Goal: Task Accomplishment & Management: Complete application form

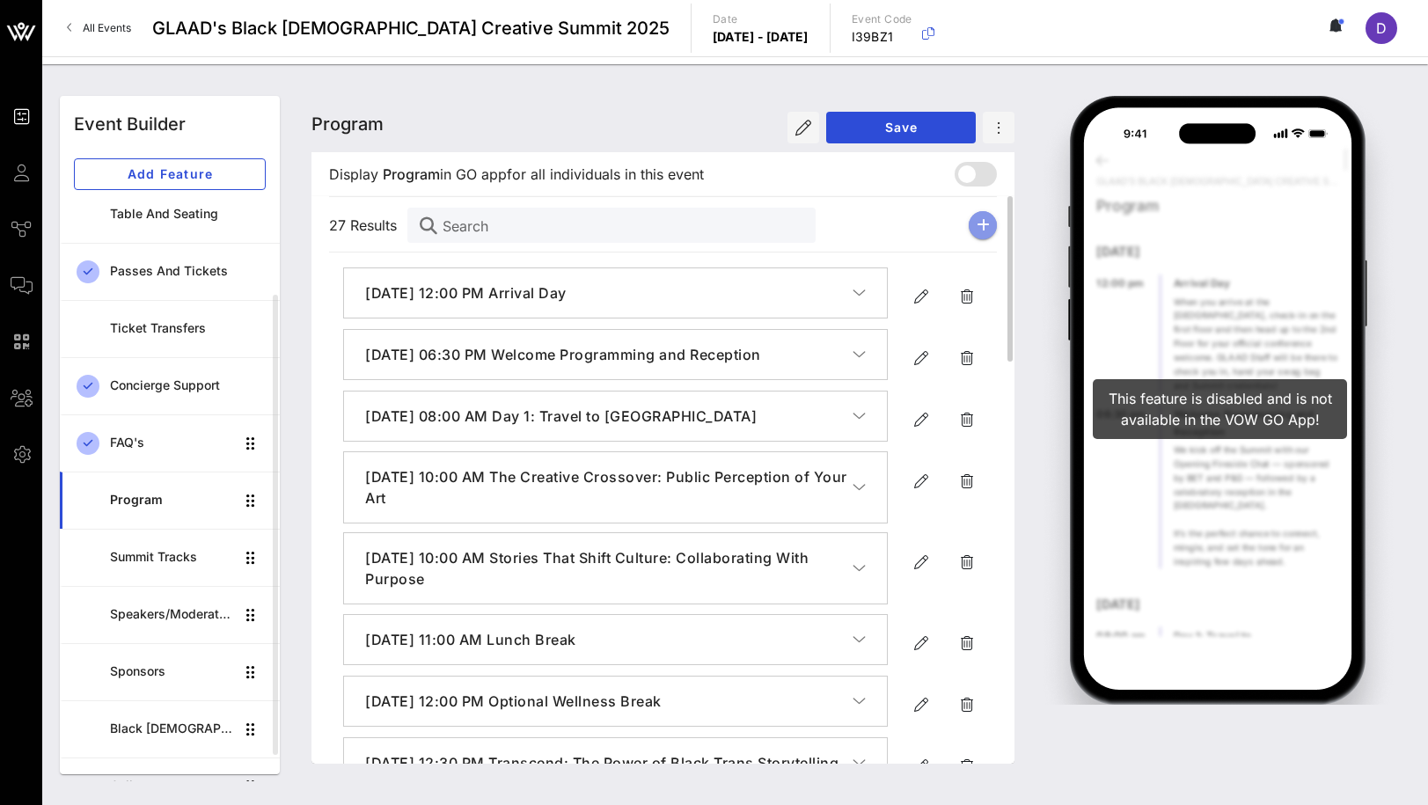
click at [981, 223] on icon "button" at bounding box center [983, 225] width 13 height 14
type input "[DATE]"
type input "6 PM"
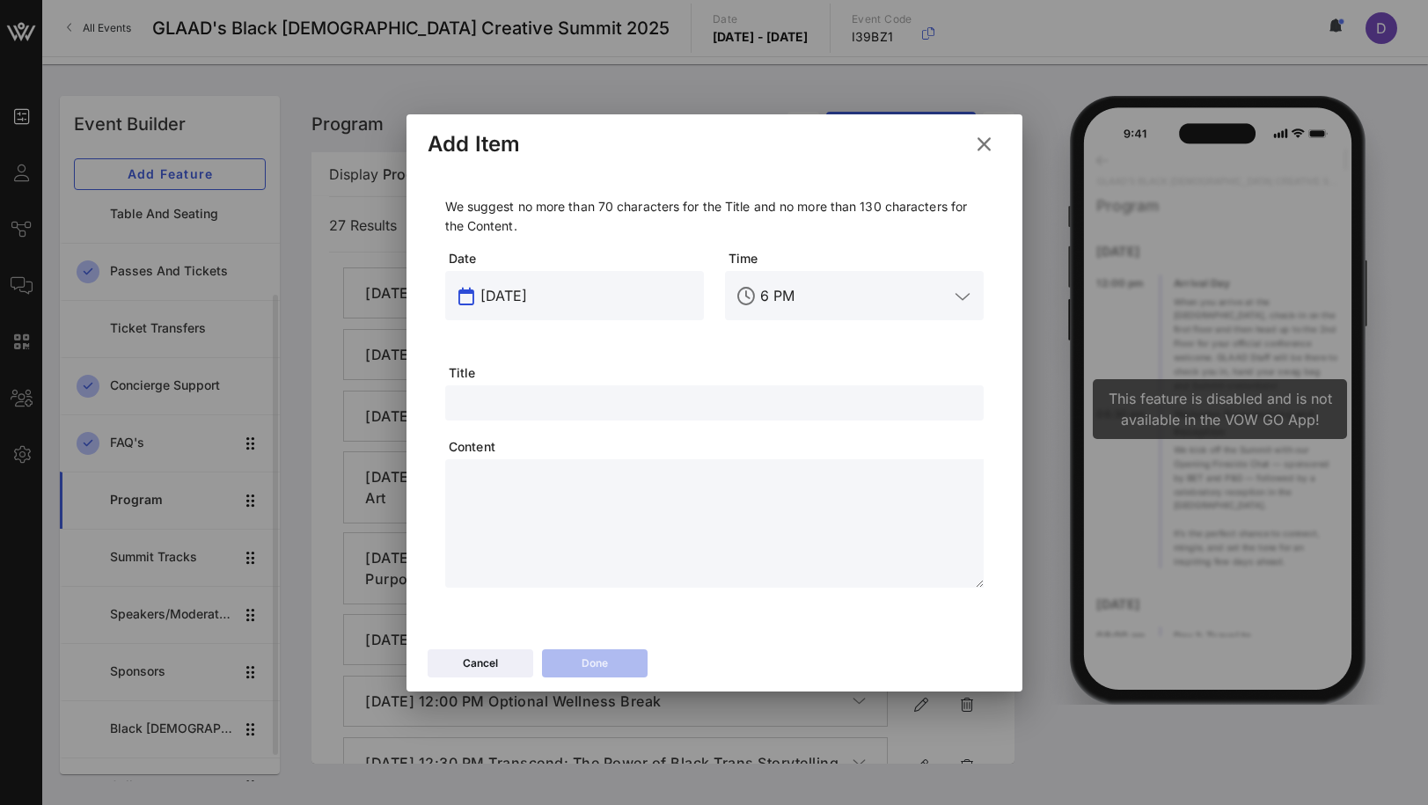
click at [549, 298] on input "[DATE]" at bounding box center [586, 296] width 213 height 28
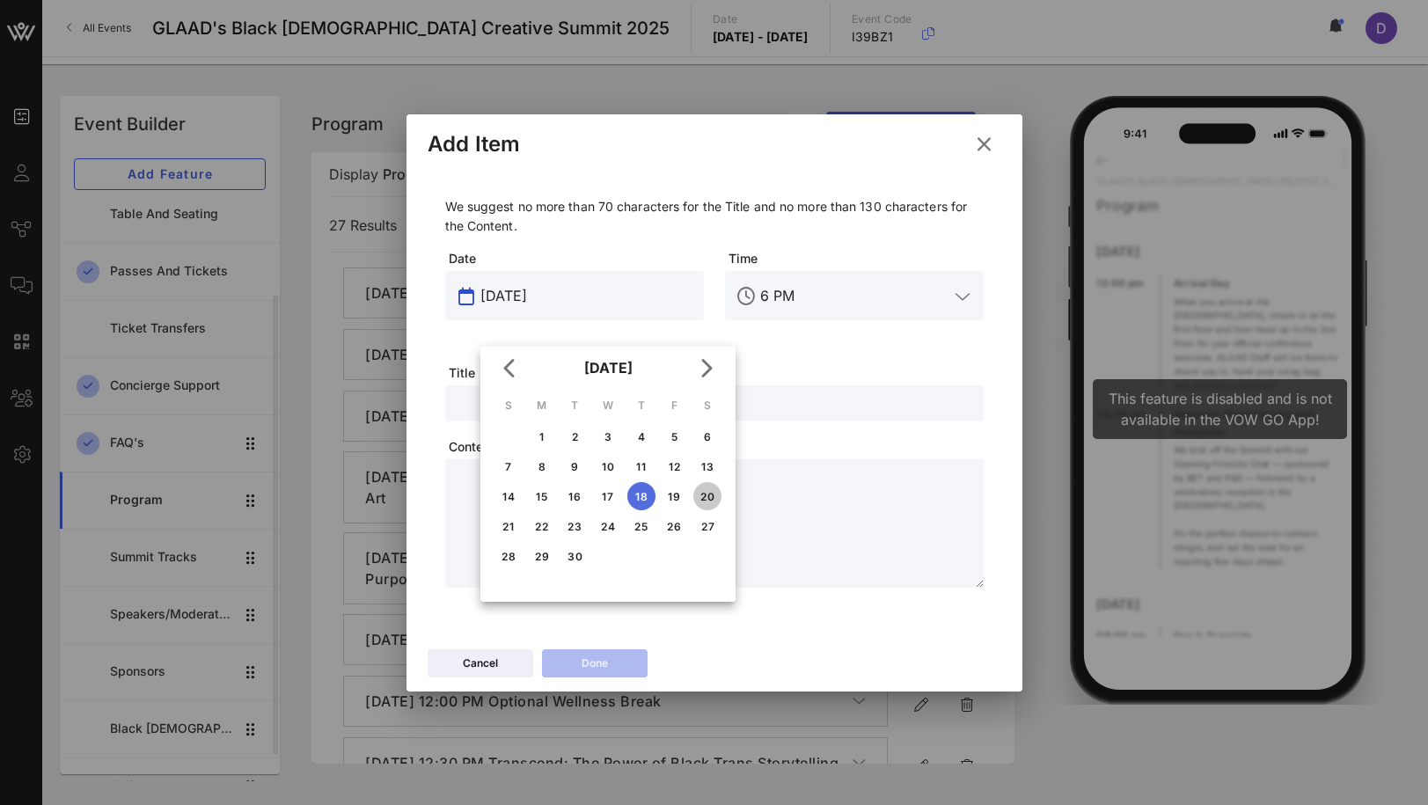
click at [711, 497] on div "20" at bounding box center [707, 496] width 28 height 13
type input "[DATE]"
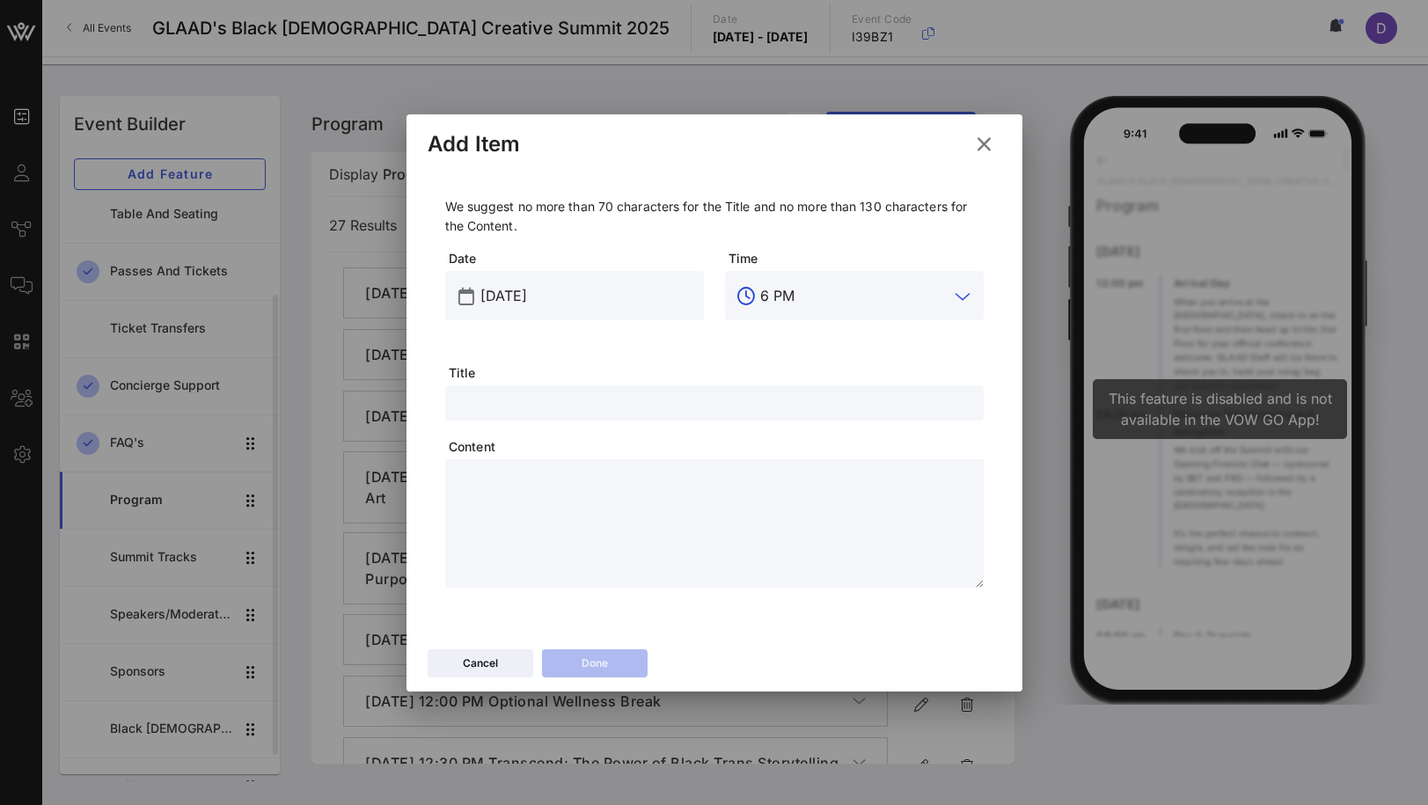
click at [780, 289] on input "6 PM" at bounding box center [854, 296] width 188 height 28
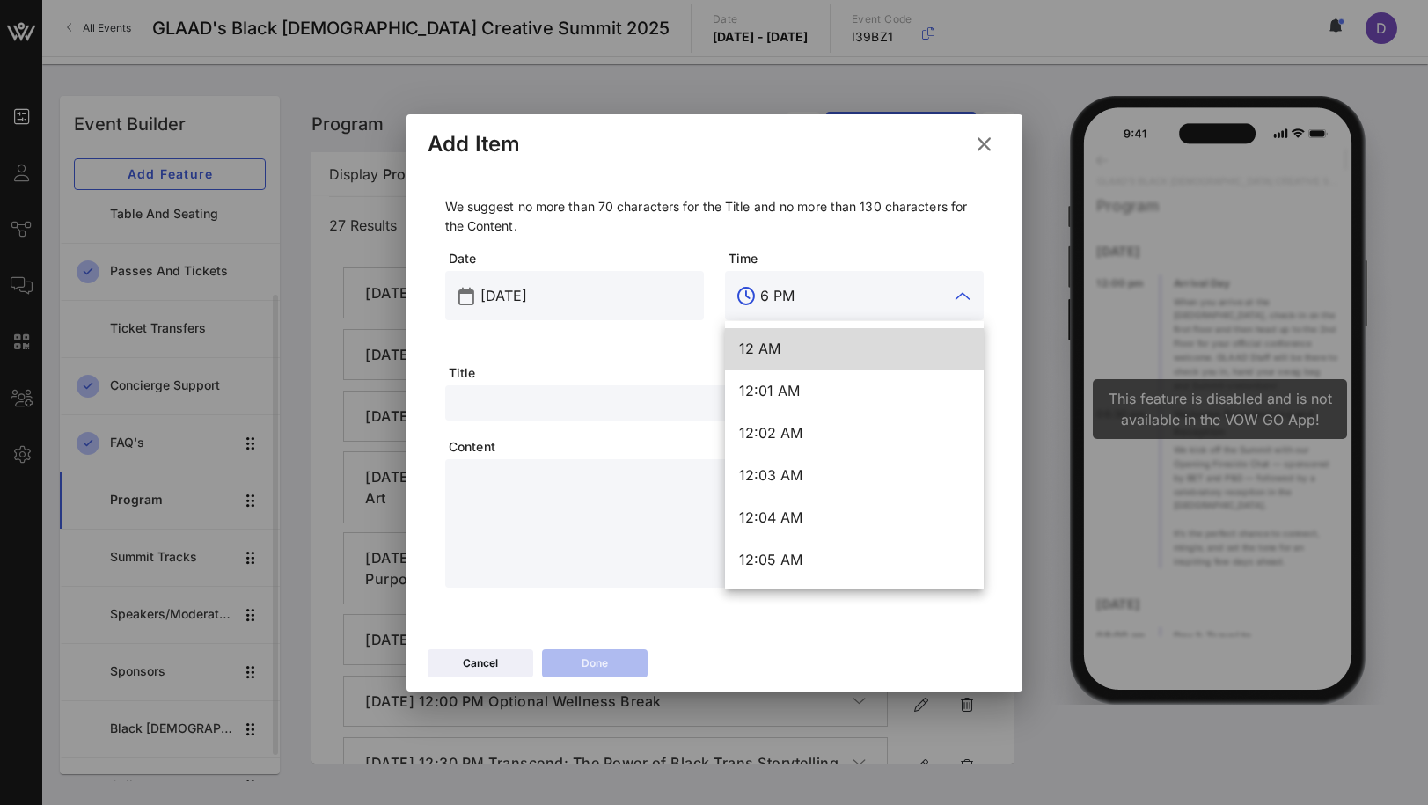
type input "M"
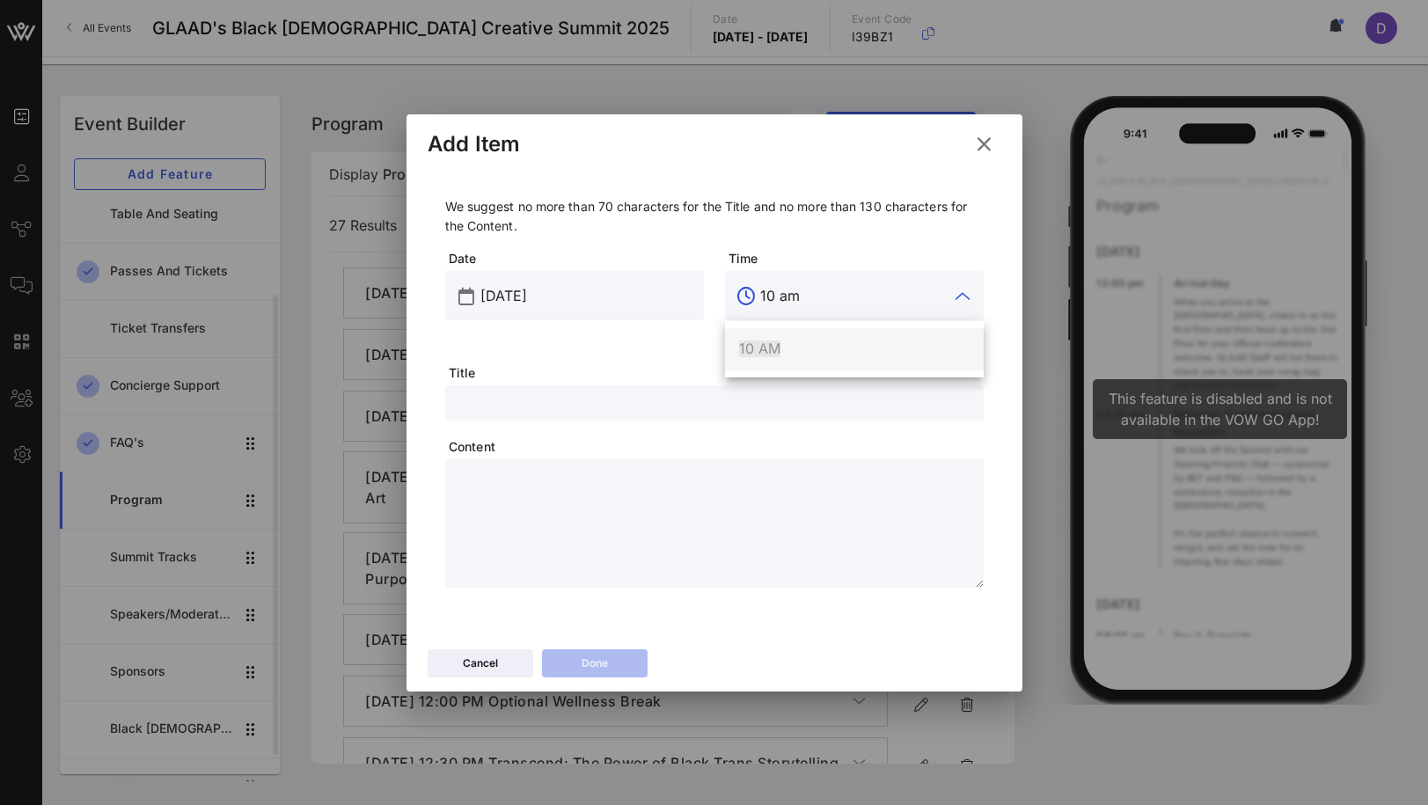
click at [785, 328] on div "10 AM" at bounding box center [854, 349] width 259 height 42
type input "10 AM"
click at [727, 381] on span "Title" at bounding box center [716, 373] width 535 height 18
click at [726, 400] on input "text" at bounding box center [714, 403] width 517 height 23
click at [701, 500] on textarea at bounding box center [720, 526] width 528 height 123
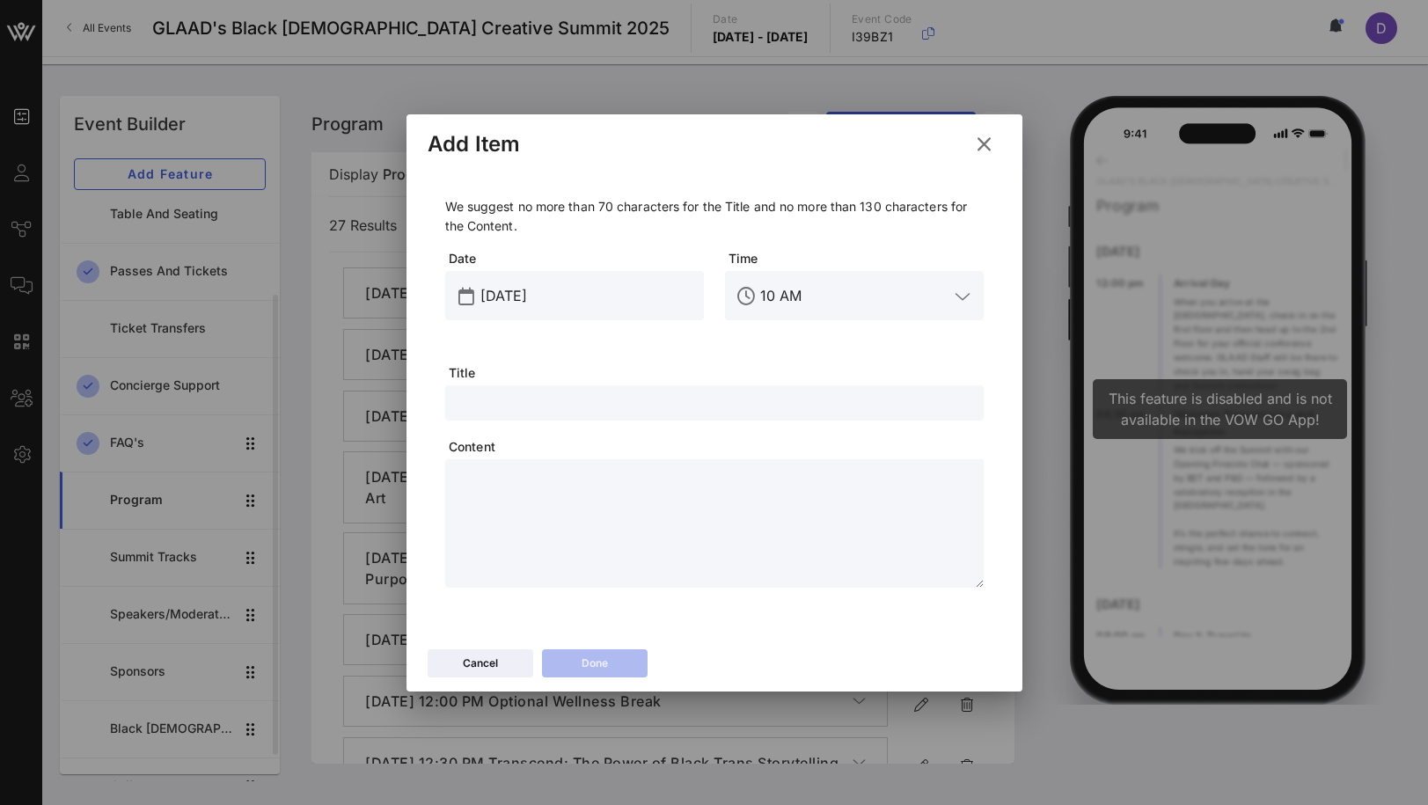
paste textarea "**********"
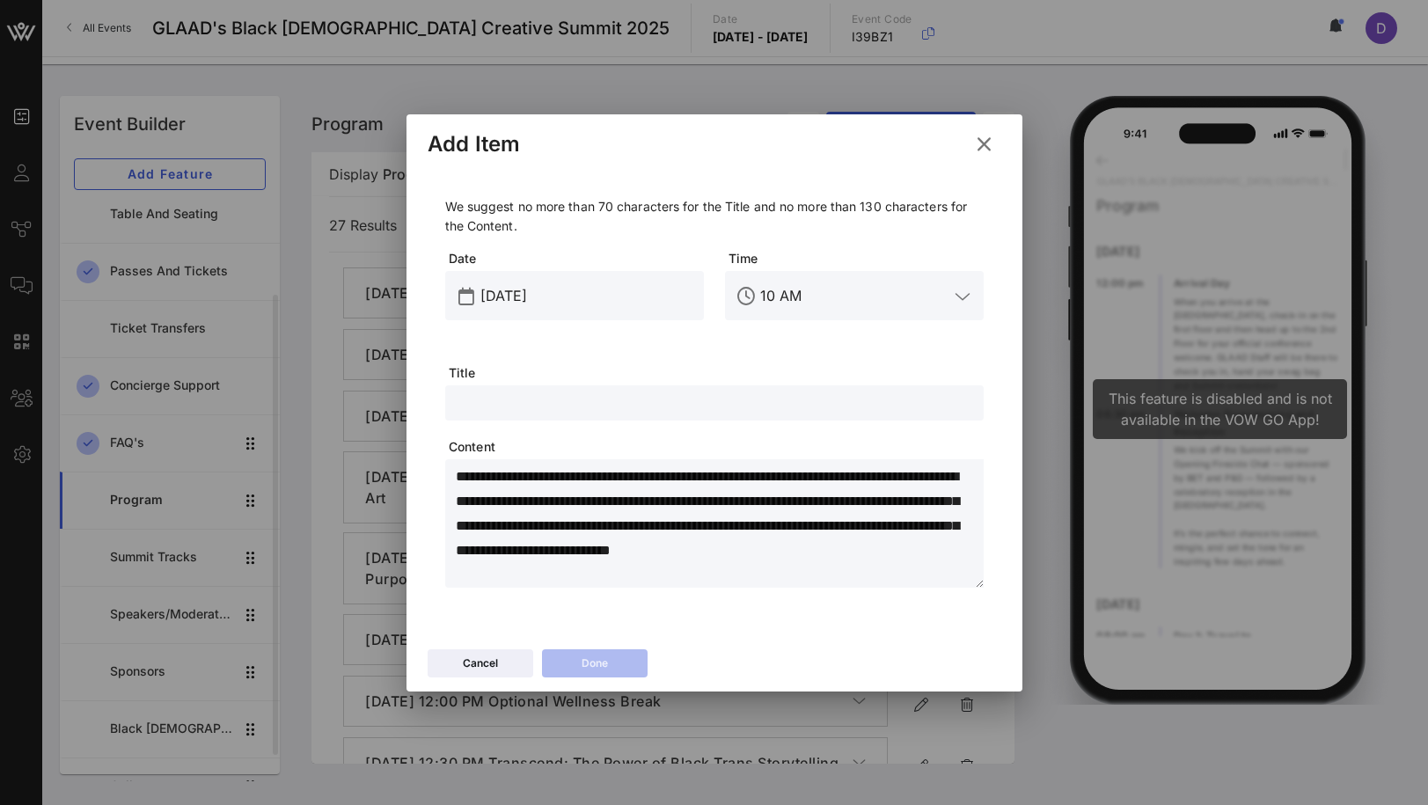
type textarea "**********"
click at [647, 422] on div "**********" at bounding box center [714, 392] width 539 height 391
click at [631, 398] on input "text" at bounding box center [714, 403] width 517 height 23
type input "Studio BQCS"
click at [593, 653] on button "Done" at bounding box center [595, 663] width 106 height 28
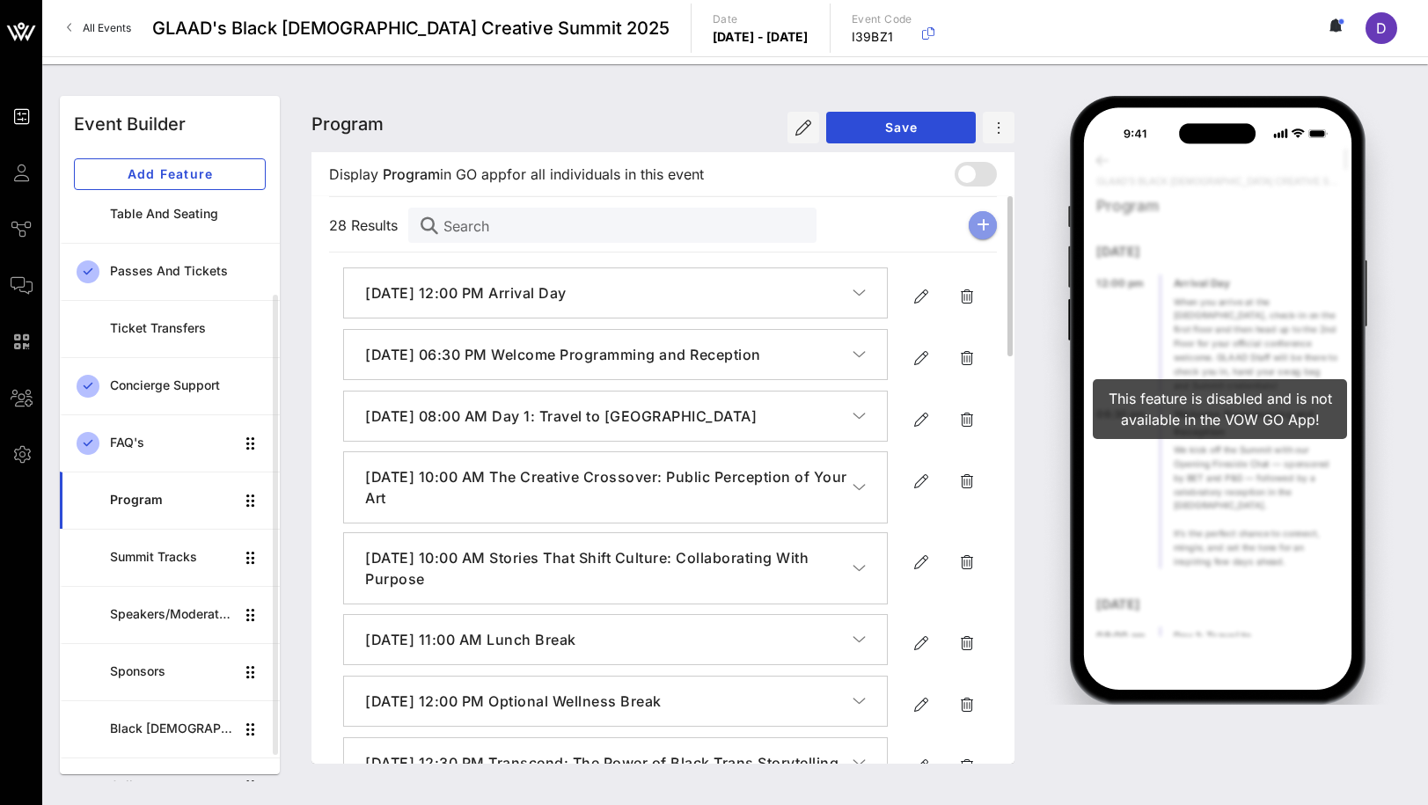
click at [977, 221] on icon "button" at bounding box center [983, 225] width 13 height 14
type input "[DATE]"
type input "6 PM"
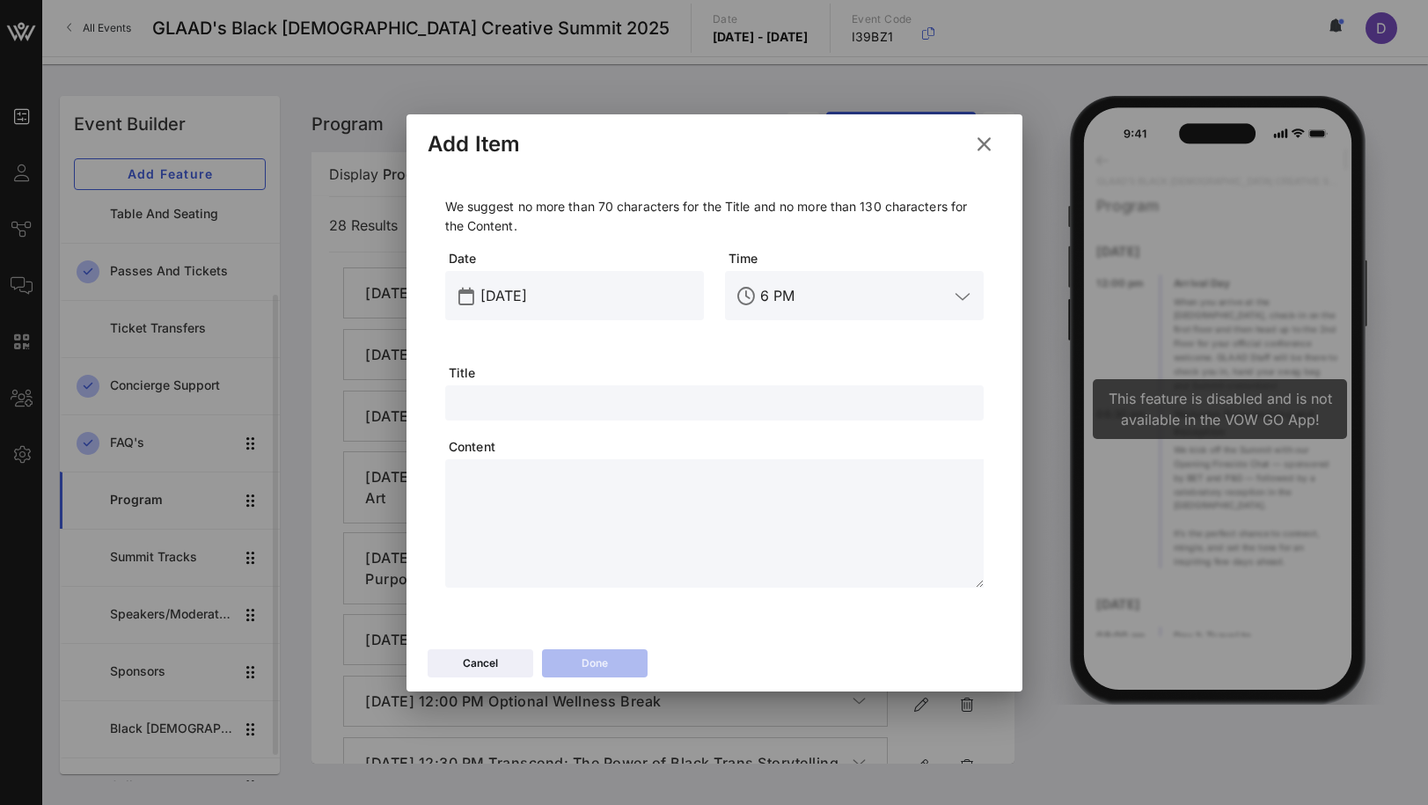
click at [637, 515] on textarea at bounding box center [720, 526] width 528 height 123
paste textarea "**********"
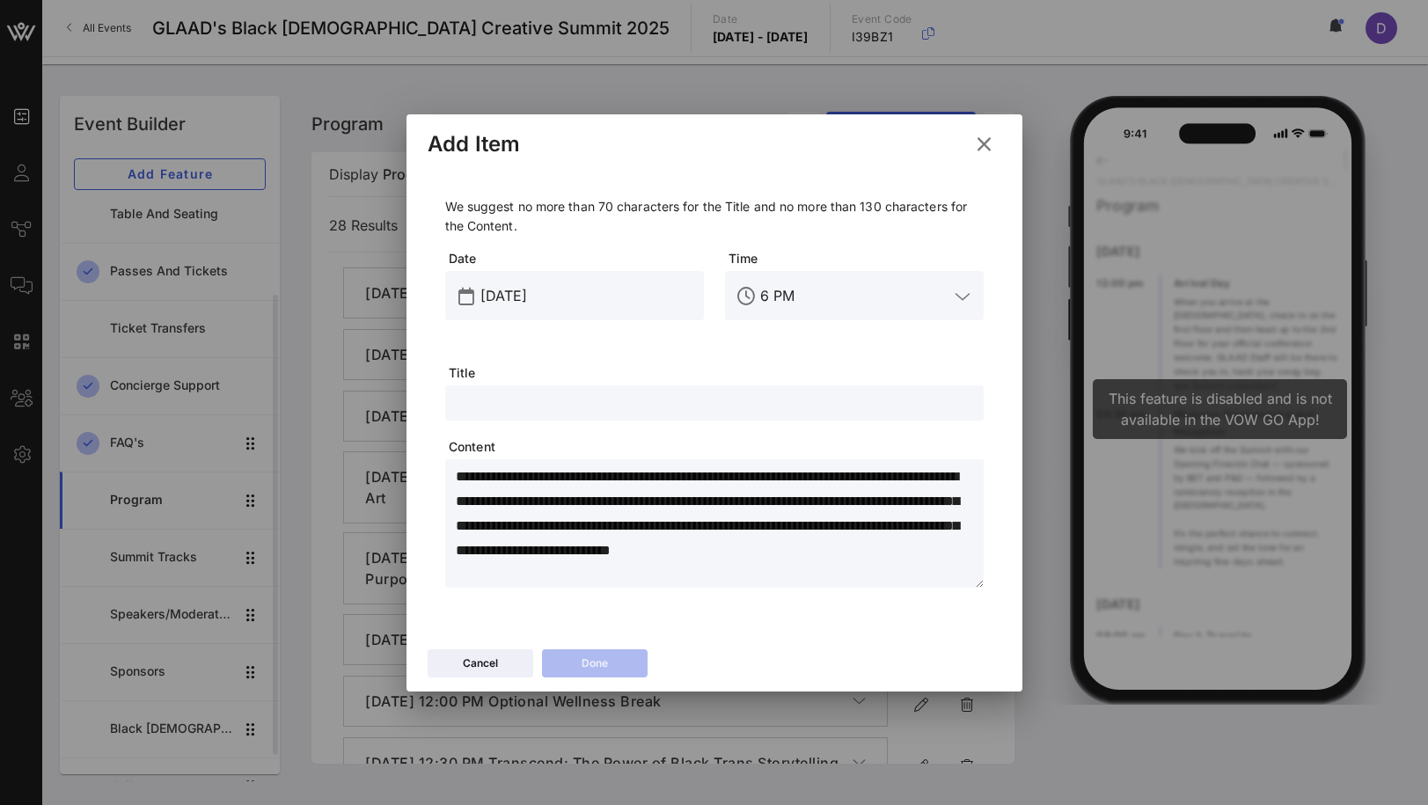
type textarea "**********"
click at [567, 396] on input "text" at bounding box center [714, 403] width 517 height 23
type input "Studio BQCS"
click at [781, 313] on div "6 PM" at bounding box center [866, 295] width 213 height 49
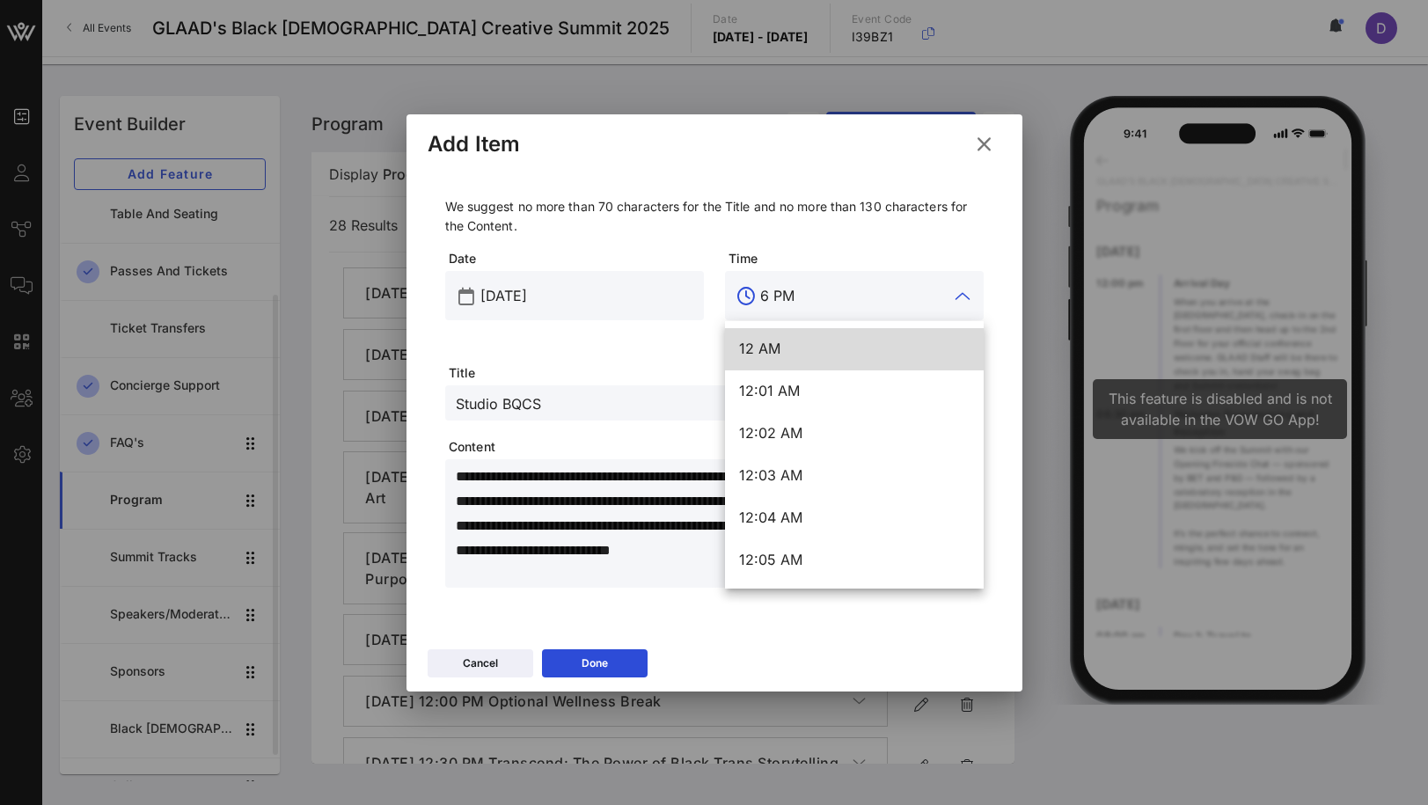
click at [781, 299] on input "6 PM" at bounding box center [854, 296] width 188 height 28
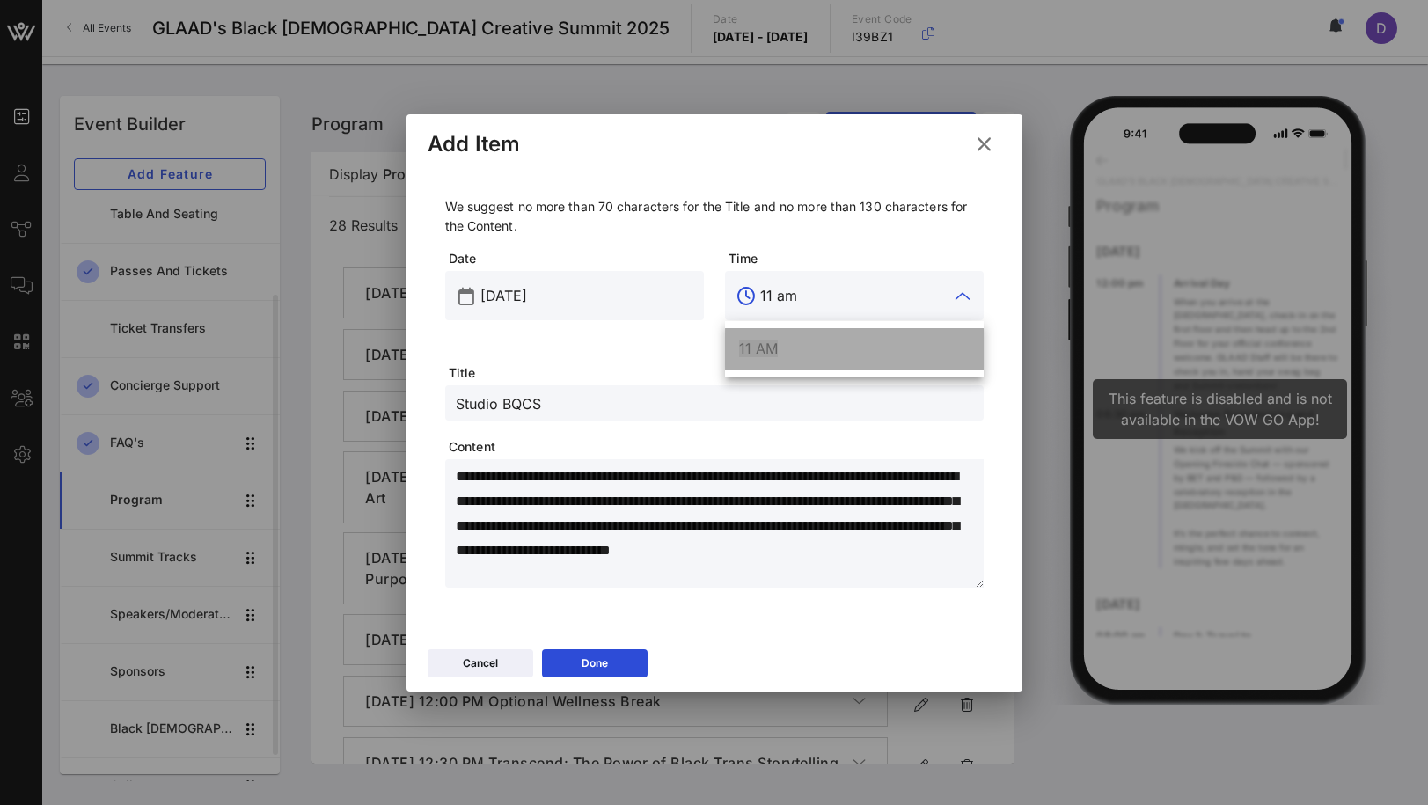
click at [808, 342] on div "11 AM" at bounding box center [854, 349] width 231 height 17
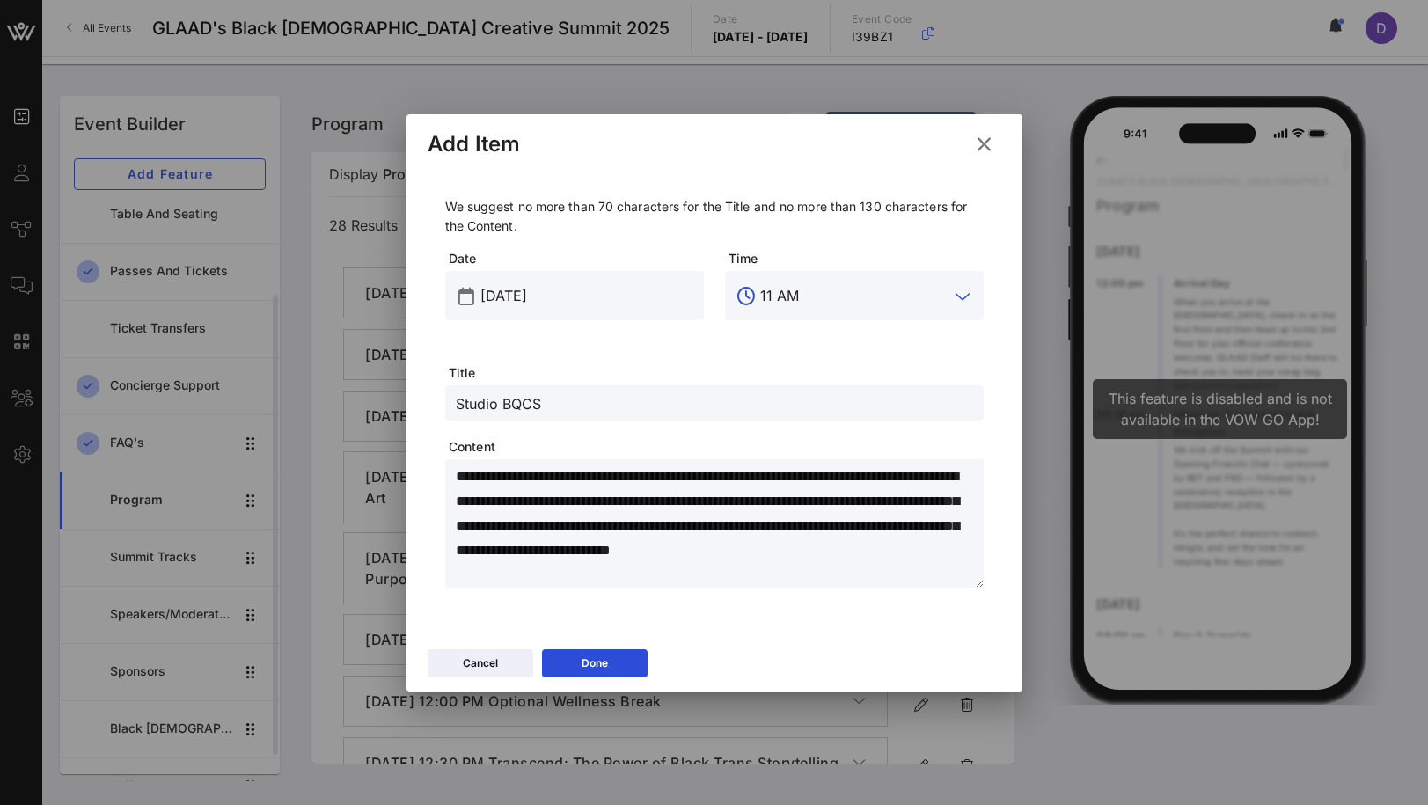
type input "11 AM"
click at [562, 300] on input "[DATE]" at bounding box center [586, 296] width 213 height 28
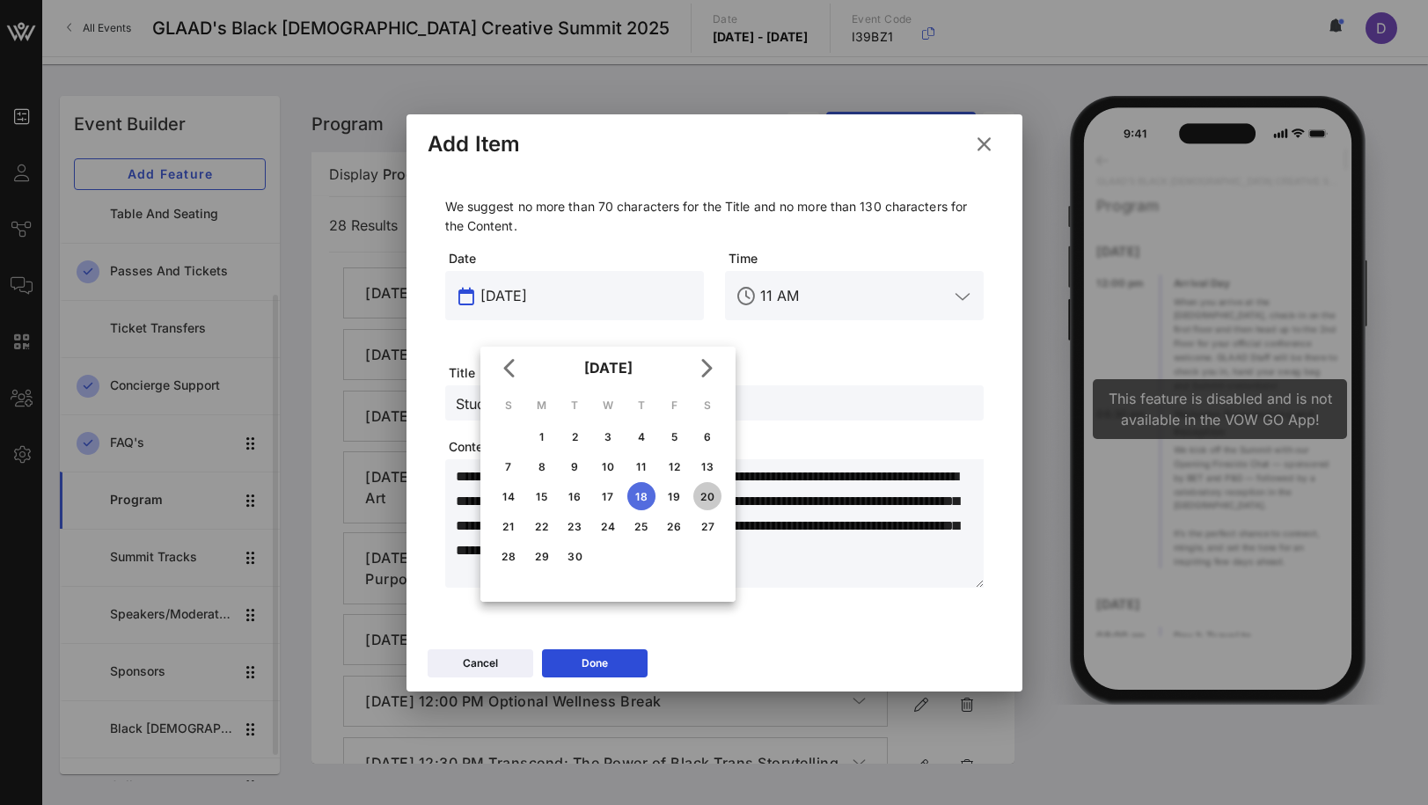
click at [711, 490] on div "20" at bounding box center [707, 496] width 28 height 13
type input "[DATE]"
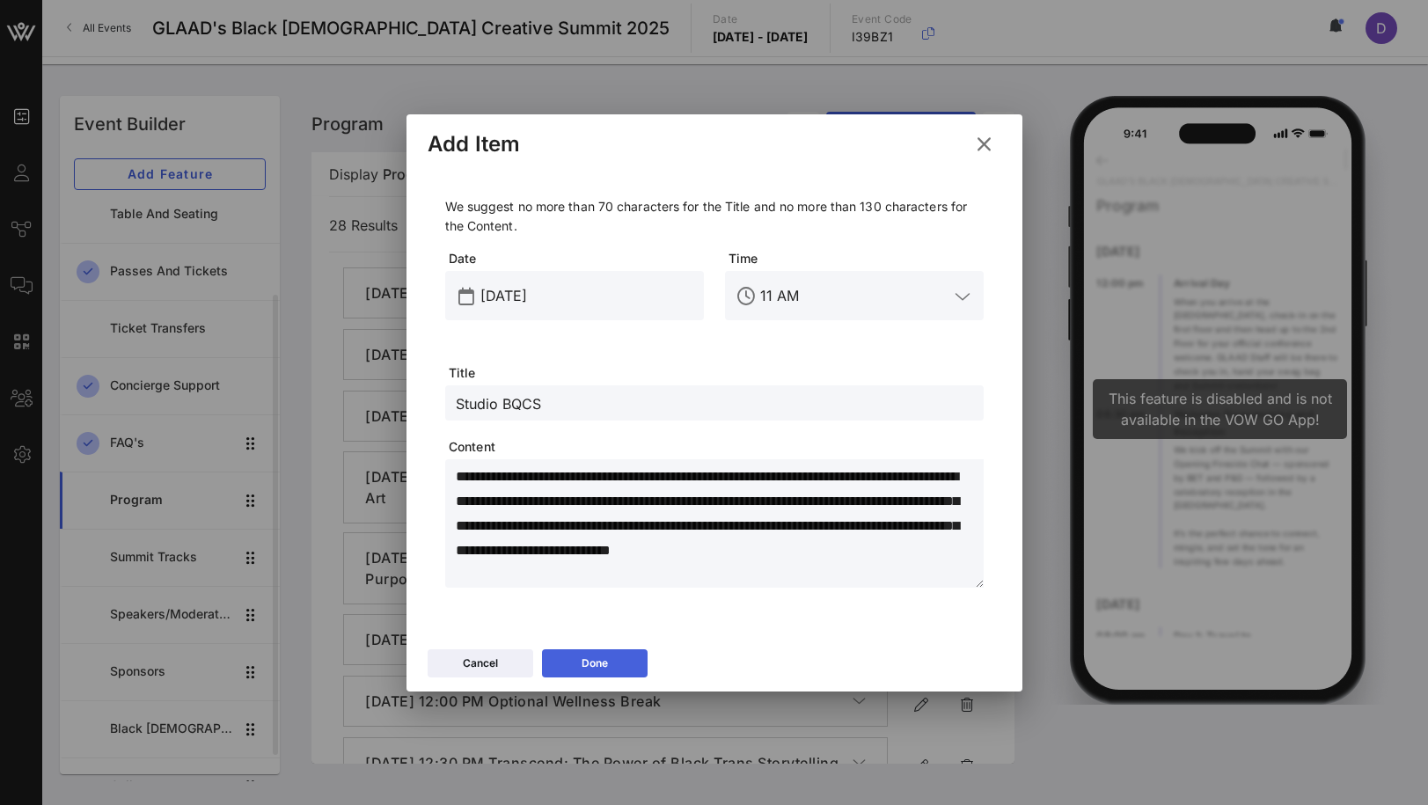
click at [609, 665] on button "Done" at bounding box center [595, 663] width 106 height 28
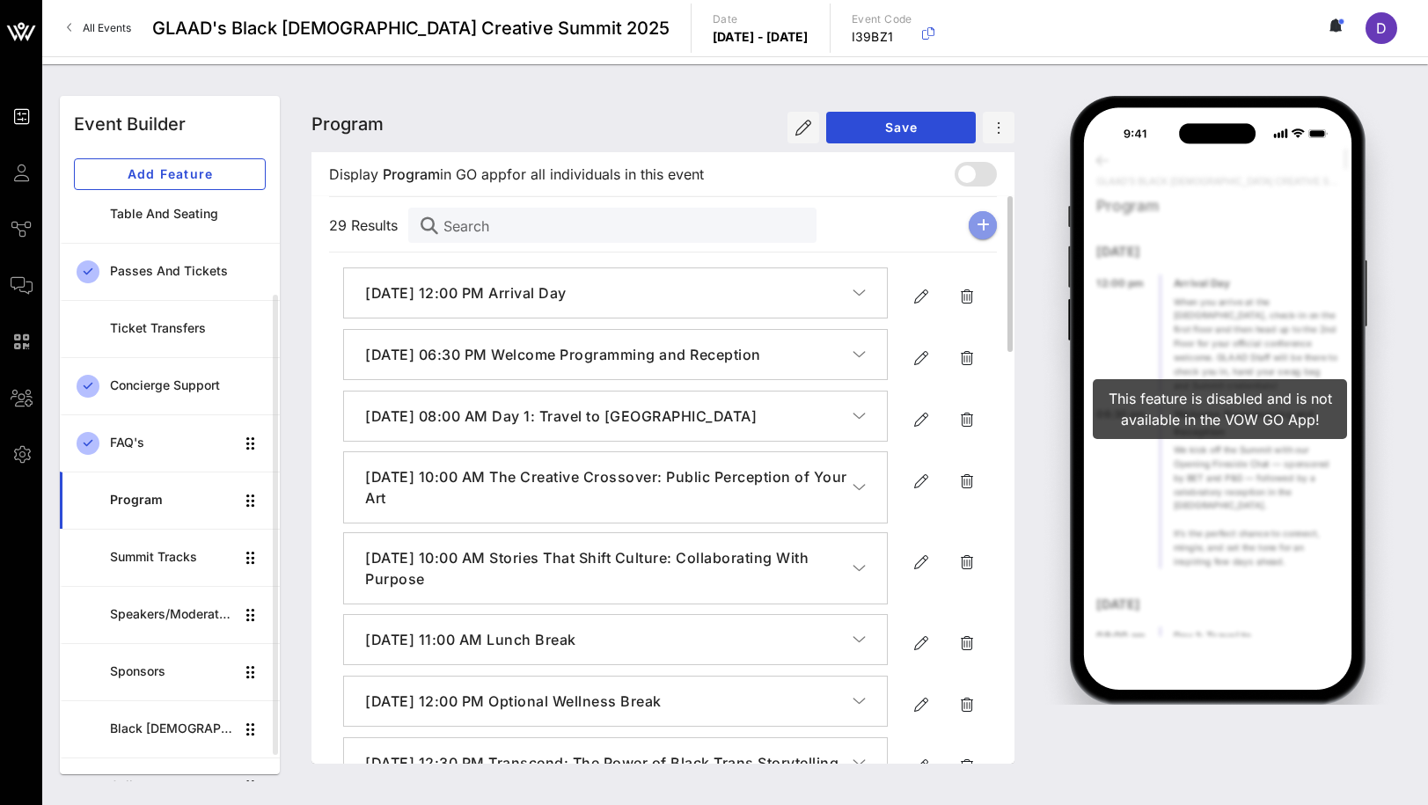
click at [986, 222] on icon "button" at bounding box center [983, 225] width 13 height 14
type input "[DATE]"
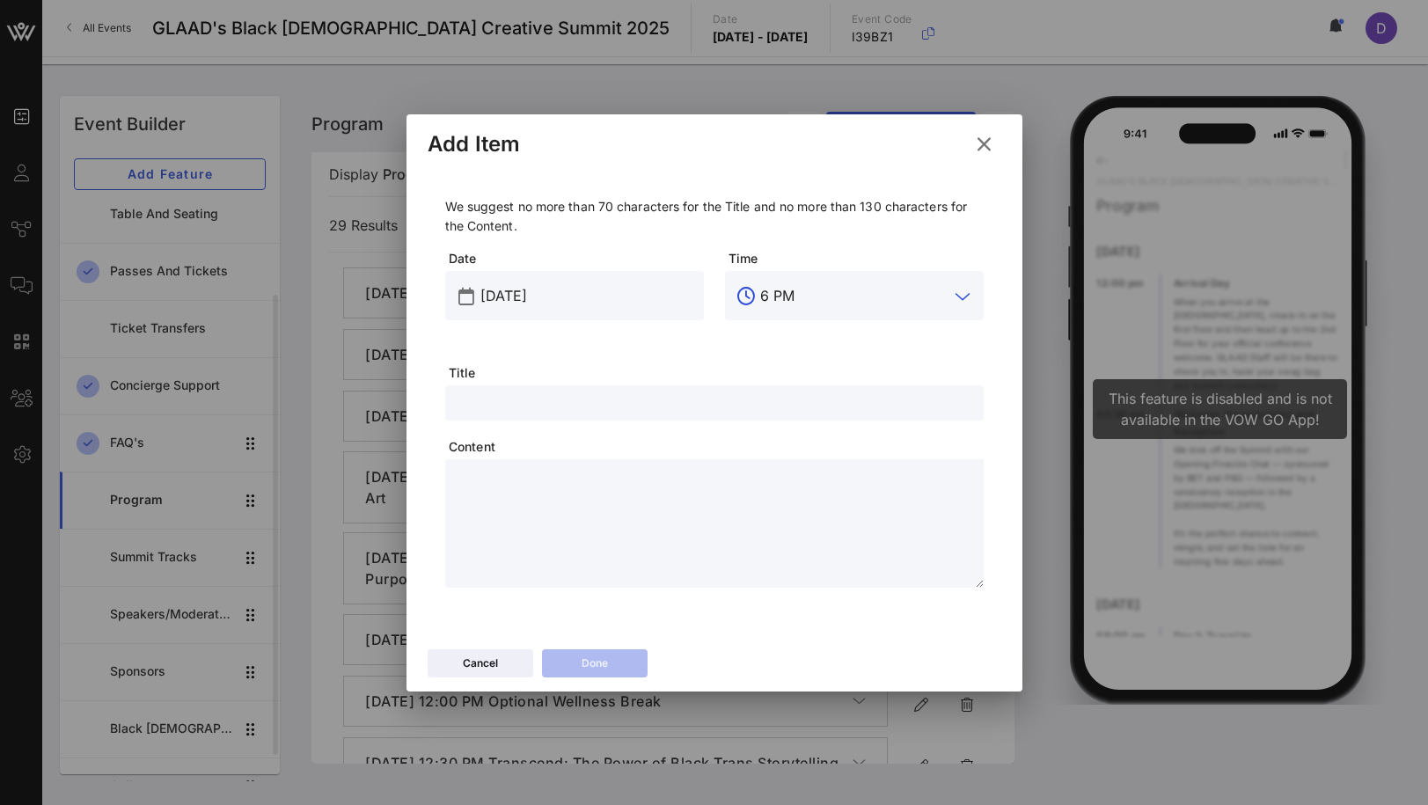
click at [794, 294] on input "6 PM" at bounding box center [854, 296] width 188 height 28
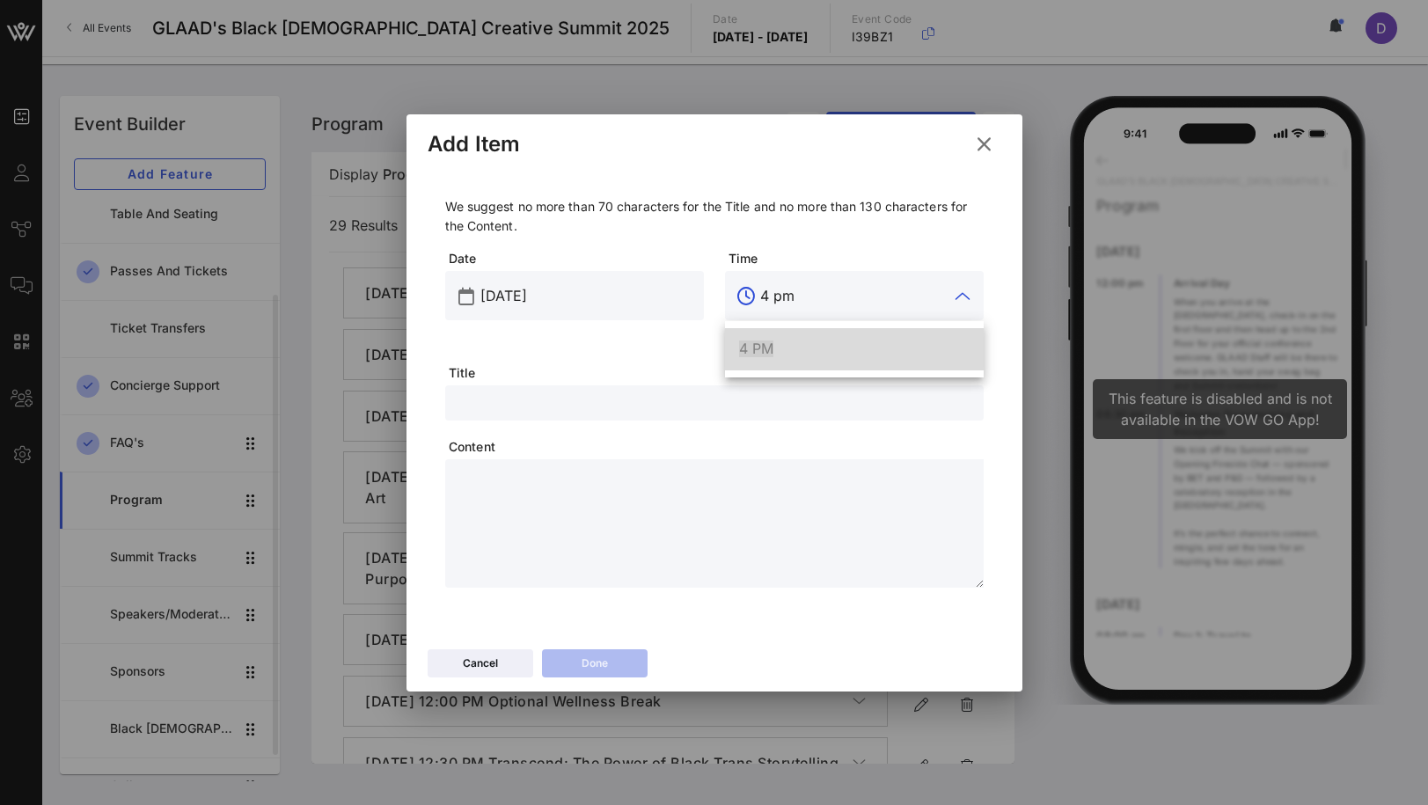
click at [798, 346] on div "4 PM" at bounding box center [854, 349] width 231 height 17
type input "4 PM"
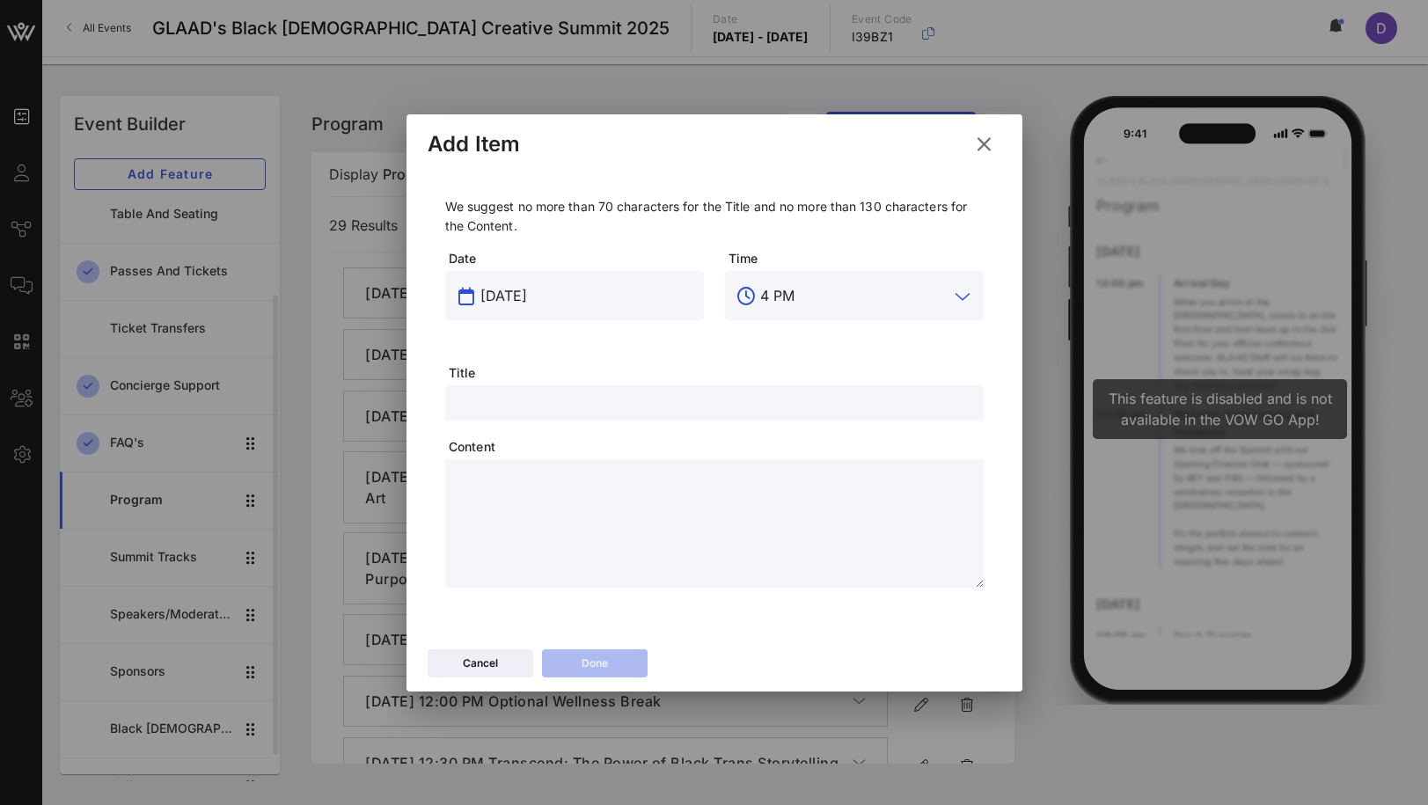
click at [526, 300] on input "[DATE]" at bounding box center [586, 296] width 213 height 28
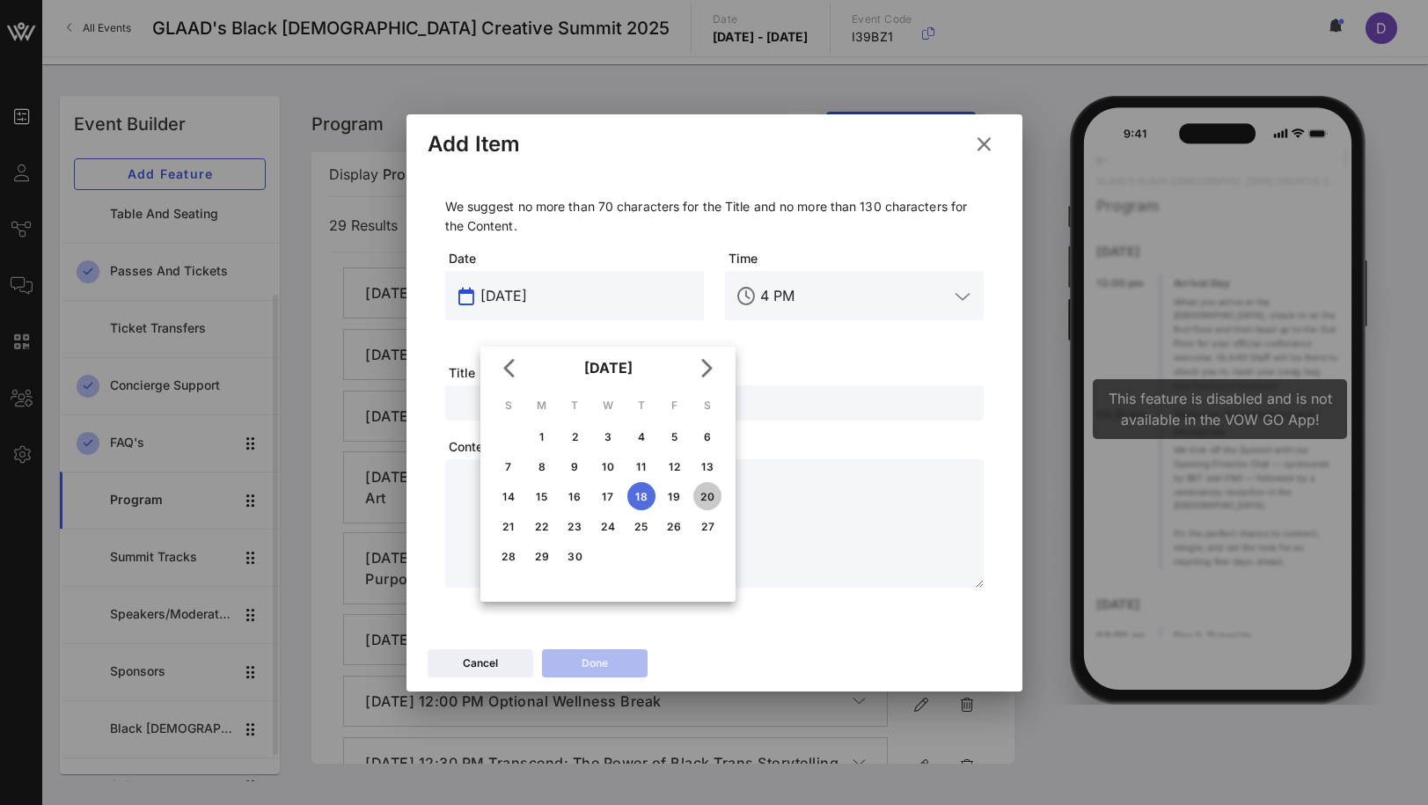
click at [708, 501] on div "20" at bounding box center [707, 496] width 28 height 13
type input "[DATE]"
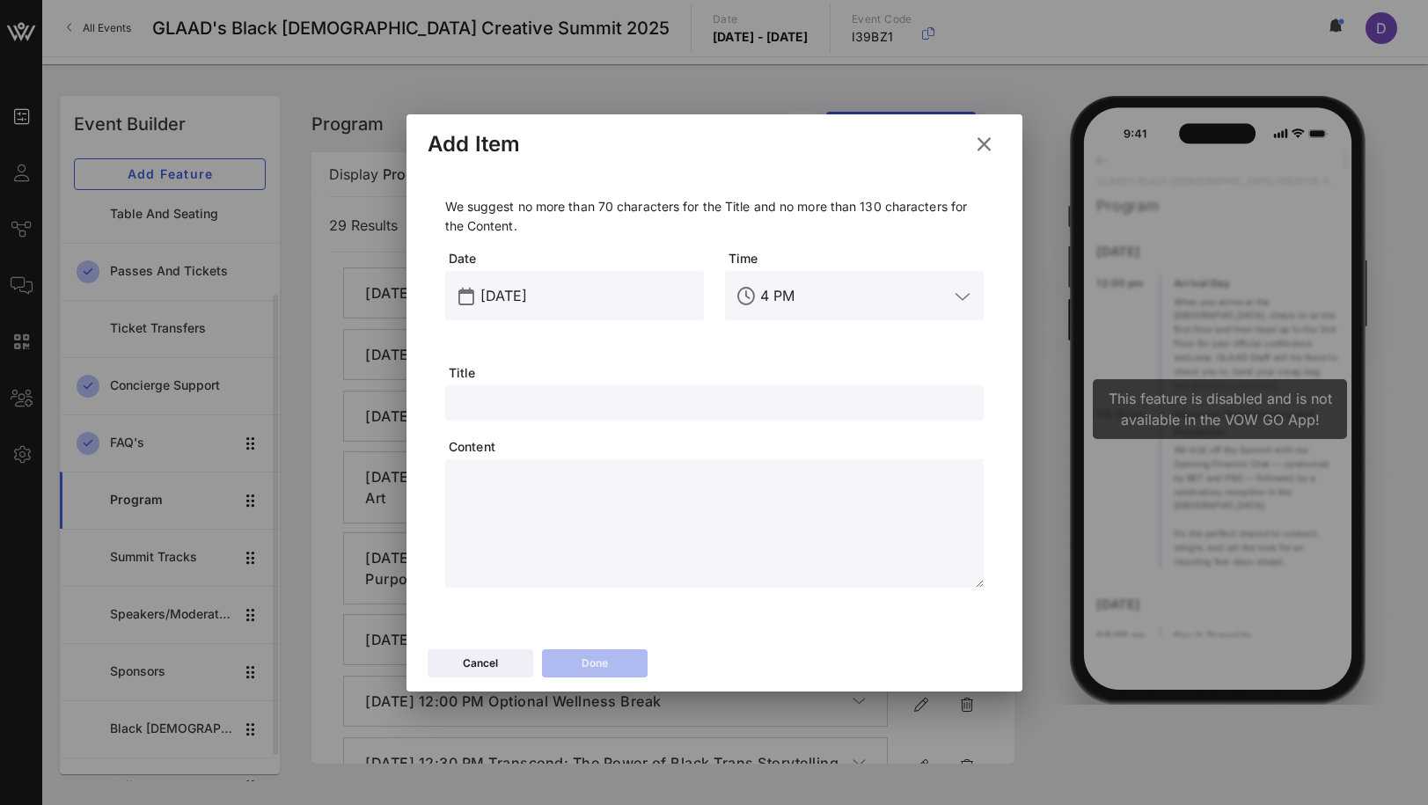
click at [721, 404] on input "text" at bounding box center [714, 403] width 517 height 23
paste input "Full Group Closing Session"
type input "Full Group Closing Session"
click at [500, 501] on textarea at bounding box center [720, 526] width 528 height 123
click at [768, 530] on textarea at bounding box center [720, 526] width 528 height 123
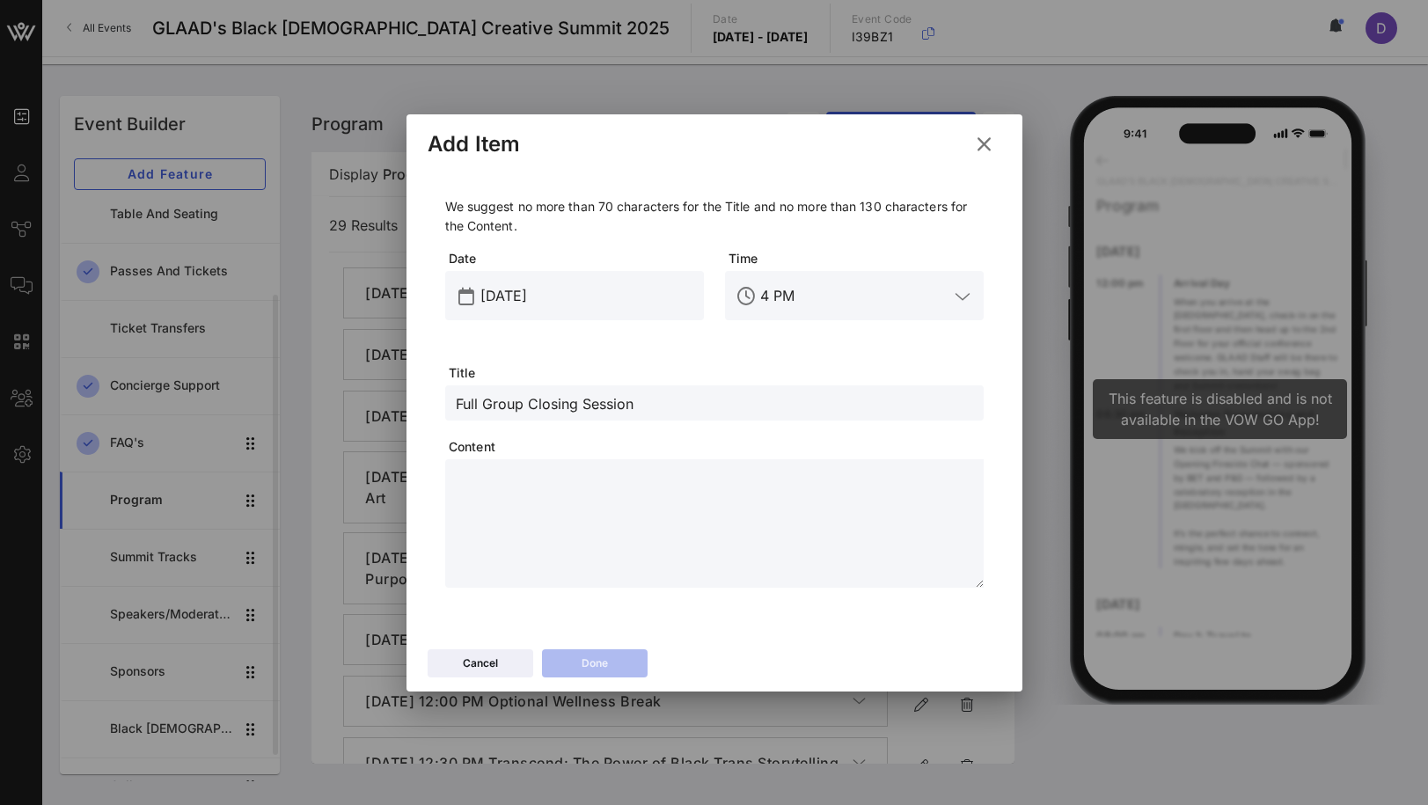
paste textarea "**********"
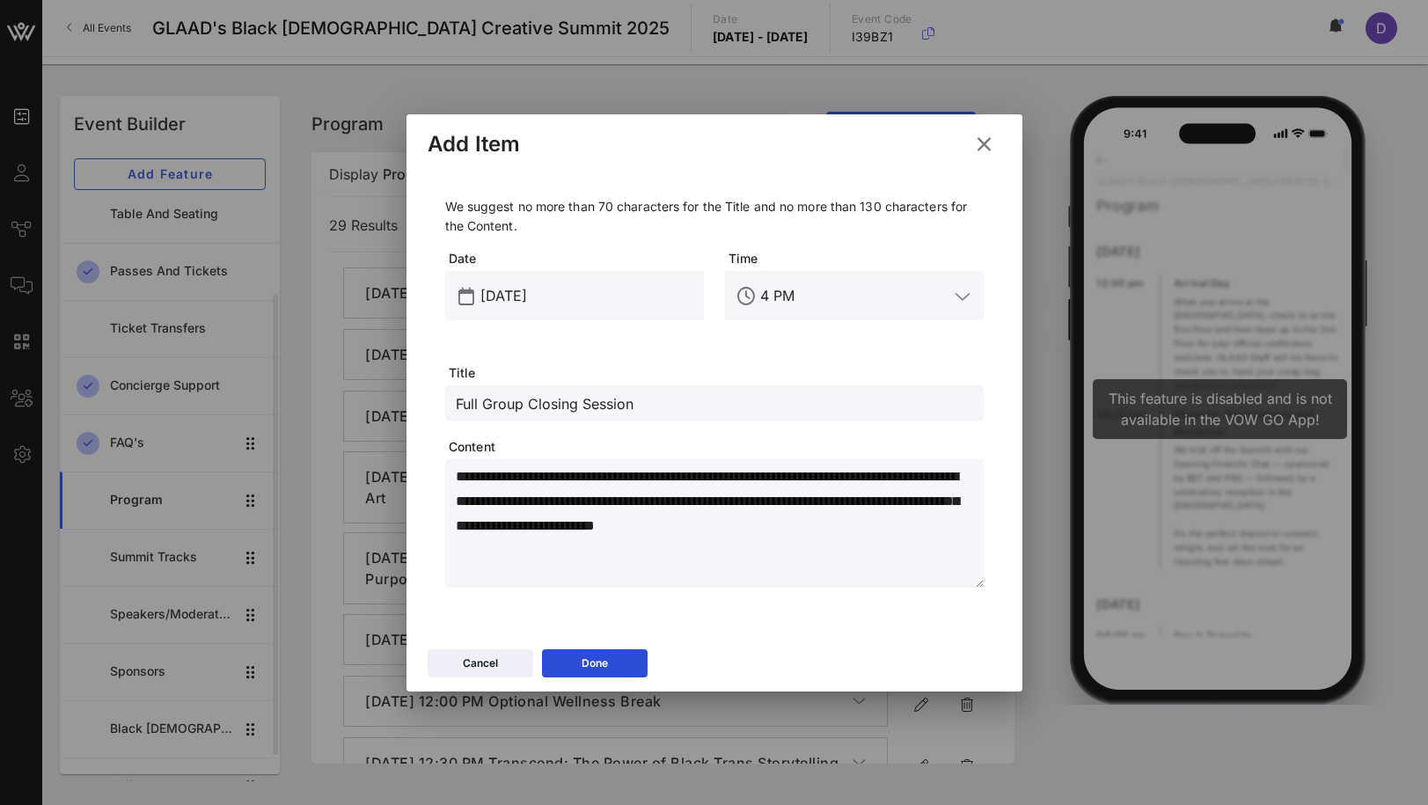
type textarea "**********"
drag, startPoint x: 528, startPoint y: 406, endPoint x: 405, endPoint y: 394, distance: 123.7
click at [402, 397] on div "Event Builder Guests Journeys Comms QR Scanner Team Settings GLAAD's Black [DEM…" at bounding box center [714, 402] width 1428 height 805
type input "Day 2 Closing Session"
click at [625, 658] on button "Done" at bounding box center [595, 663] width 106 height 28
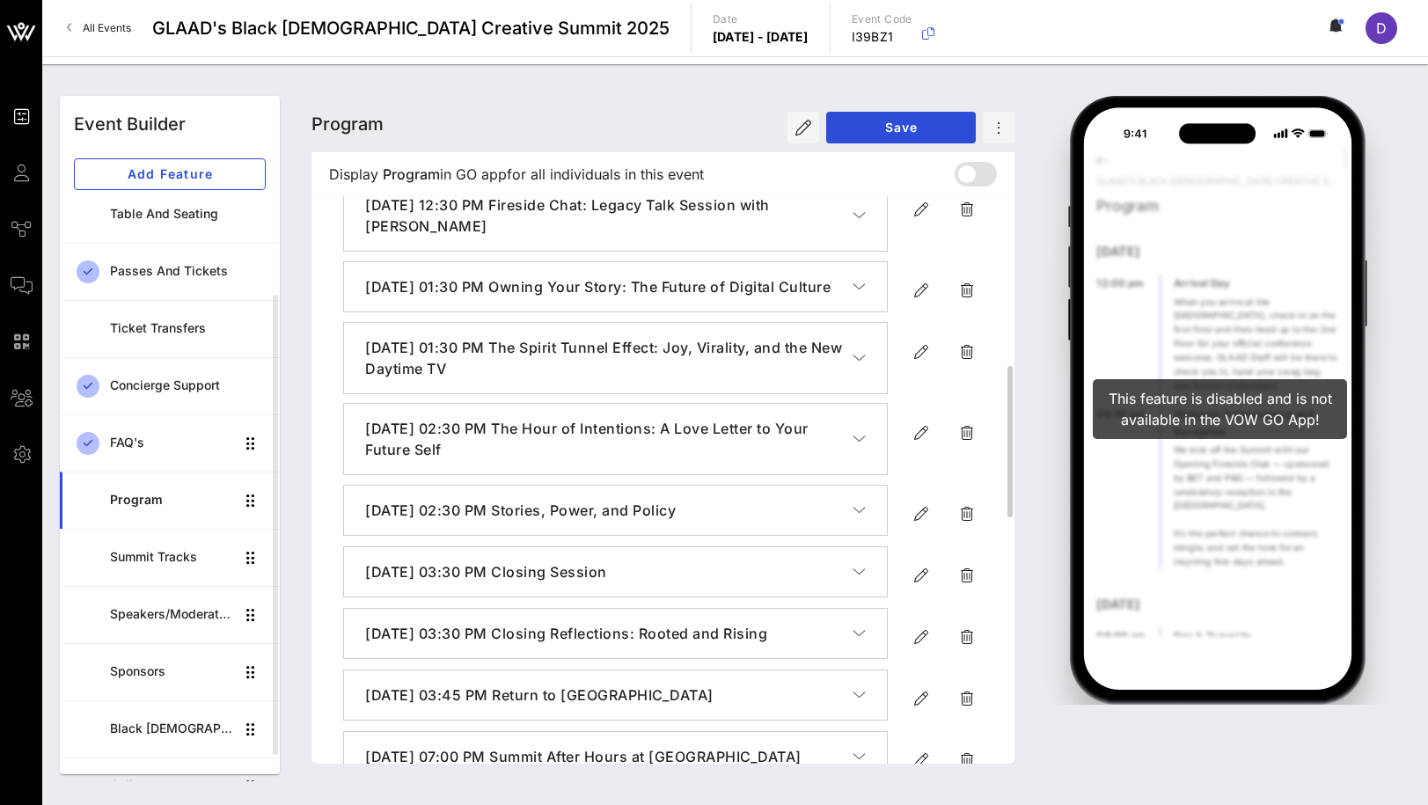
scroll to position [622, 0]
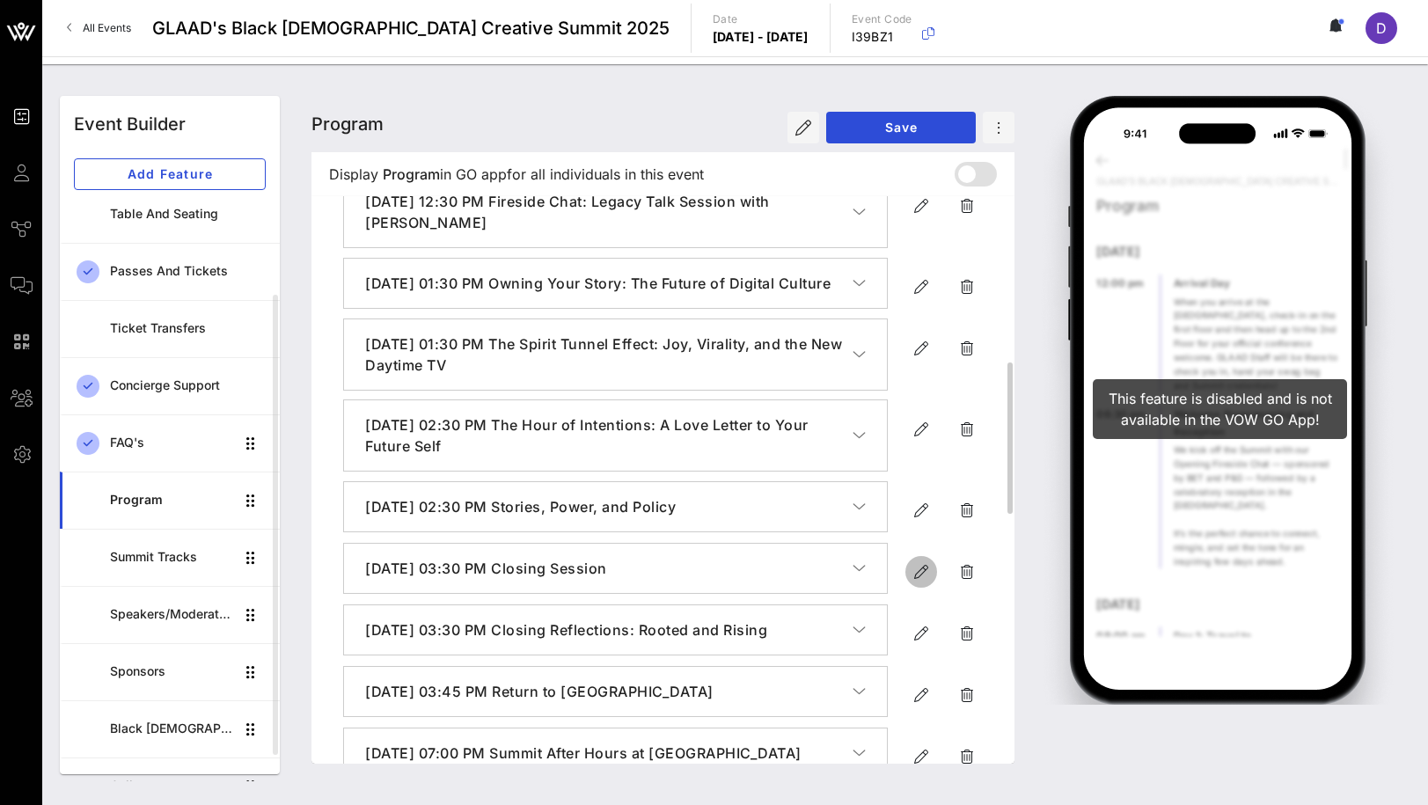
click at [920, 583] on icon "button" at bounding box center [921, 571] width 21 height 21
type input "[DATE]"
type input "3:30 PM"
type input "Closing Session"
type textarea "**********"
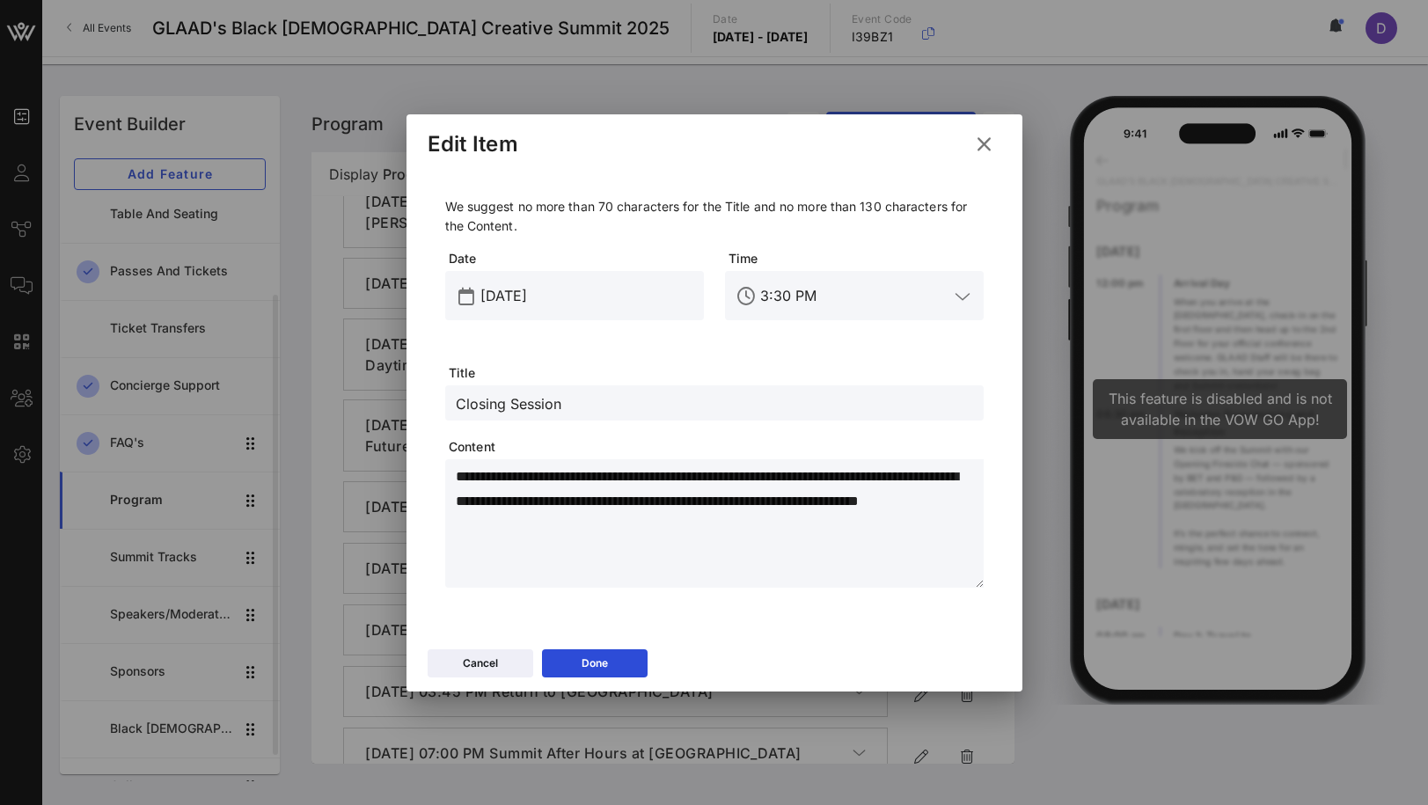
click at [456, 400] on input "Closing Session" at bounding box center [714, 403] width 517 height 23
type input "Day 1 Closing Session"
click at [594, 649] on button "Done" at bounding box center [595, 663] width 106 height 28
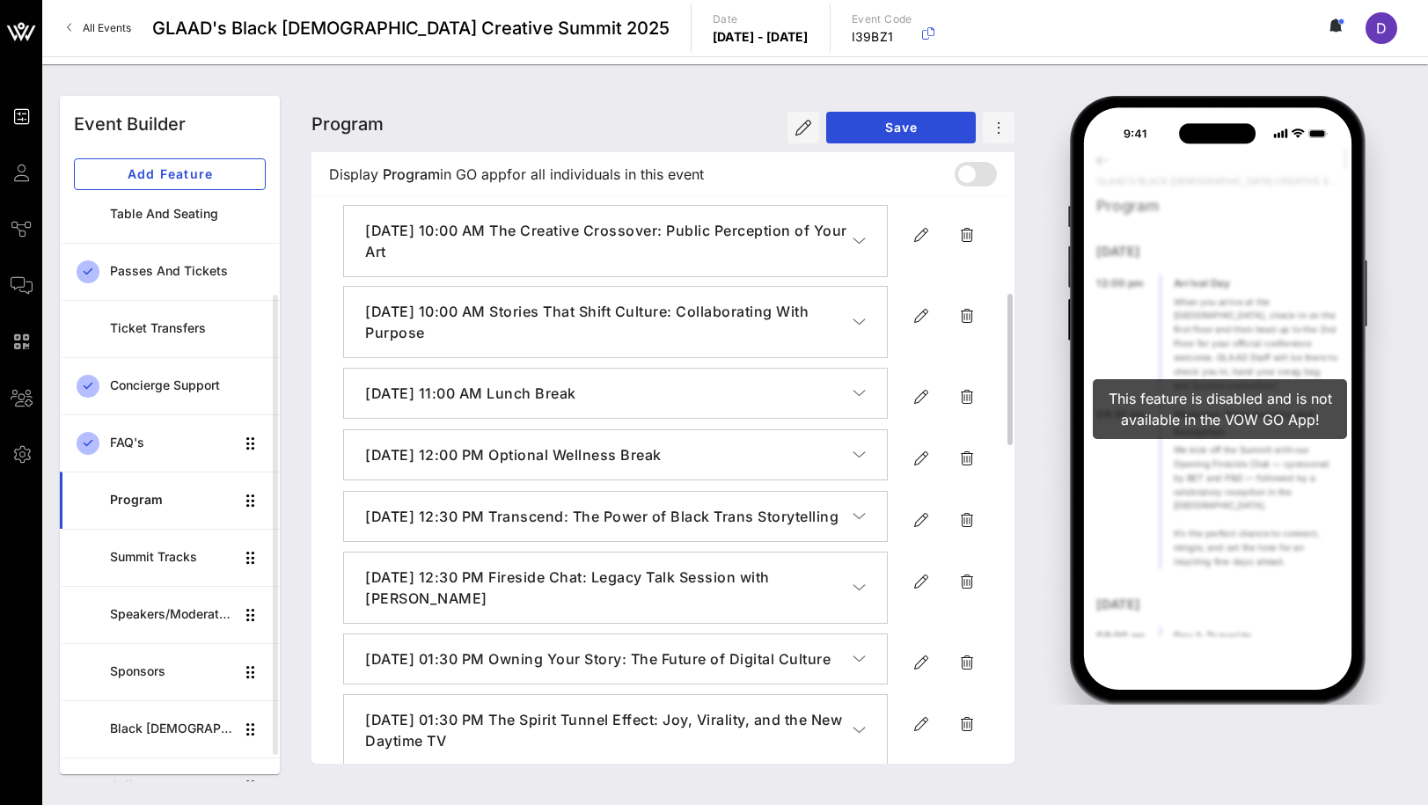
scroll to position [0, 0]
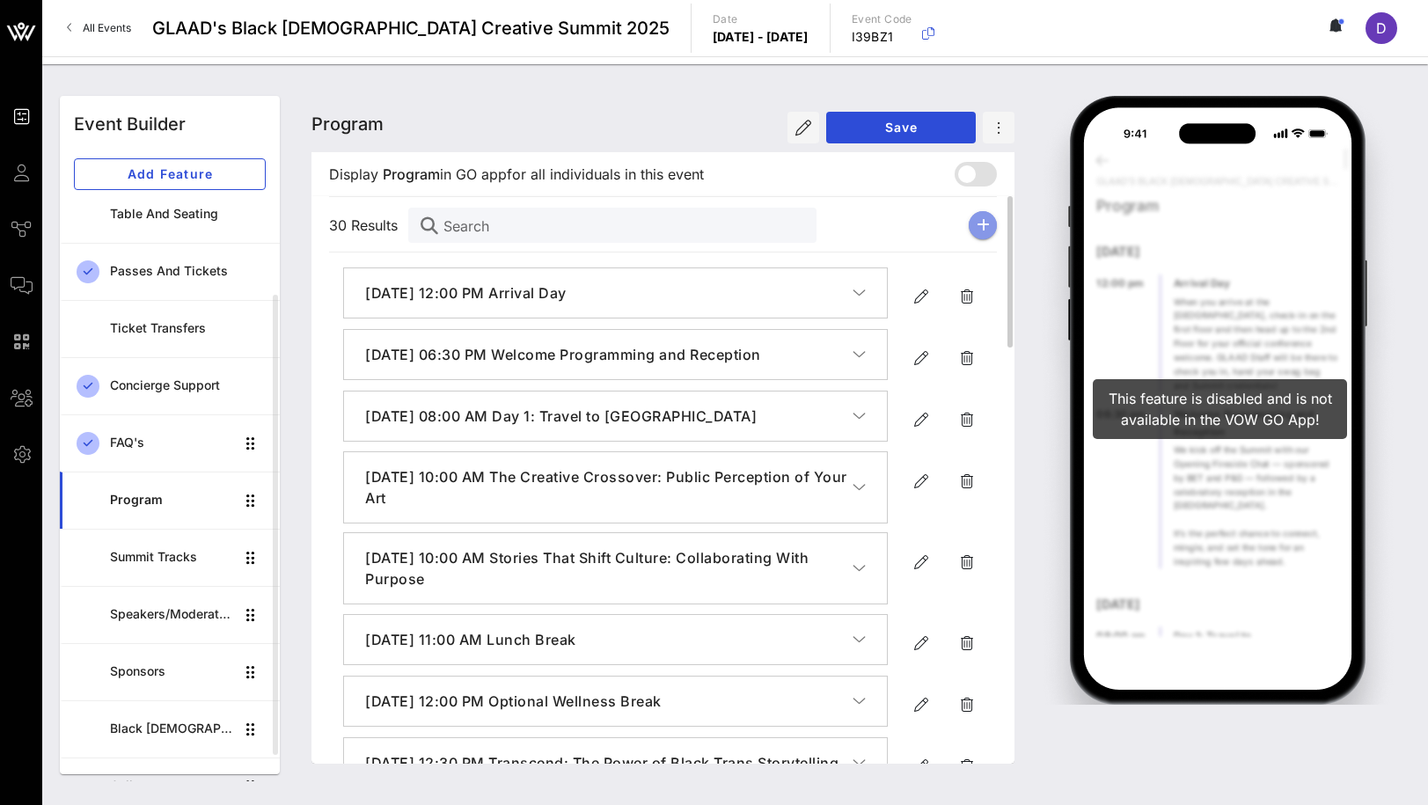
click at [977, 230] on icon "button" at bounding box center [983, 225] width 13 height 14
type input "[DATE]"
type input "6 PM"
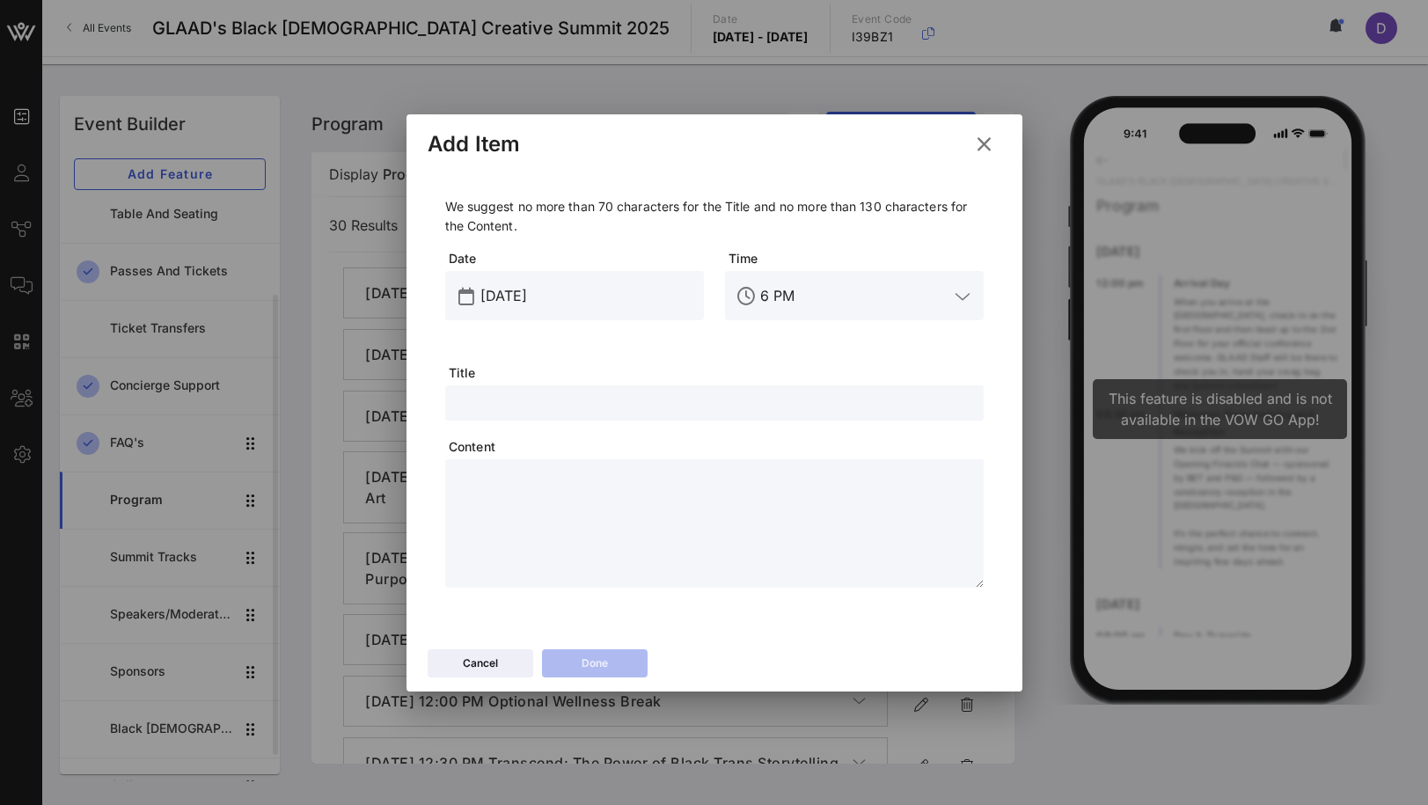
click at [522, 407] on input "text" at bounding box center [714, 403] width 517 height 23
paste input "Pitch It! Live at [GEOGRAPHIC_DATA]"
type input "Pitch It! Live at [GEOGRAPHIC_DATA]"
click at [509, 277] on div "[DATE]" at bounding box center [586, 295] width 213 height 49
click at [513, 297] on input "[DATE]" at bounding box center [586, 296] width 213 height 28
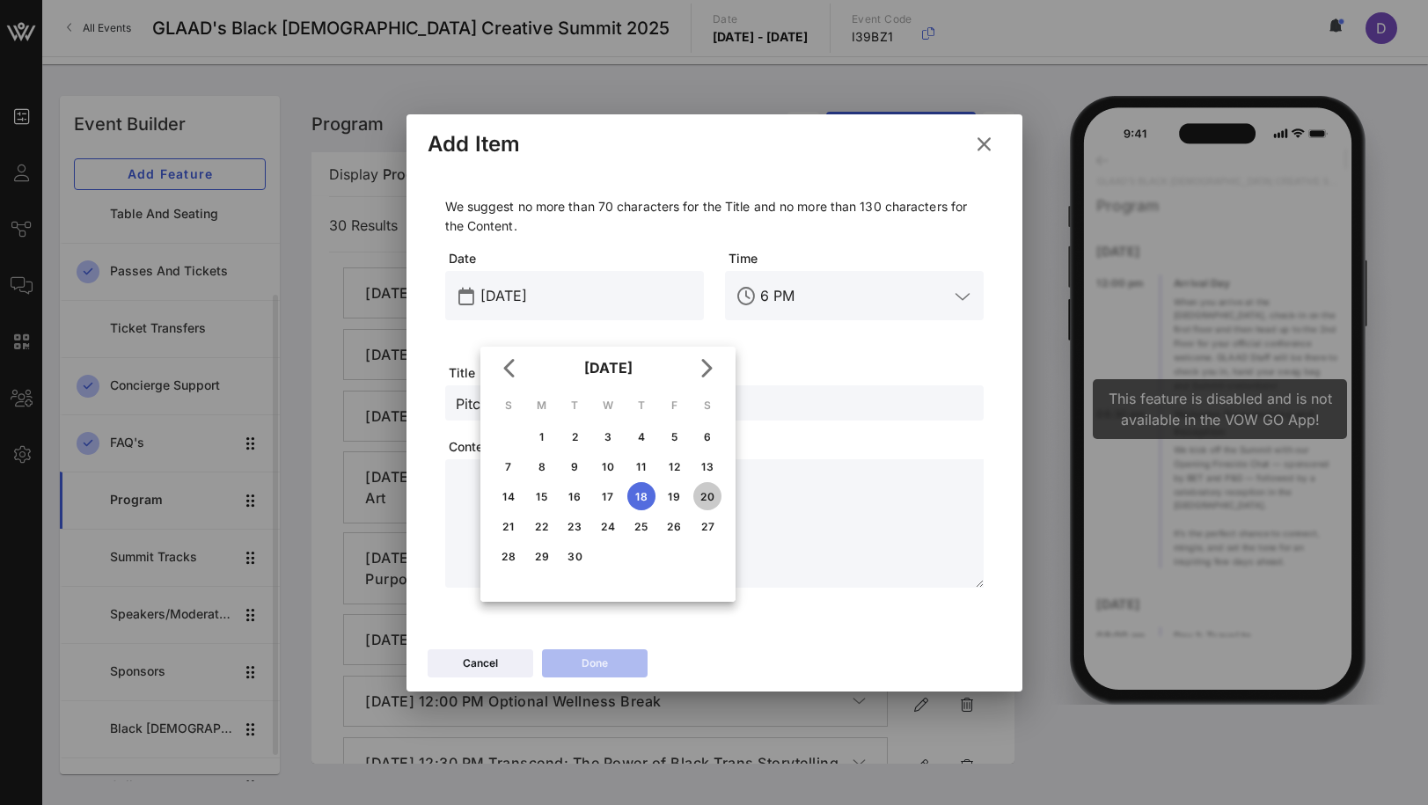
click at [705, 492] on div "20" at bounding box center [707, 496] width 28 height 13
type input "[DATE]"
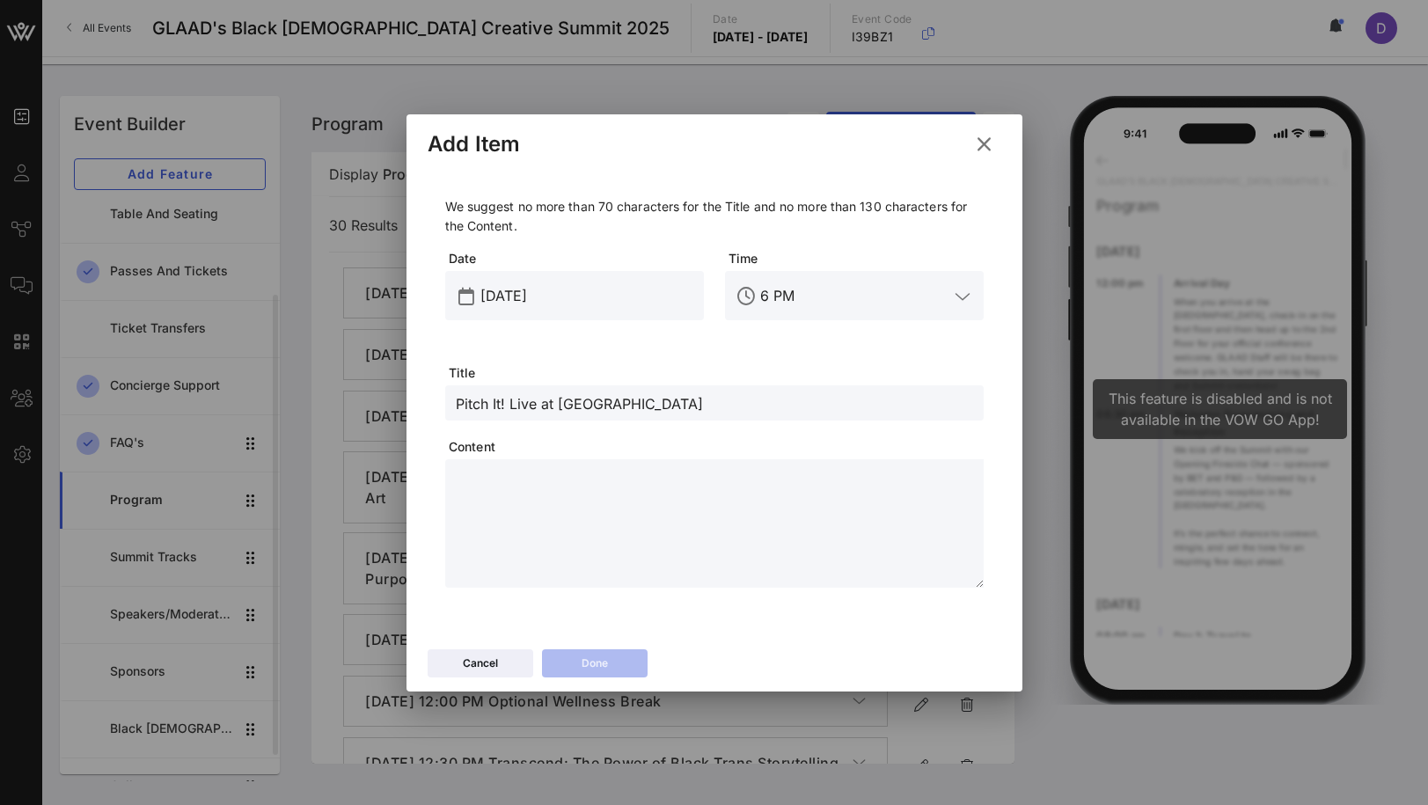
click at [777, 297] on input "6 PM" at bounding box center [854, 296] width 188 height 28
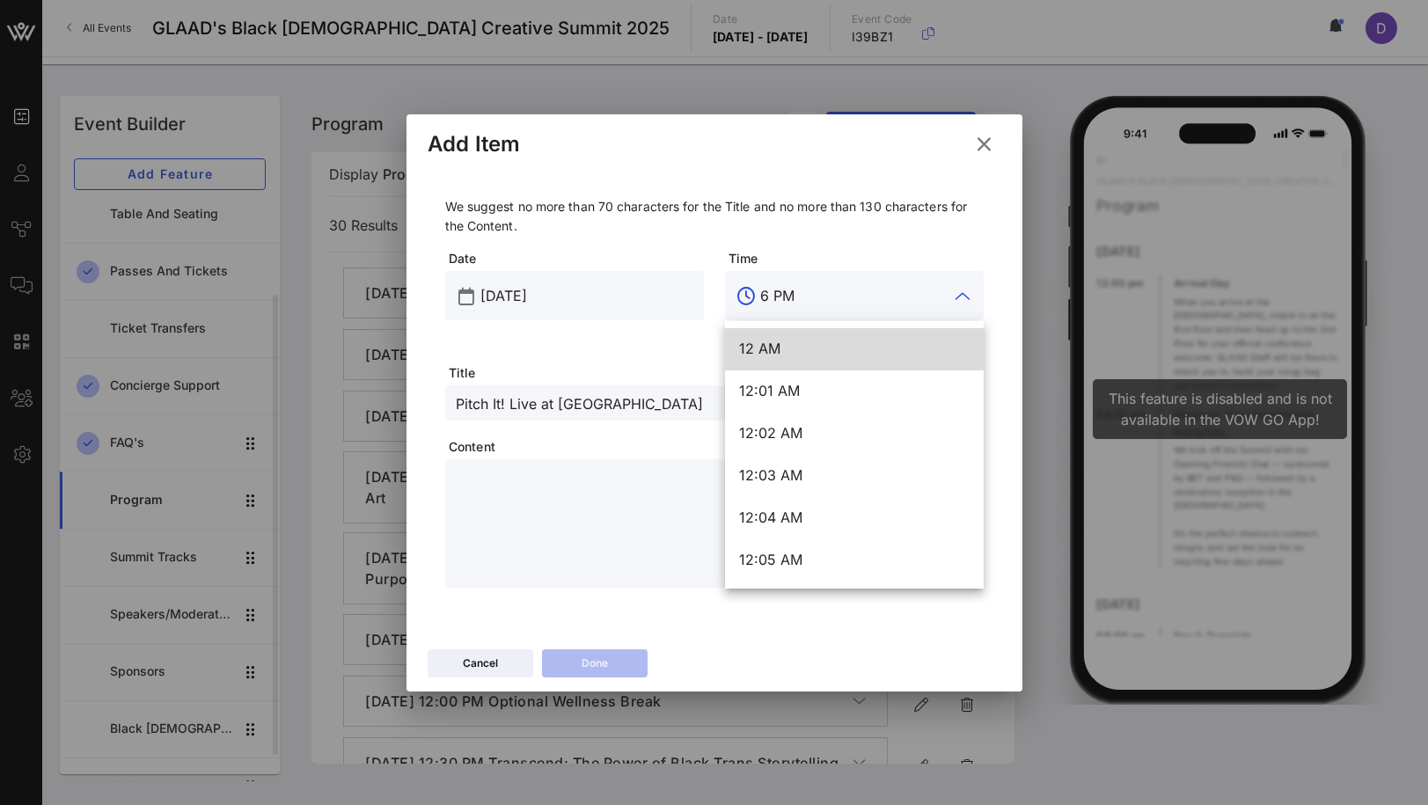
click at [777, 297] on input "6 PM" at bounding box center [854, 296] width 188 height 28
click at [790, 297] on input "6 PM" at bounding box center [854, 296] width 188 height 28
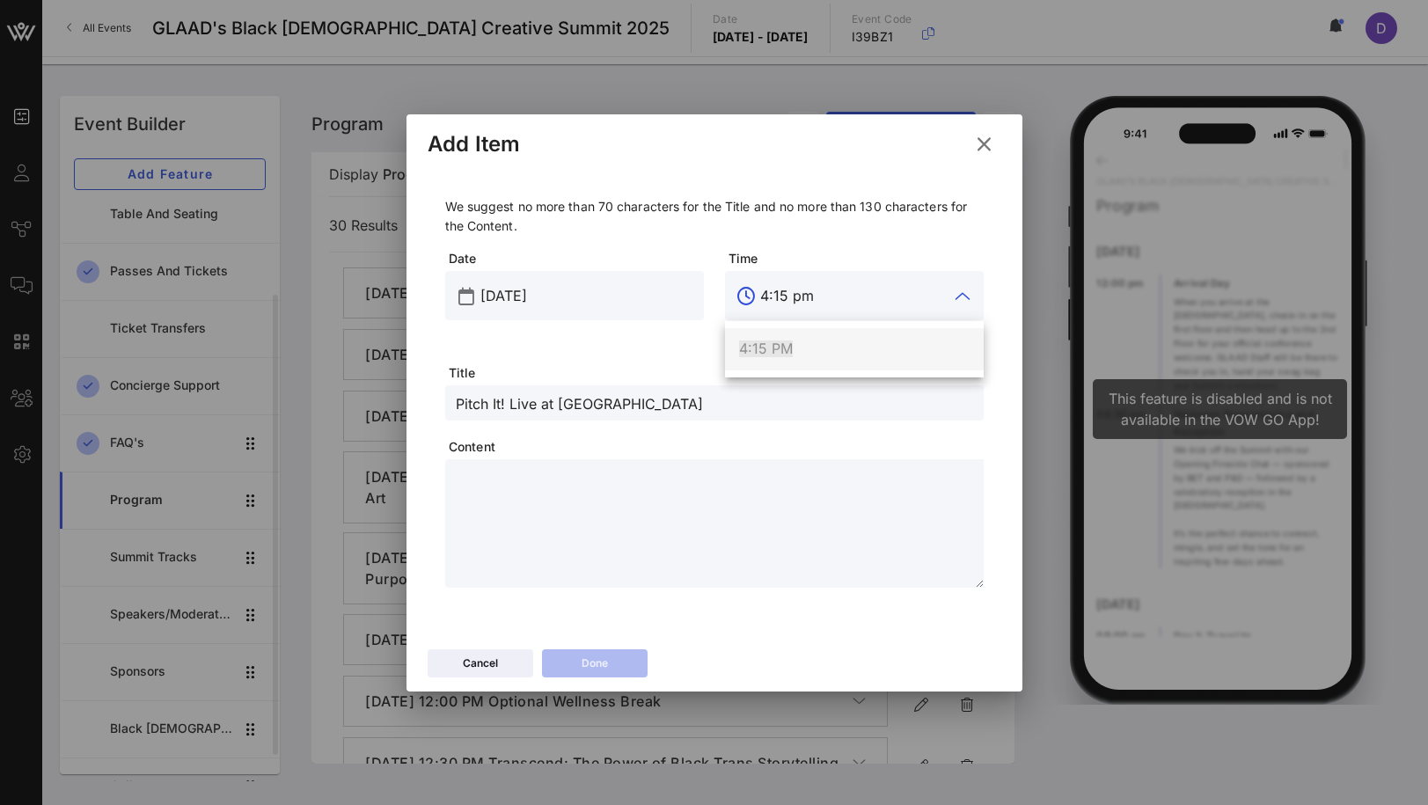
click at [825, 344] on div "4:15 PM" at bounding box center [854, 349] width 231 height 17
type input "4:15 PM"
click at [736, 509] on textarea at bounding box center [720, 526] width 528 height 123
paste textarea "**********"
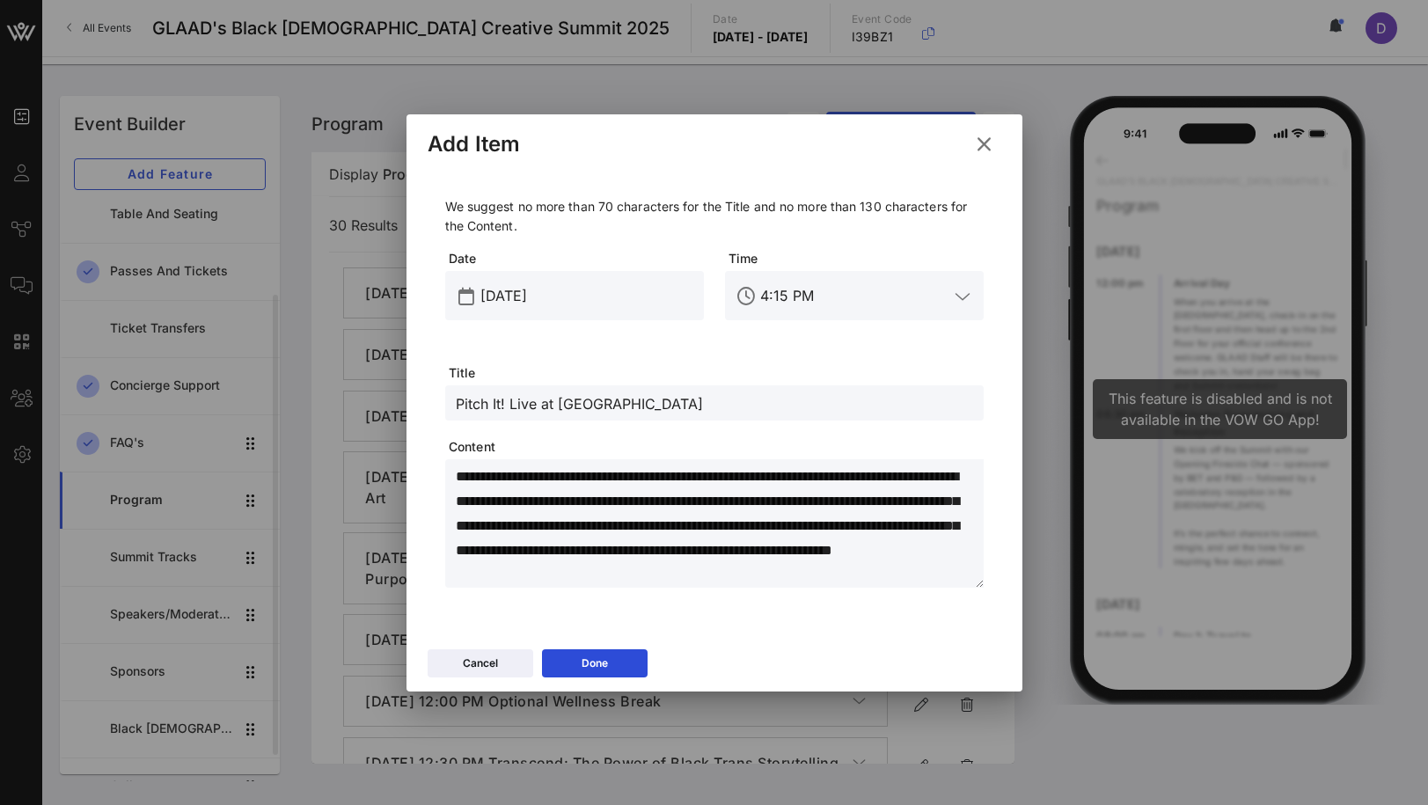
click at [794, 523] on textarea "**********" at bounding box center [720, 526] width 528 height 123
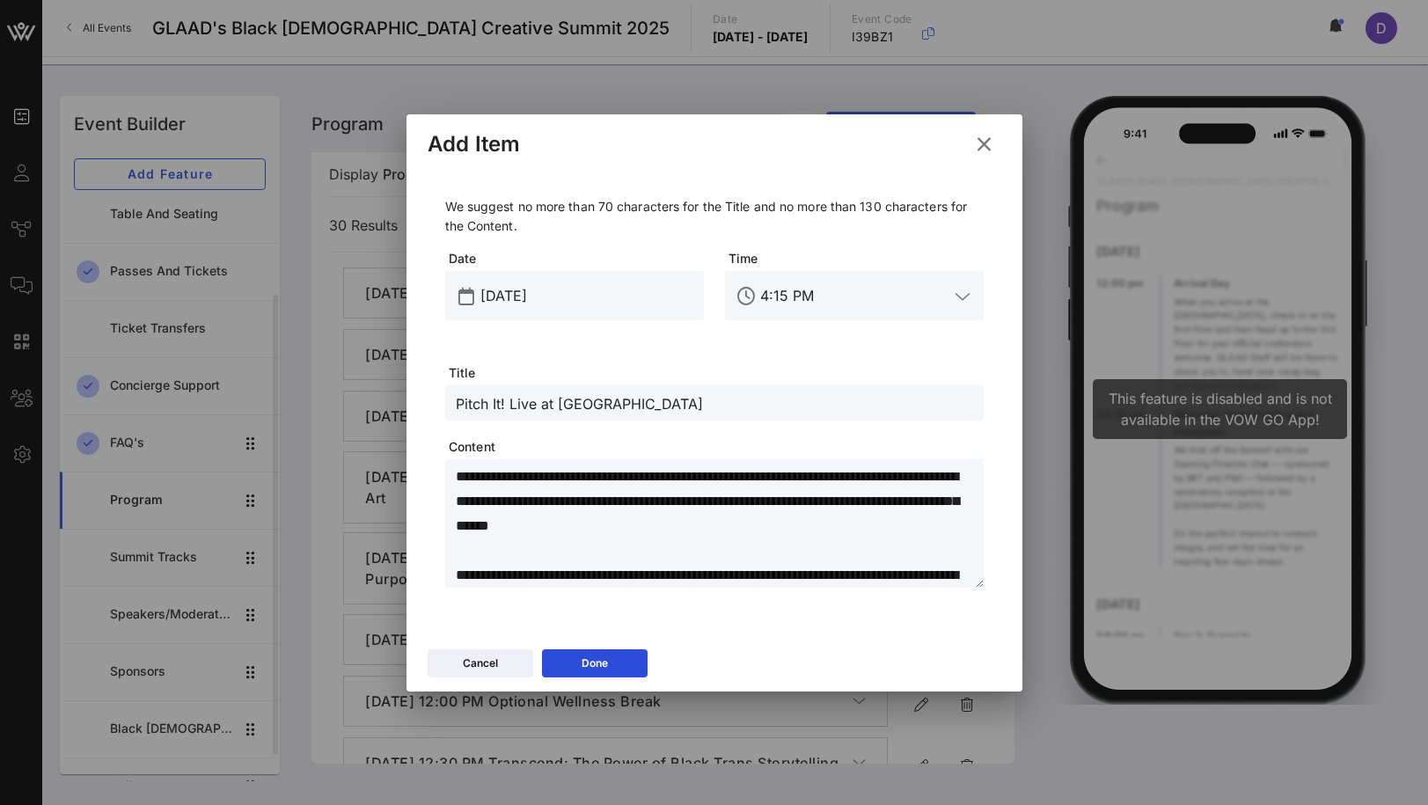
type textarea "**********"
click at [627, 648] on div "Cancel Done" at bounding box center [715, 666] width 616 height 51
click at [620, 663] on button "Done" at bounding box center [595, 663] width 106 height 28
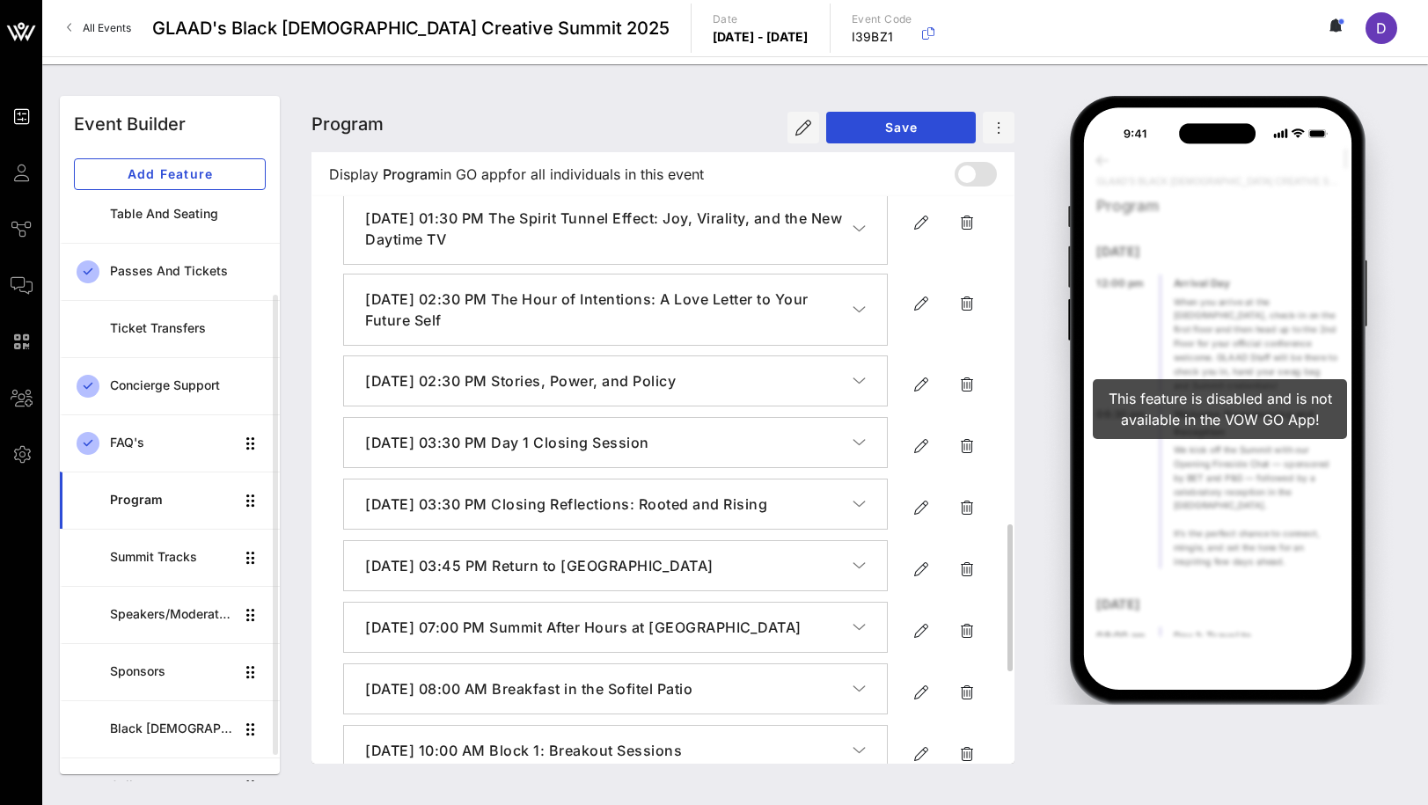
scroll to position [4, 0]
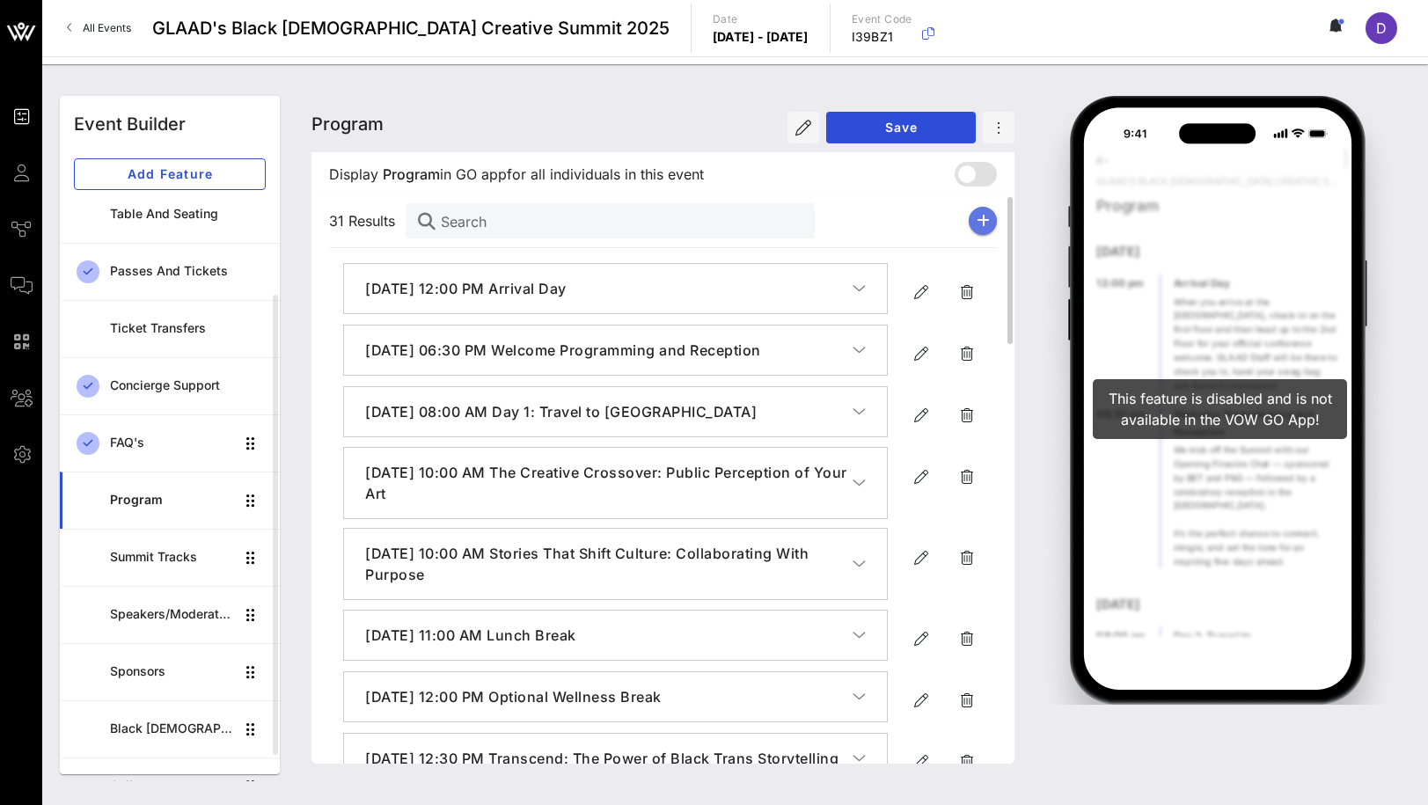
click at [986, 214] on icon "button" at bounding box center [983, 221] width 13 height 14
type input "[DATE]"
type input "6 PM"
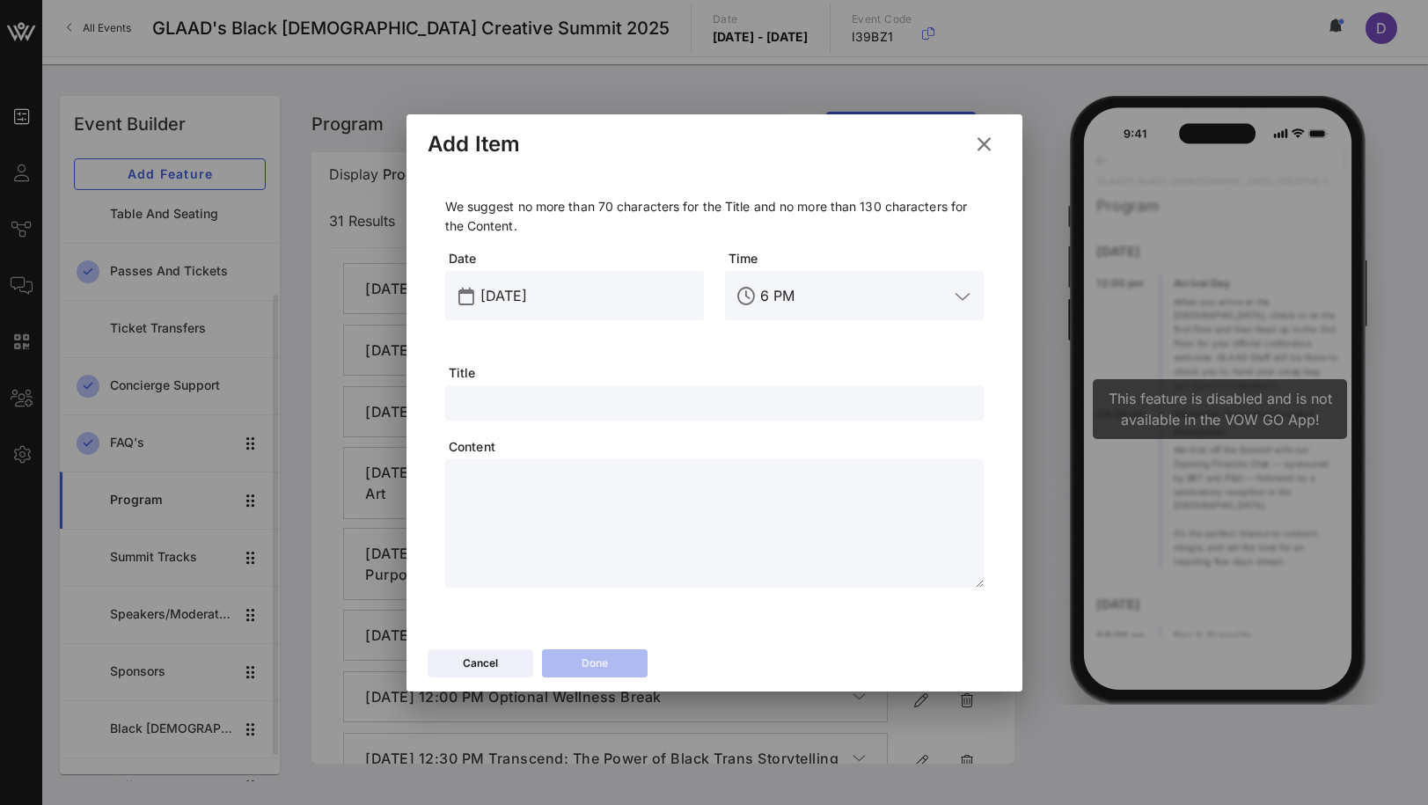
click at [614, 403] on input "text" at bounding box center [714, 403] width 517 height 23
paste input "The Finale: A Celebration of Community & Creativity"
type input "The Finale: A Celebration of Community & Creativity"
click at [769, 304] on input "6 PM" at bounding box center [854, 296] width 188 height 28
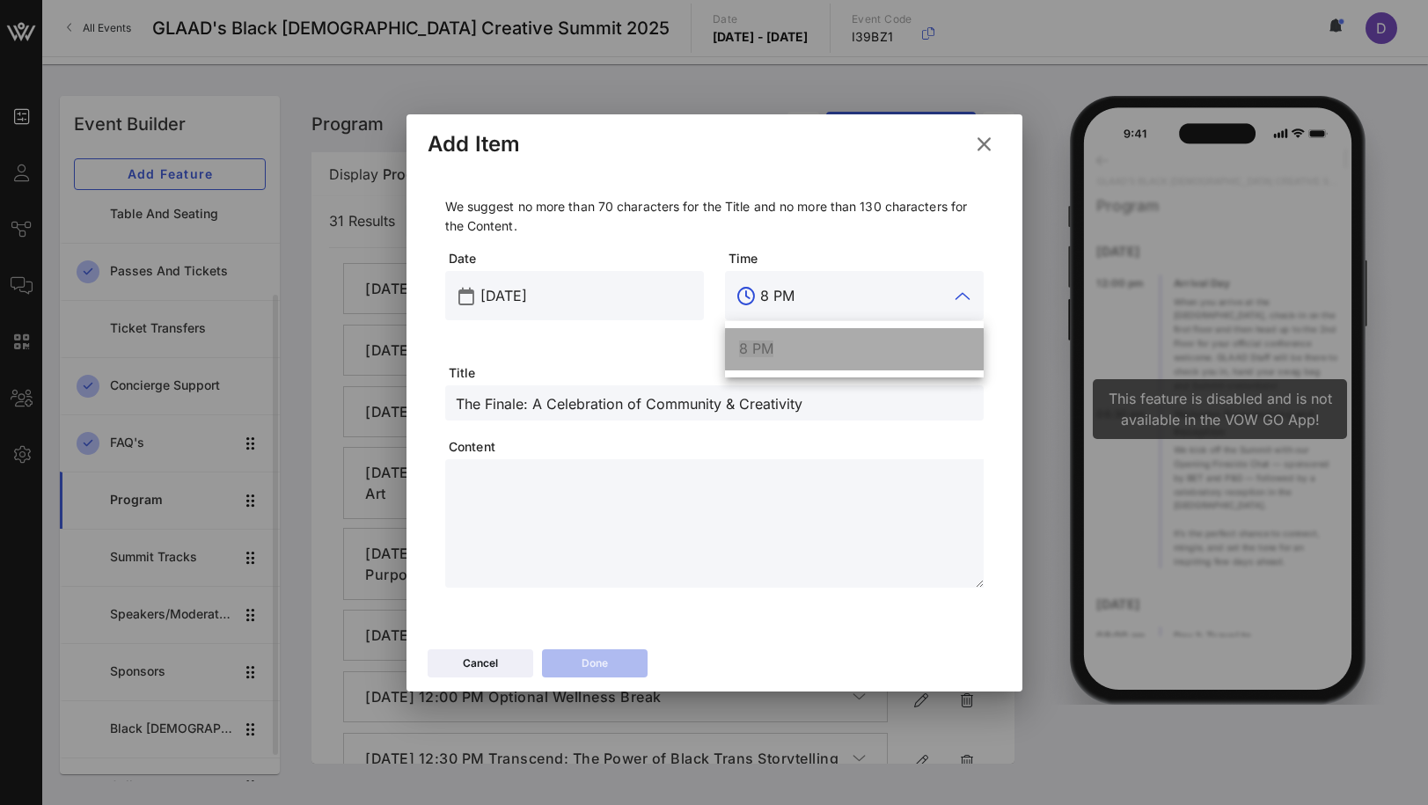
click at [830, 347] on div "8 PM" at bounding box center [854, 349] width 231 height 17
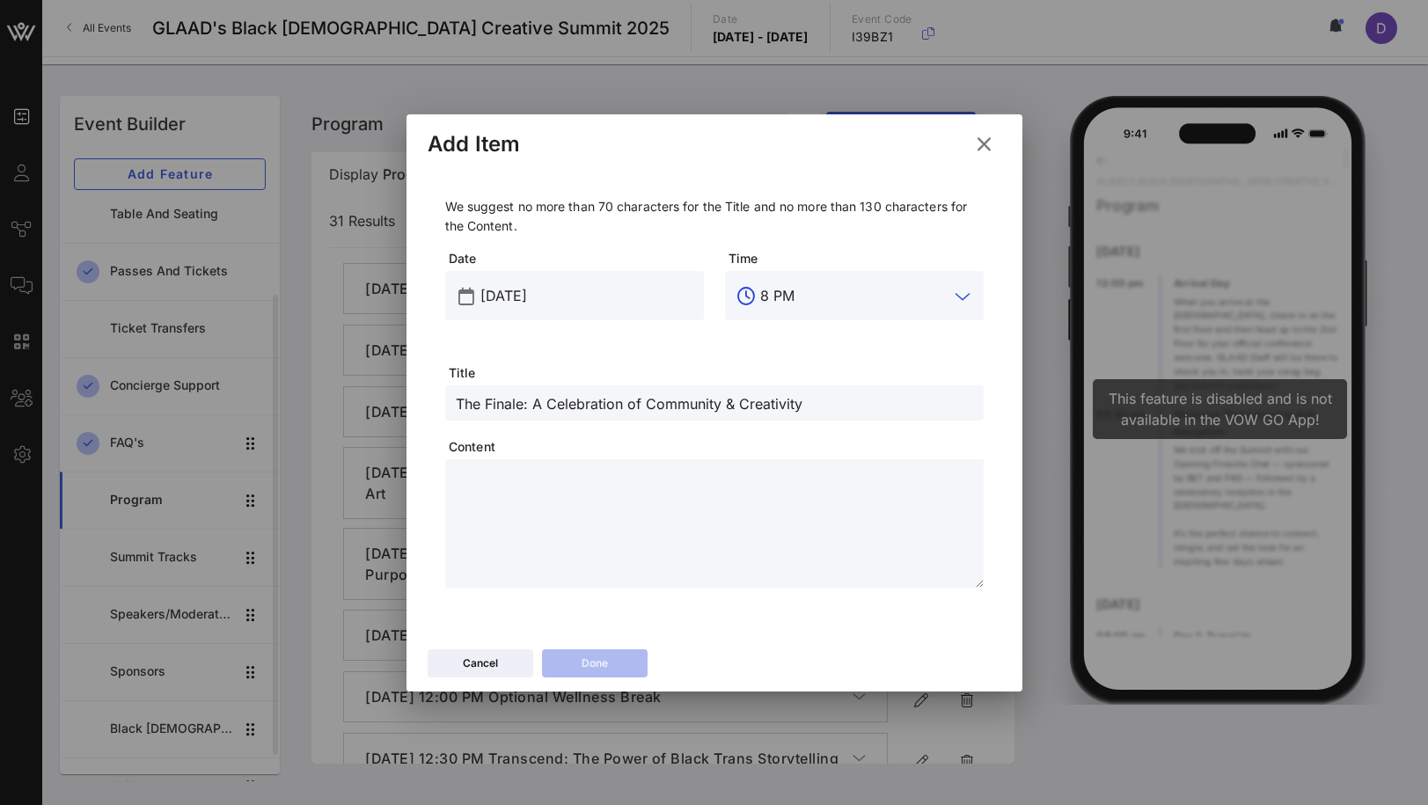
type input "8 PM"
click at [831, 526] on textarea at bounding box center [720, 526] width 528 height 123
paste textarea "**********"
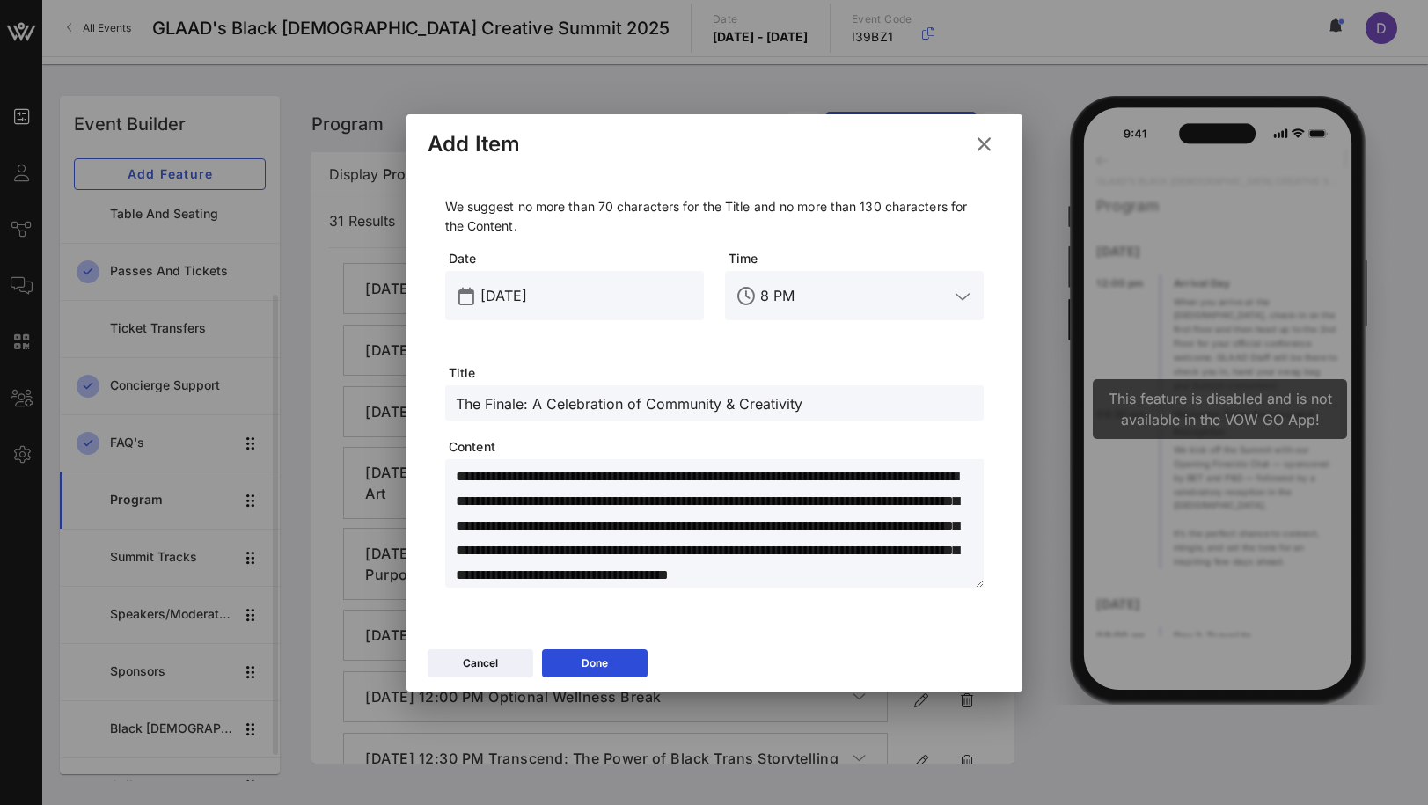
scroll to position [20, 0]
type textarea "**********"
click at [754, 407] on input "The Finale: A Celebration of Community & Creativity" at bounding box center [714, 403] width 517 height 23
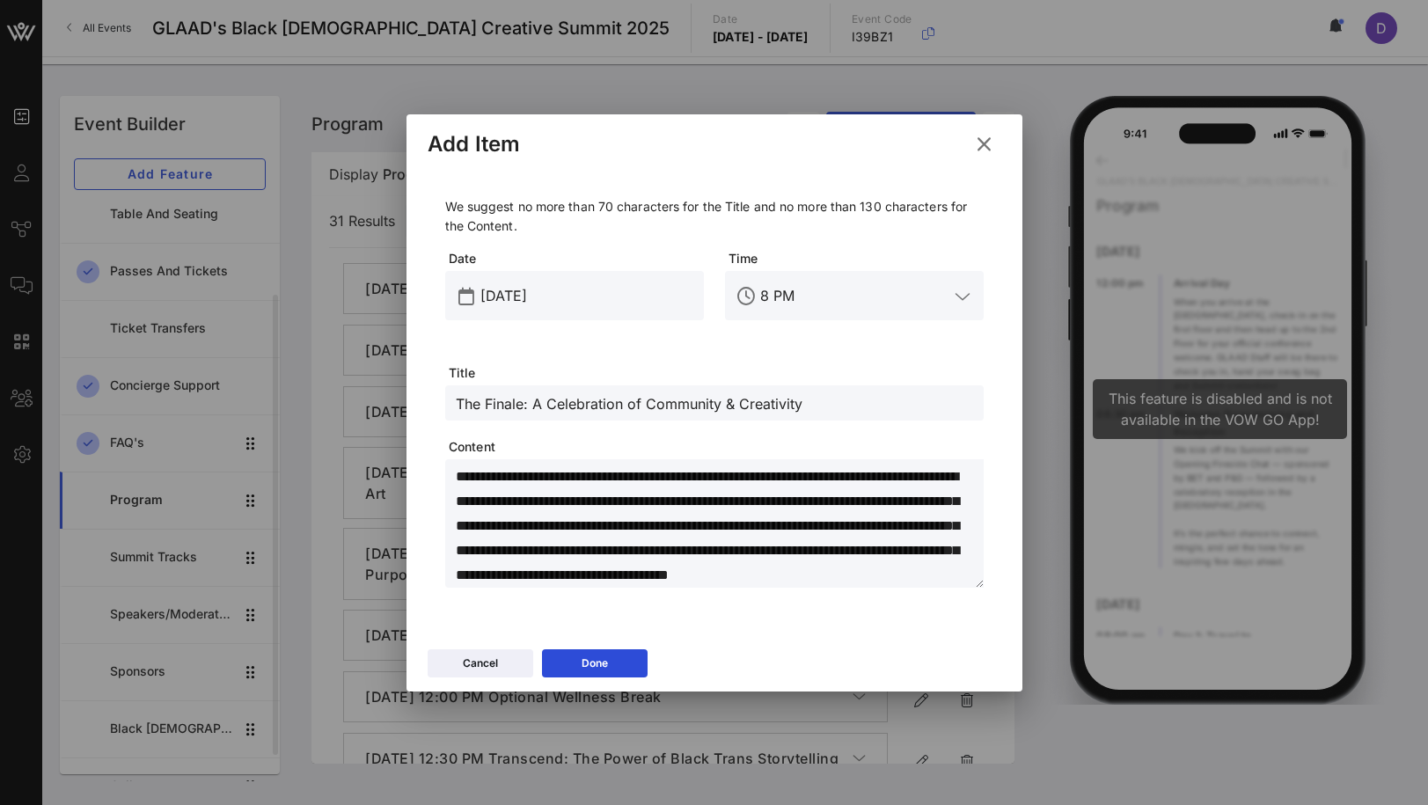
paste input "A Night with the Community: BQCS Closing Celebration"
type input "A Night with the Community: BQCS Closing Celebration"
click at [772, 527] on textarea "**********" at bounding box center [720, 526] width 528 height 123
click at [517, 299] on input "[DATE]" at bounding box center [586, 296] width 213 height 28
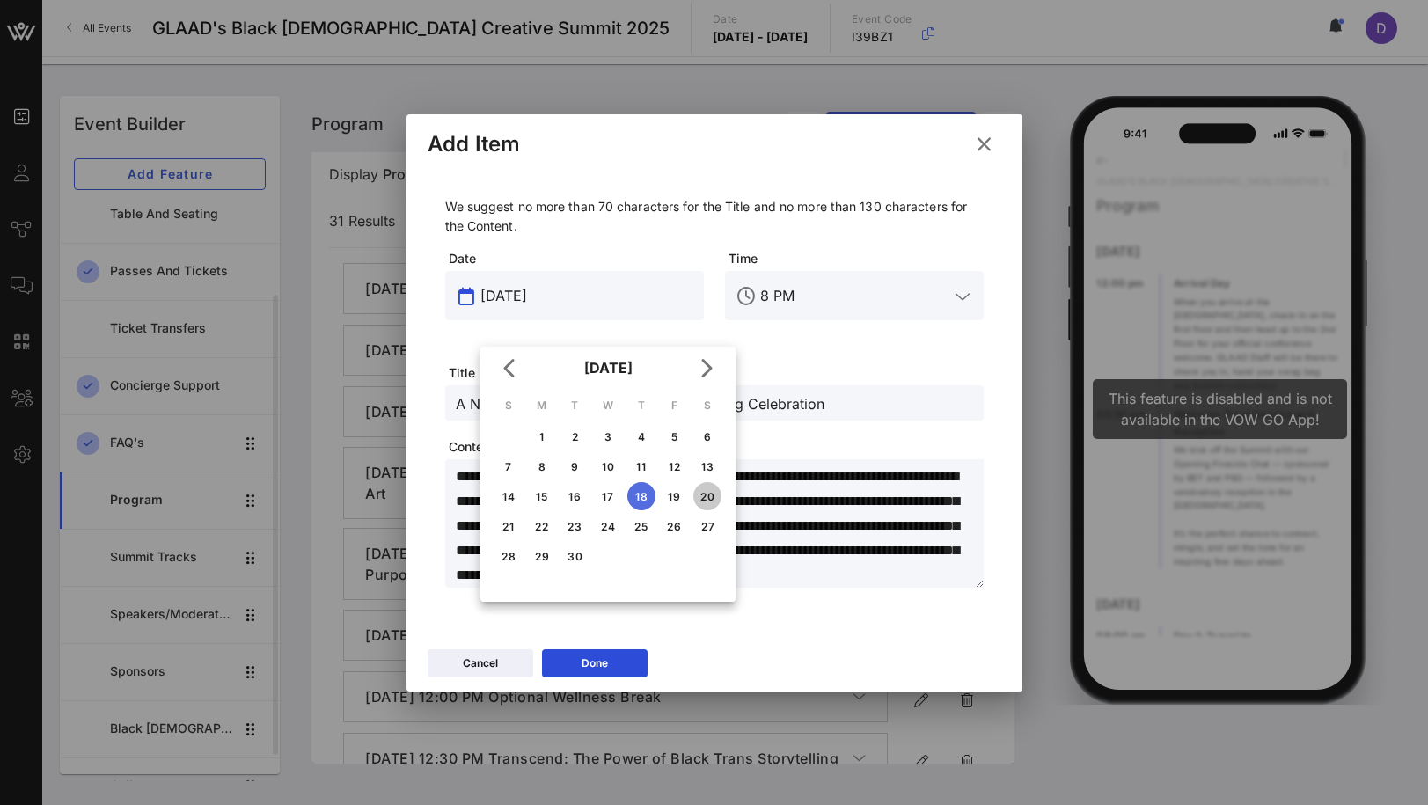
click at [705, 499] on div "20" at bounding box center [707, 496] width 28 height 13
type input "[DATE]"
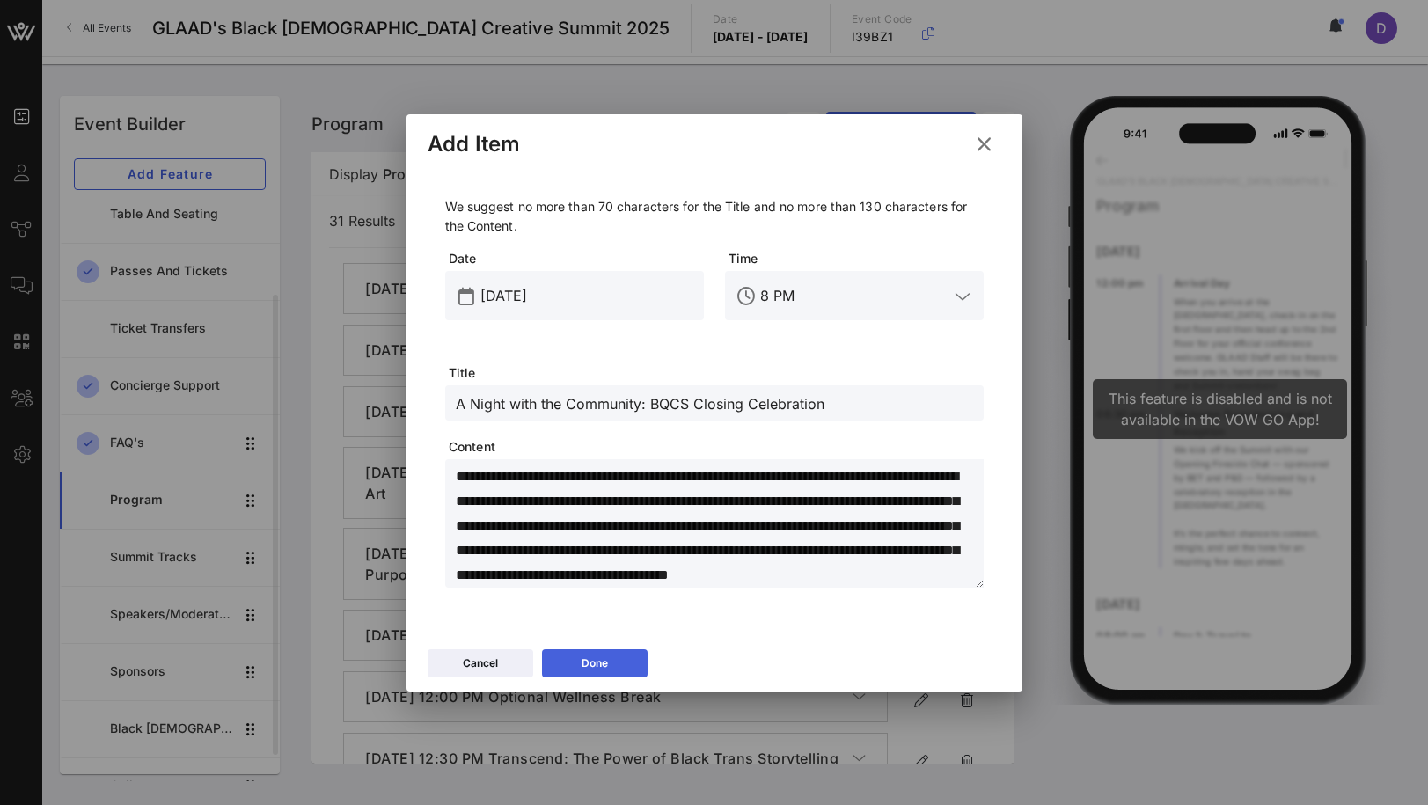
click at [608, 657] on button "Done" at bounding box center [595, 663] width 106 height 28
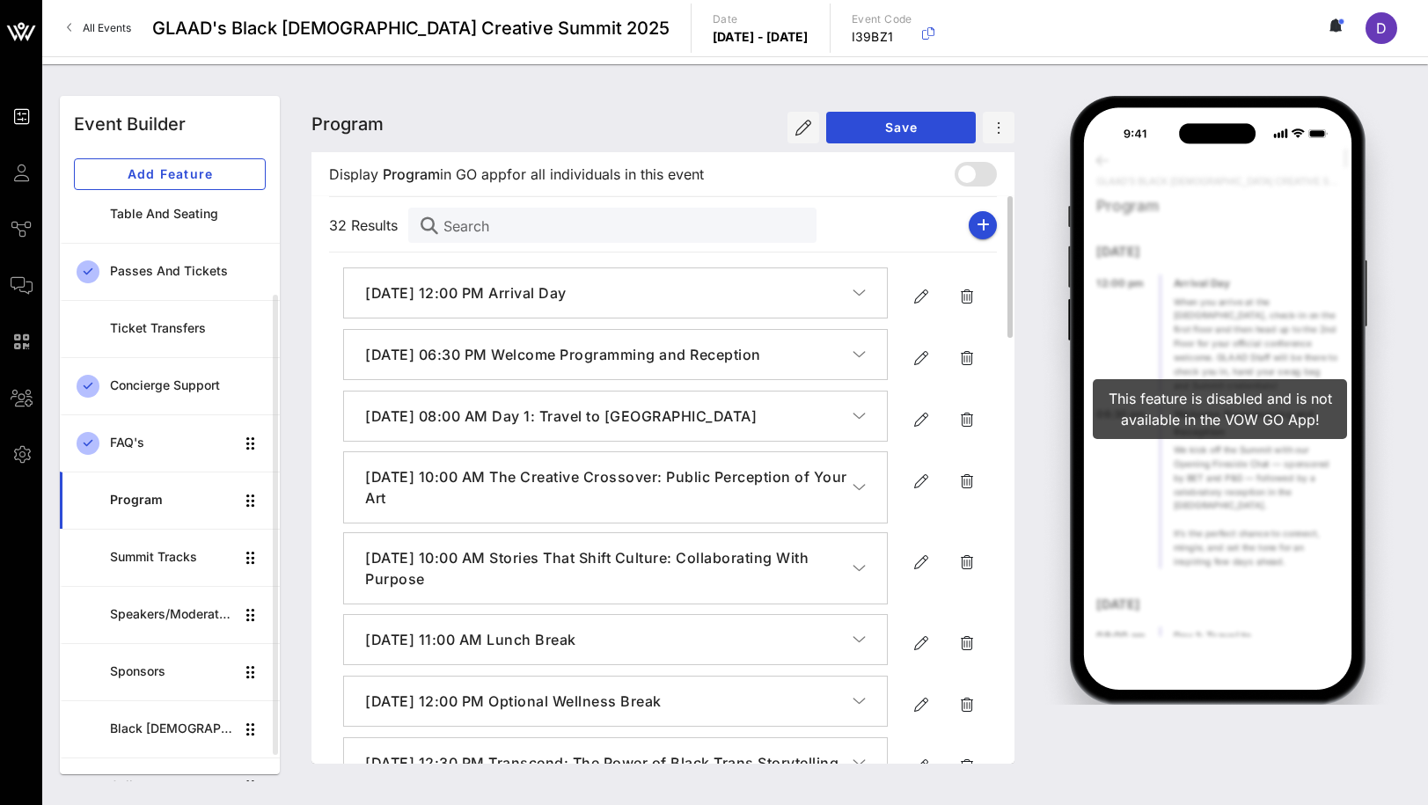
click at [995, 218] on div "32 Results Search" at bounding box center [663, 225] width 668 height 56
click at [986, 223] on icon "button" at bounding box center [983, 225] width 13 height 14
type input "[DATE]"
type input "6 PM"
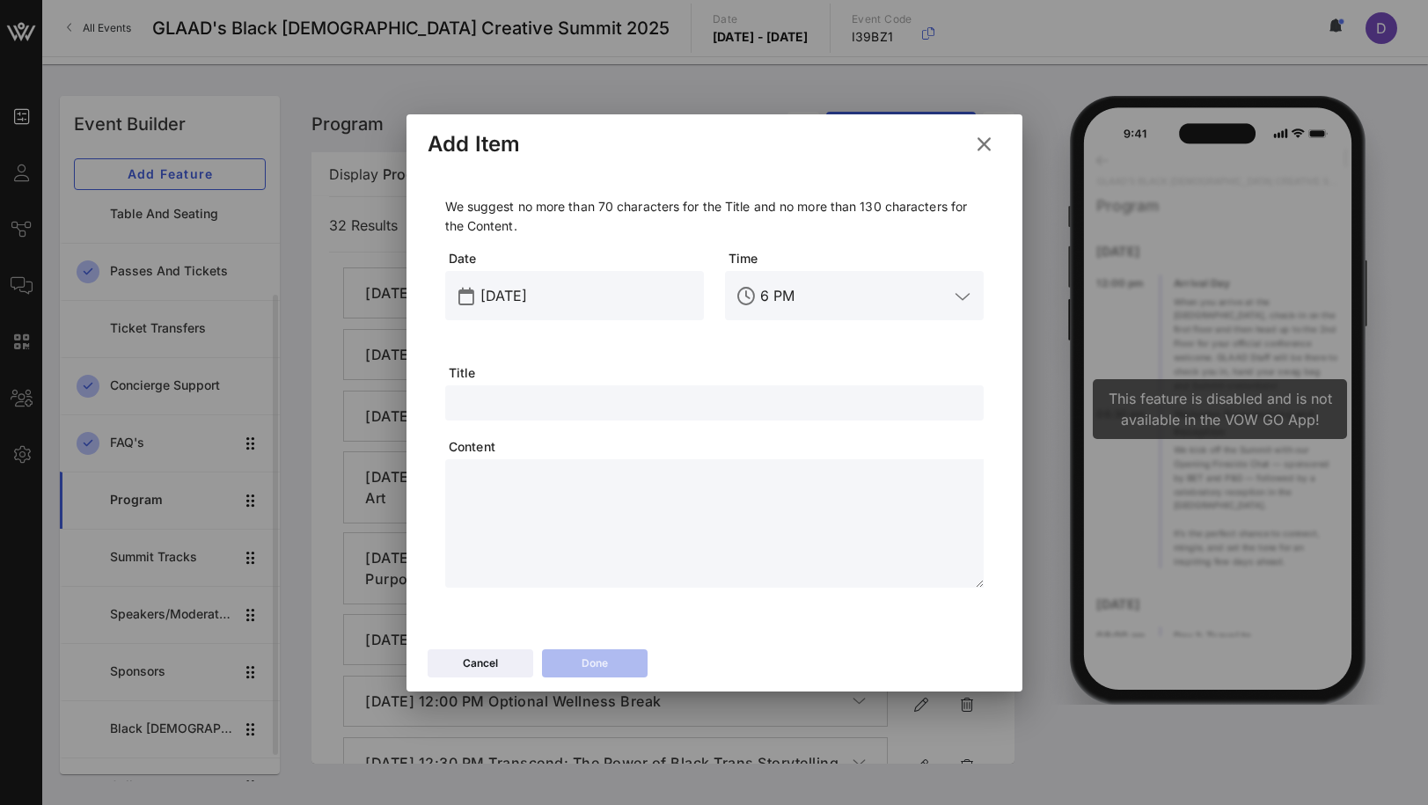
click at [568, 507] on textarea at bounding box center [720, 526] width 528 height 123
paste textarea "**********"
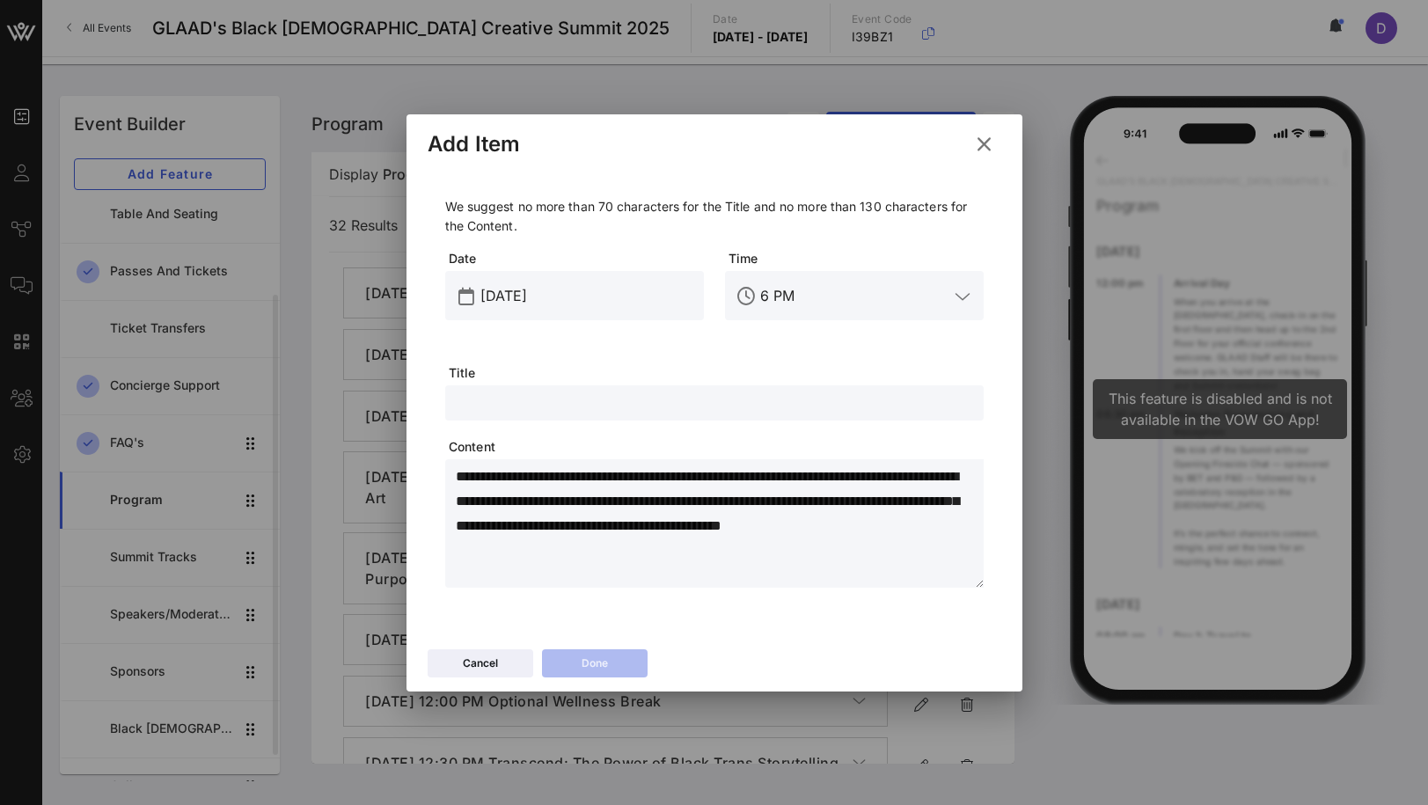
type textarea "**********"
click at [535, 397] on input "text" at bounding box center [714, 403] width 517 height 23
click at [543, 392] on input "text" at bounding box center [714, 403] width 517 height 23
type input "Dinner + Rest Break"
click at [586, 540] on textarea "**********" at bounding box center [720, 526] width 528 height 123
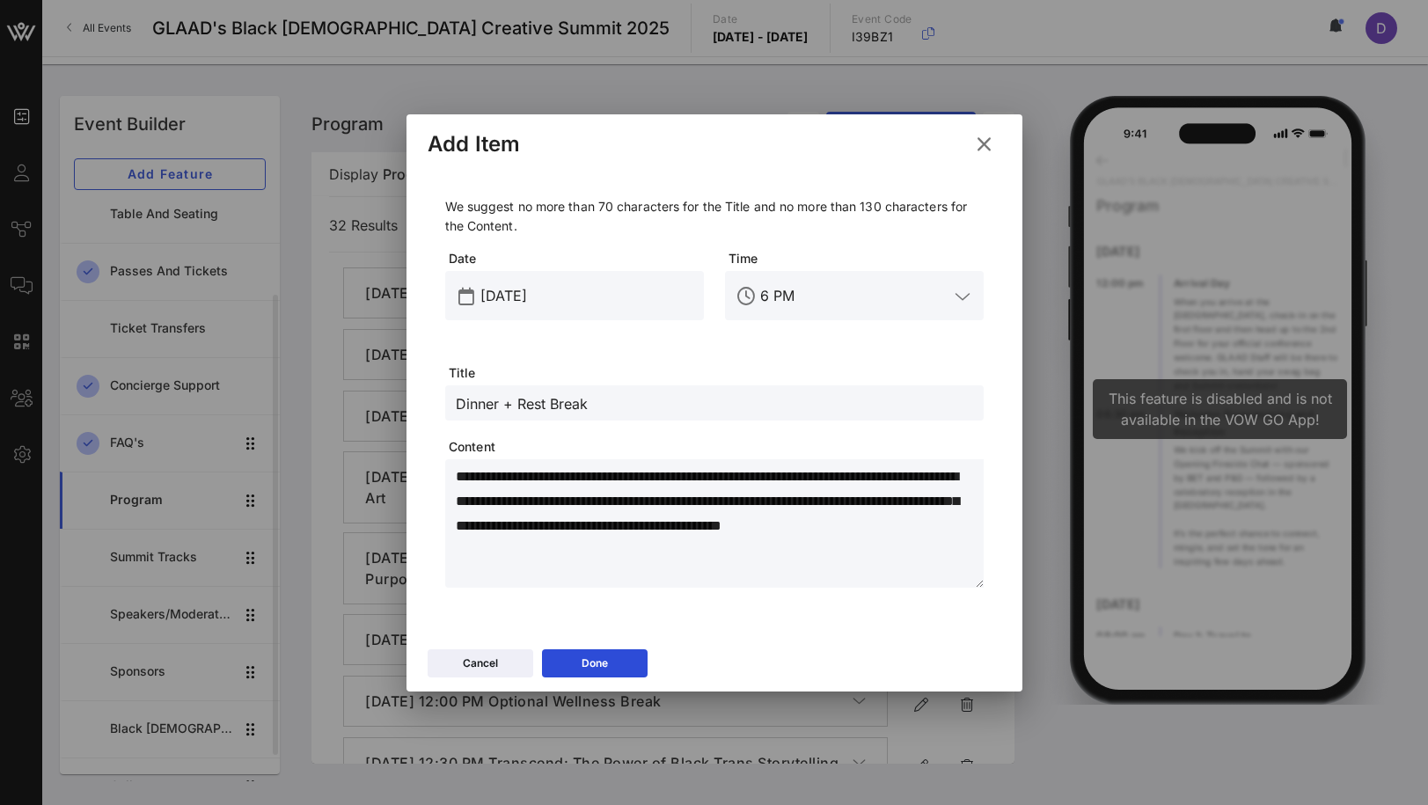
click at [633, 561] on textarea "**********" at bounding box center [720, 526] width 528 height 123
click at [551, 552] on textarea "**********" at bounding box center [720, 526] width 528 height 123
type textarea "**********"
click at [622, 656] on button "Done" at bounding box center [595, 663] width 106 height 28
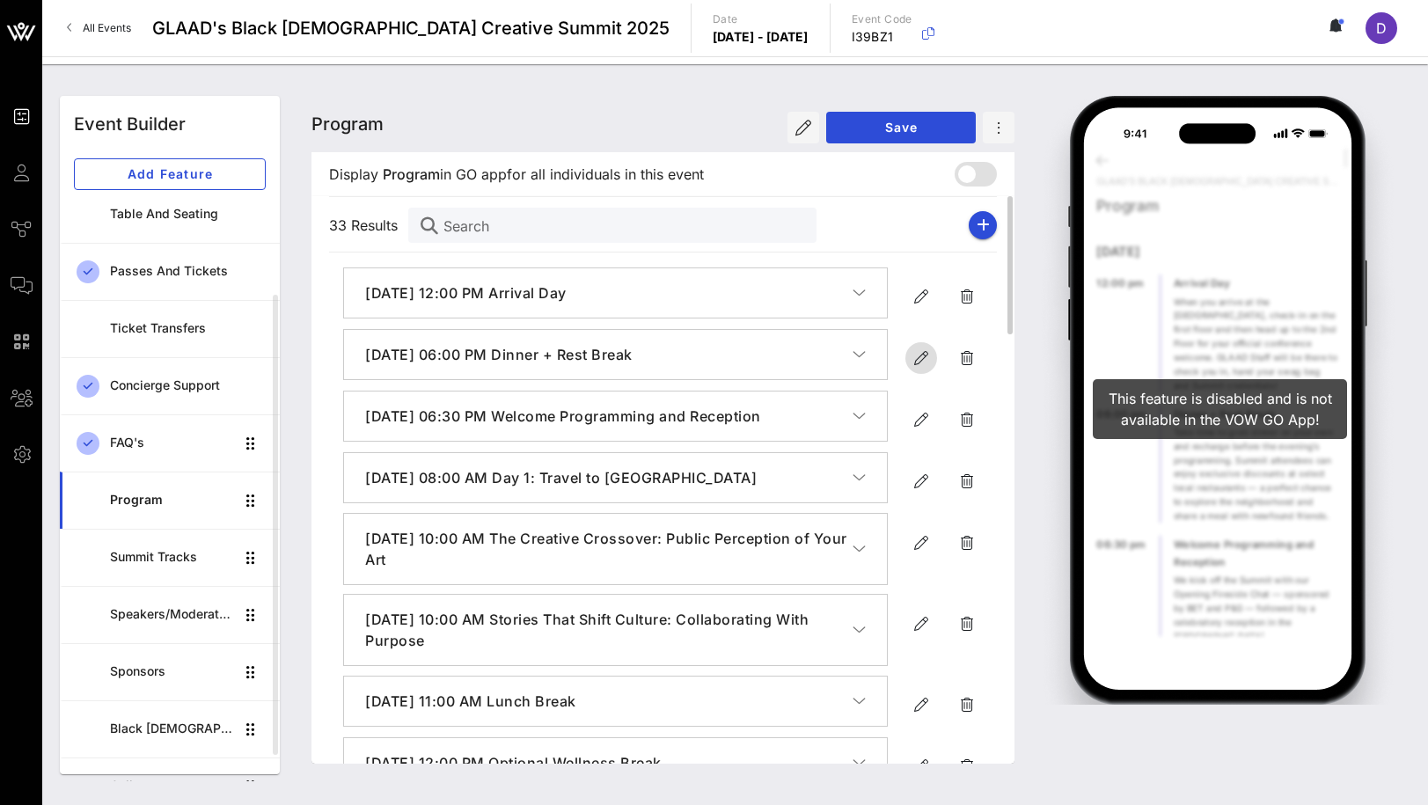
click at [919, 350] on icon "button" at bounding box center [921, 358] width 21 height 21
type input "[DATE]"
type input "6 PM"
type input "Dinner + Rest Break"
type textarea "**********"
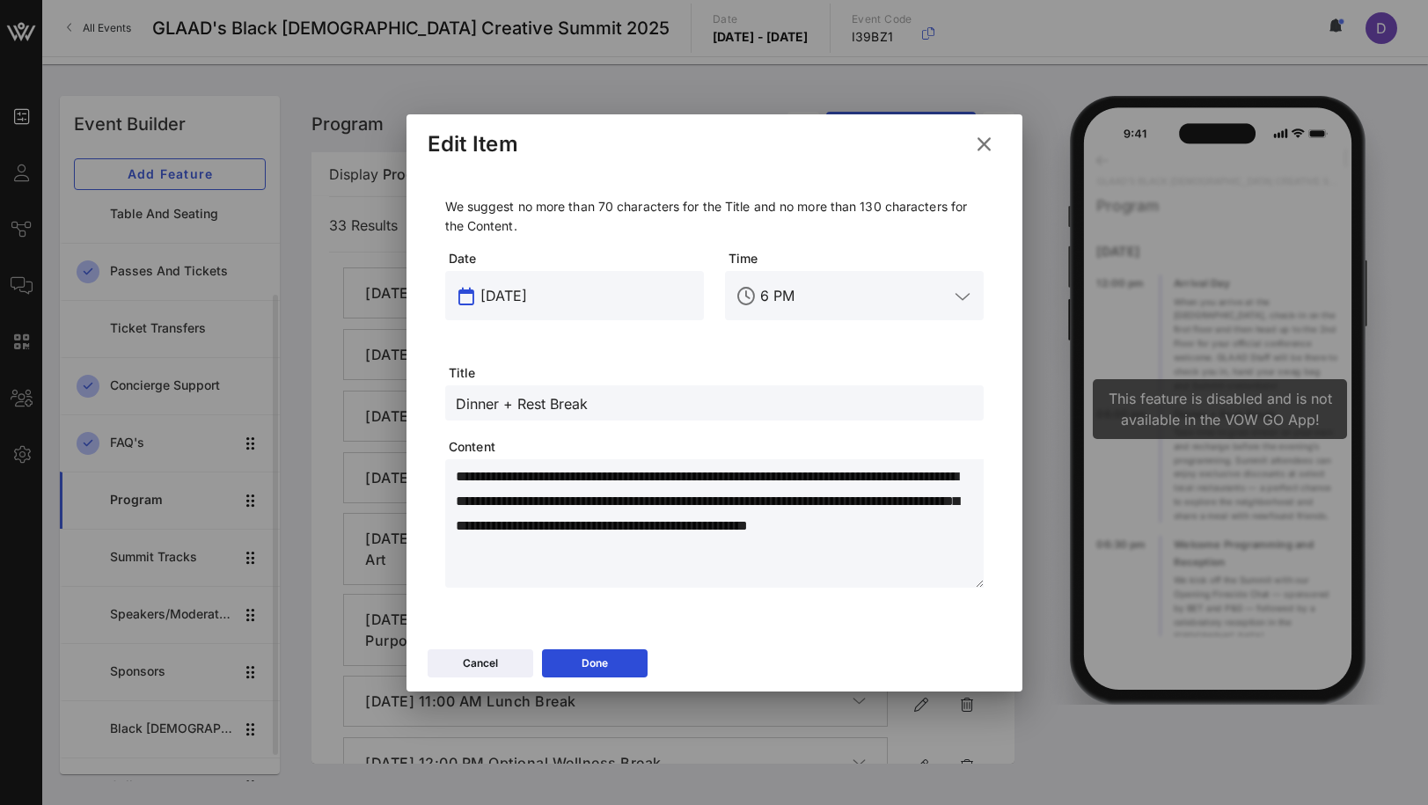
click at [526, 297] on input "[DATE]" at bounding box center [586, 296] width 213 height 28
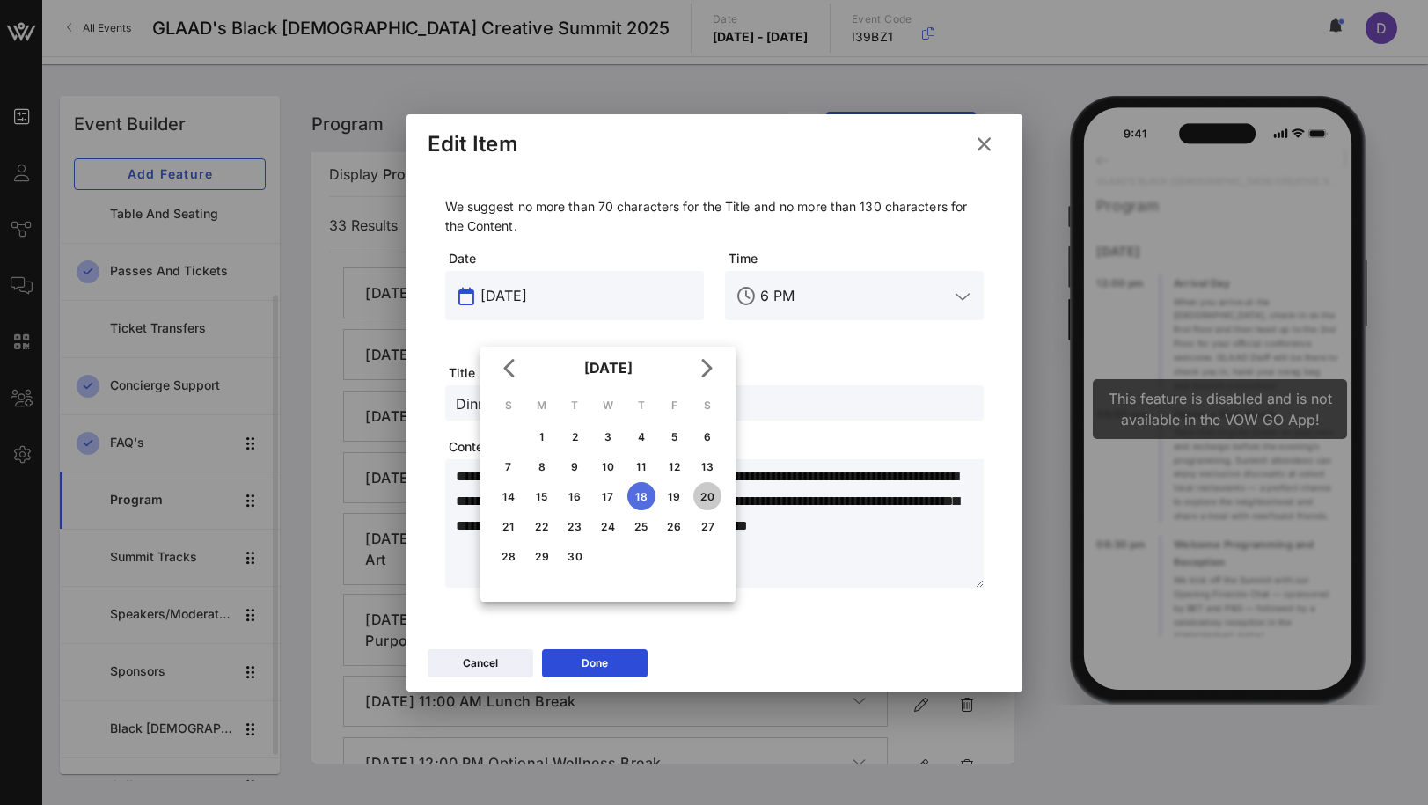
click at [711, 497] on div "20" at bounding box center [707, 496] width 28 height 13
type input "[DATE]"
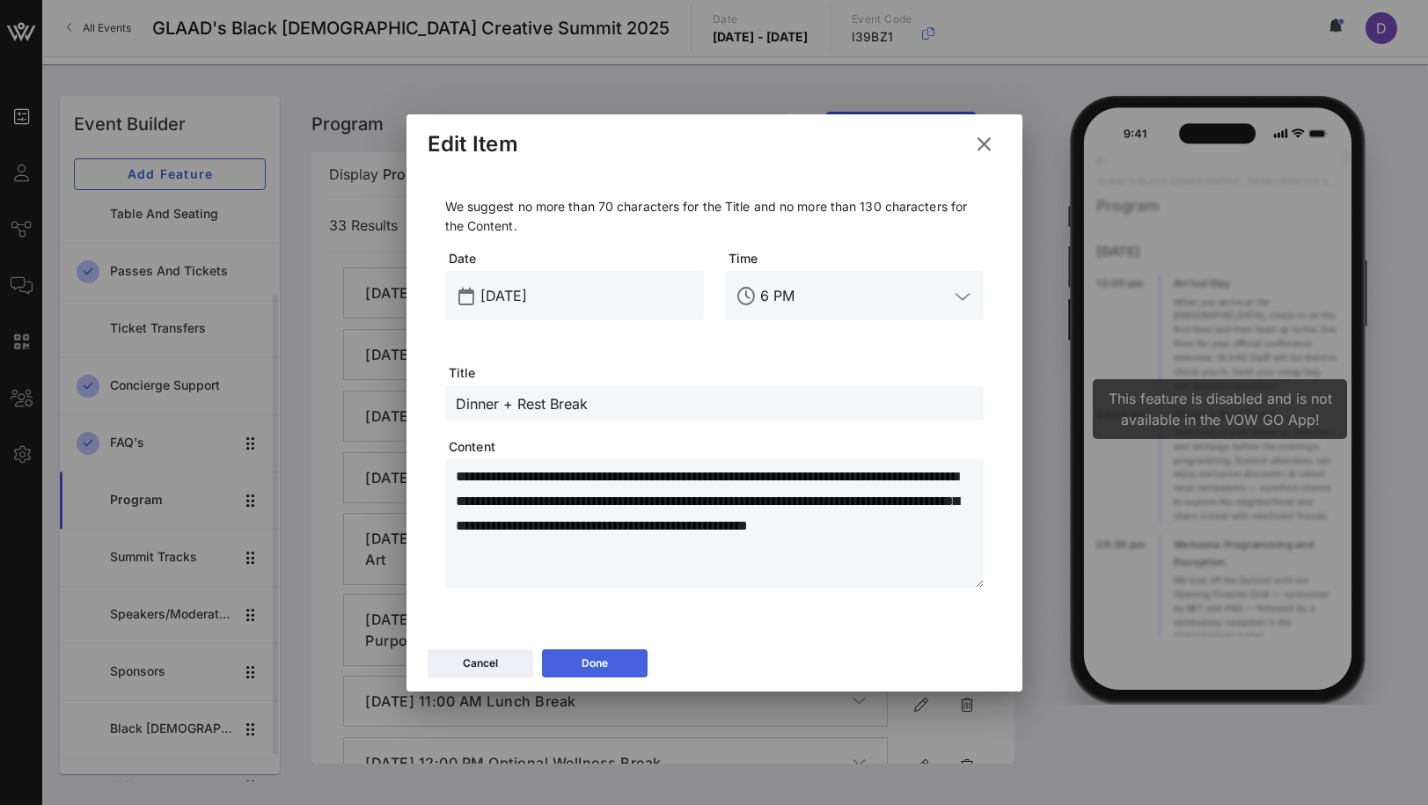
click at [609, 663] on button "Done" at bounding box center [595, 663] width 106 height 28
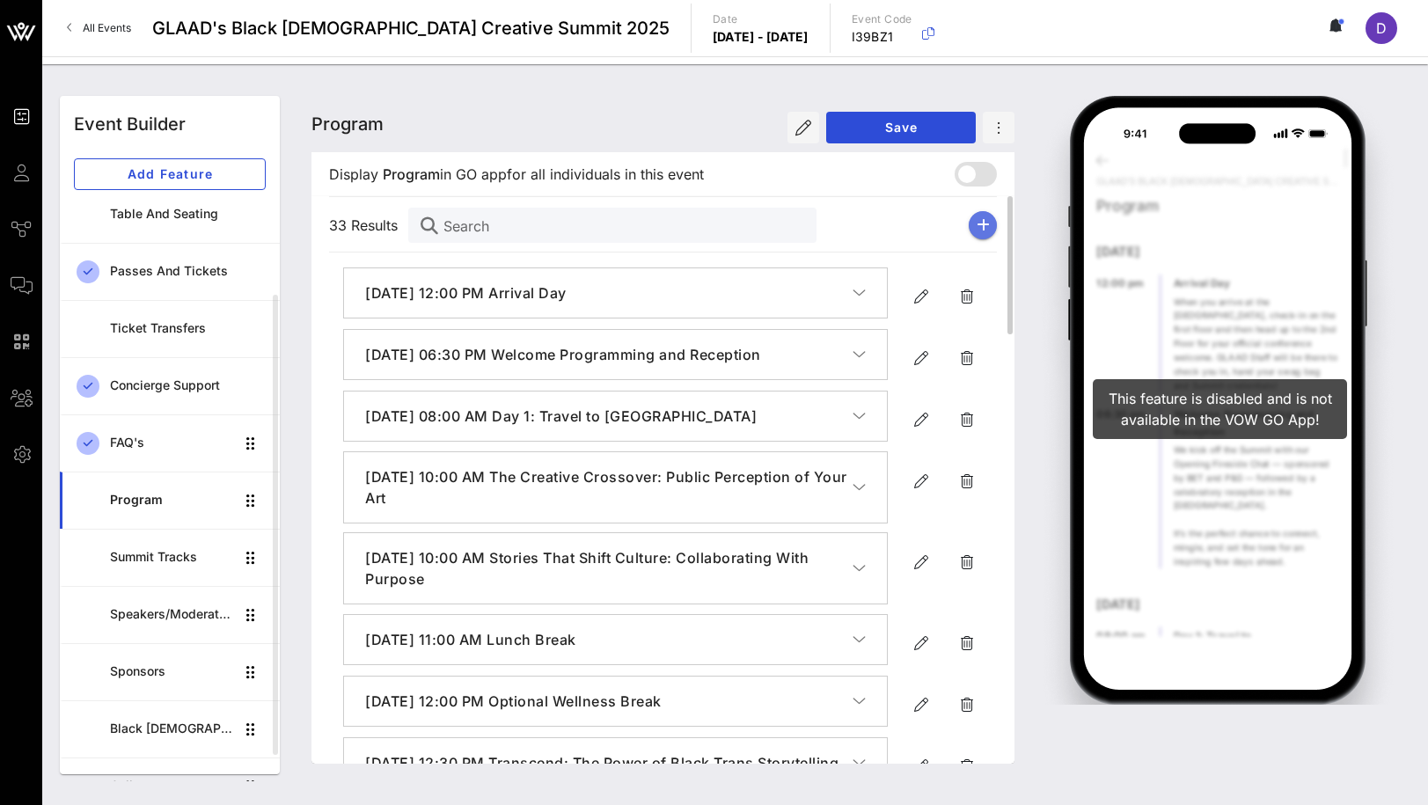
click at [980, 219] on icon "button" at bounding box center [983, 225] width 13 height 14
type input "[DATE]"
type input "6 PM"
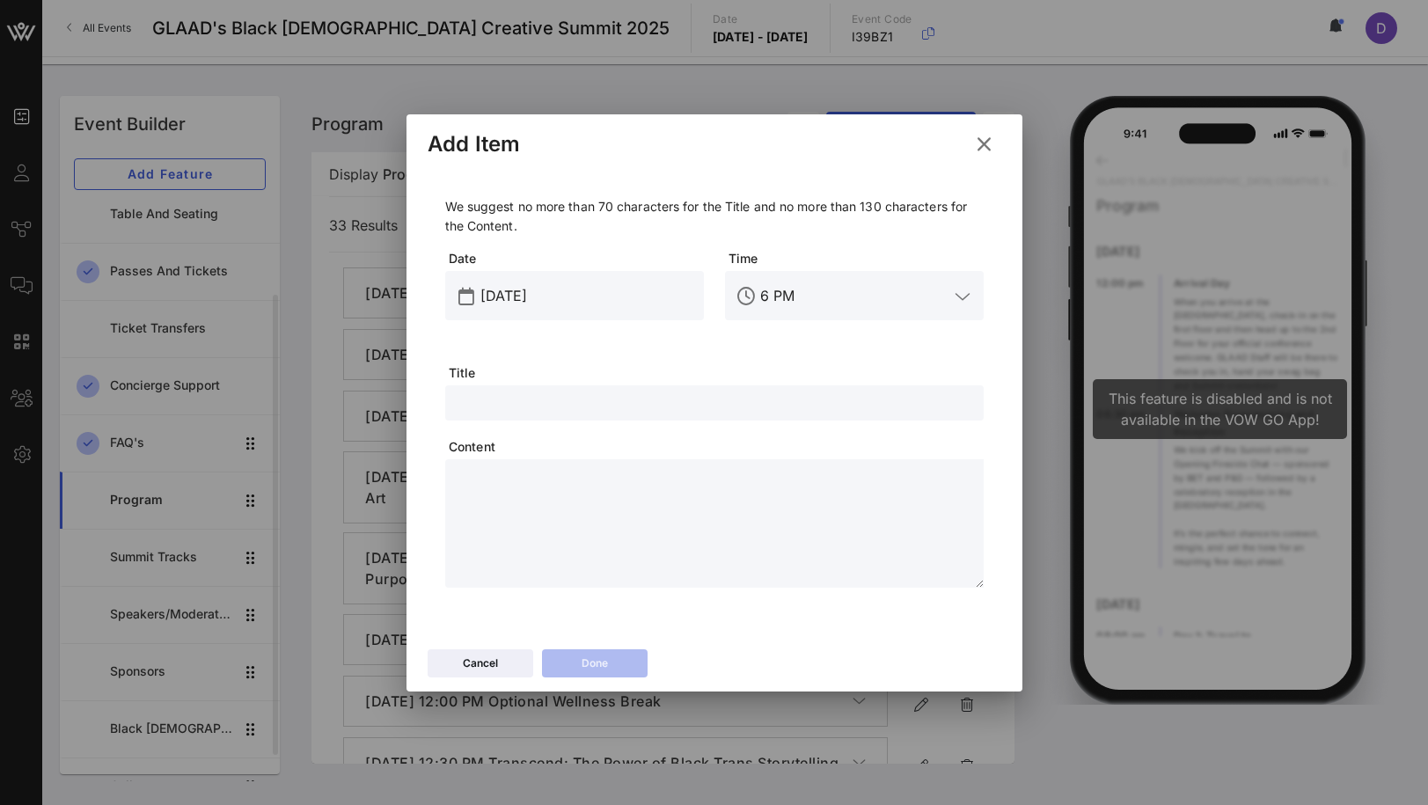
click at [495, 295] on input "[DATE]" at bounding box center [586, 296] width 213 height 28
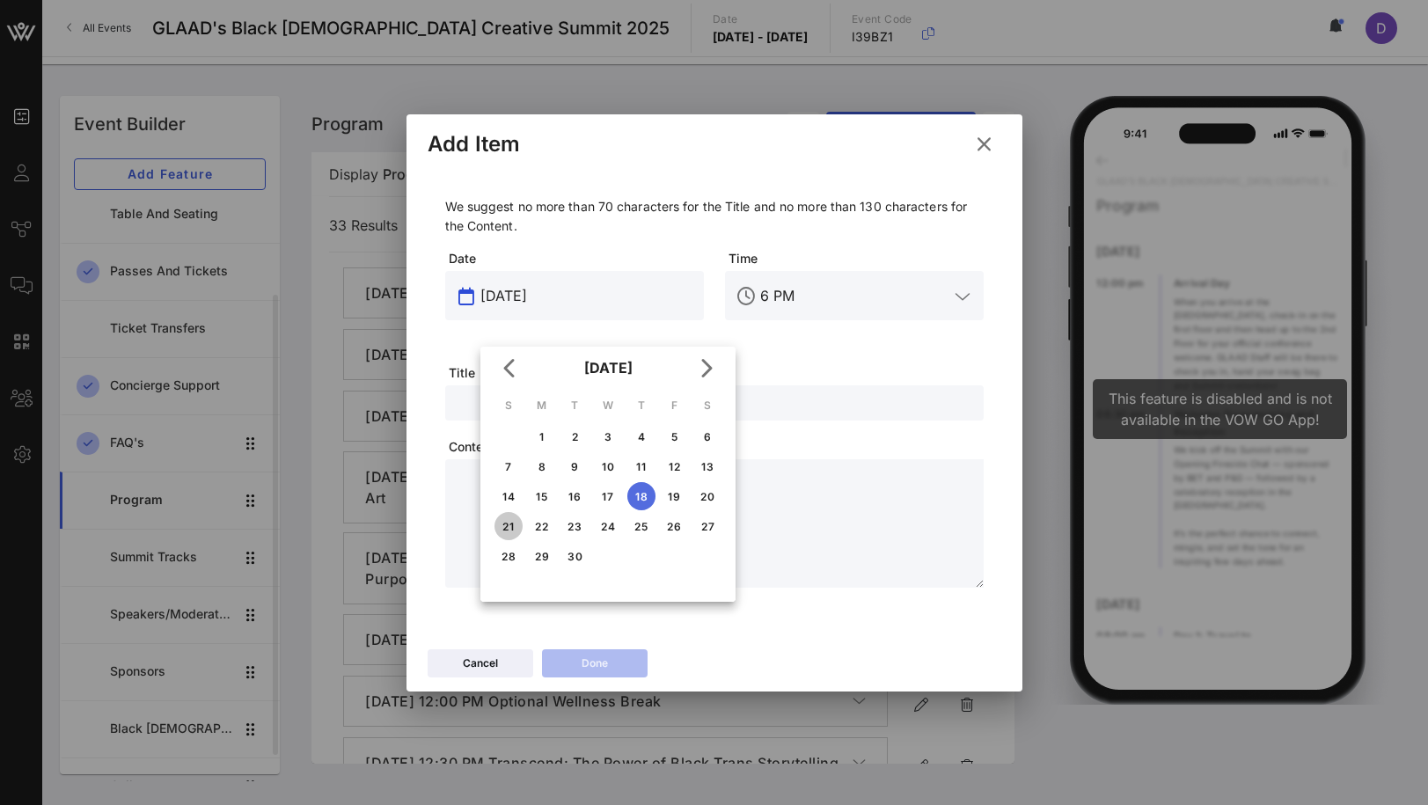
click at [506, 527] on div "21" at bounding box center [509, 526] width 28 height 13
type input "[DATE]"
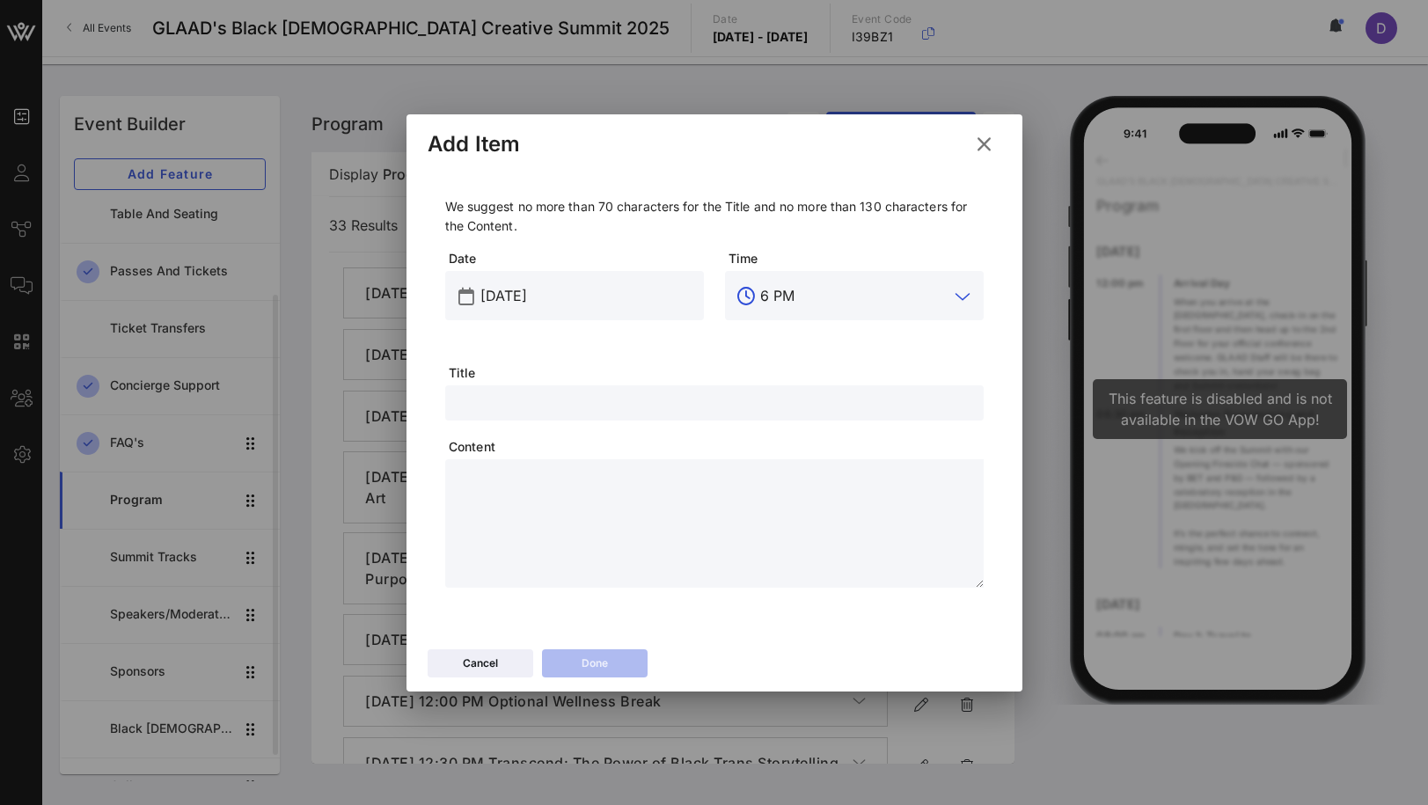
click at [768, 295] on input "6 PM" at bounding box center [854, 296] width 188 height 28
click at [789, 292] on input "8AM PM" at bounding box center [854, 296] width 188 height 28
click at [781, 348] on div "12 PM" at bounding box center [854, 349] width 231 height 17
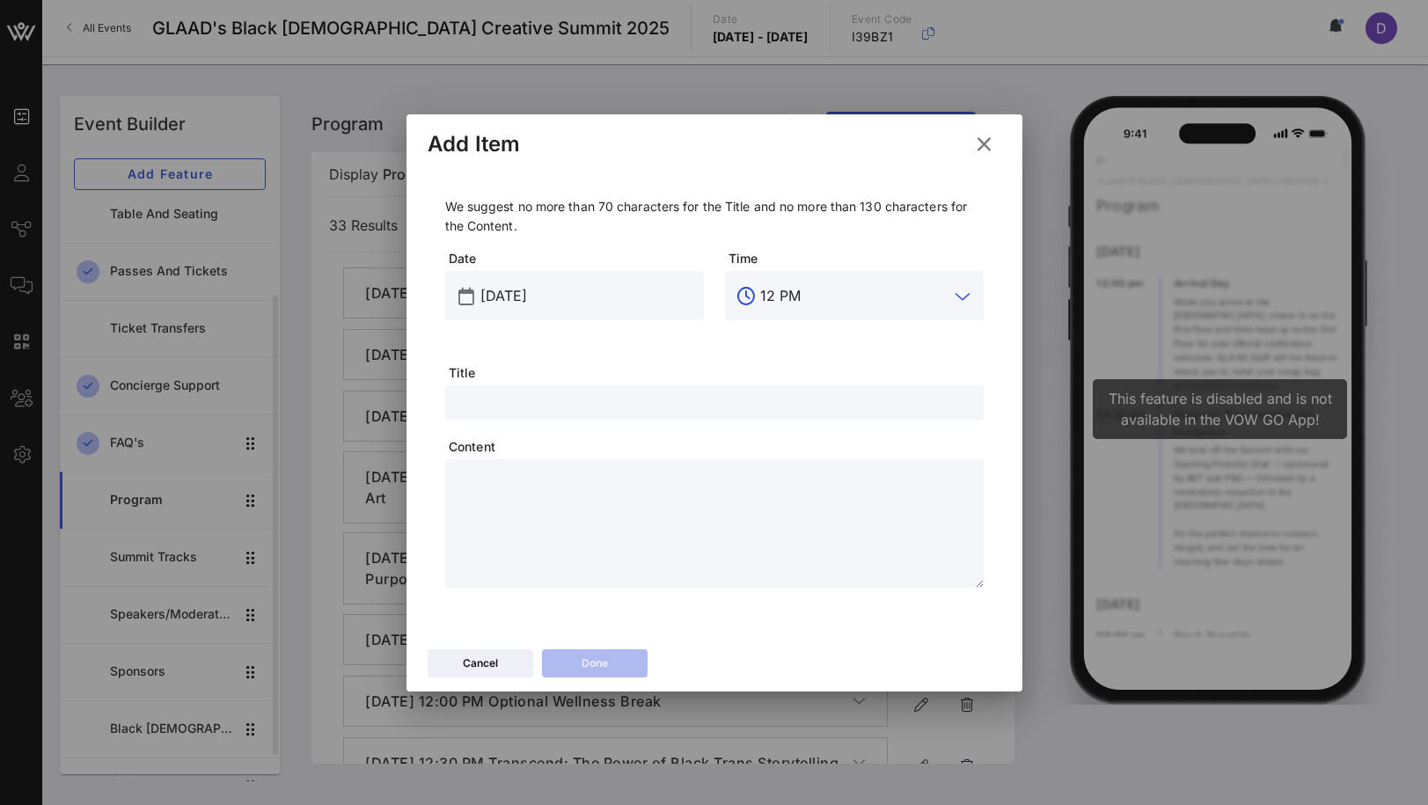
type input "12 PM"
click at [718, 407] on input "text" at bounding box center [714, 403] width 517 height 23
type input "Departure Day"
paste textarea "**********"
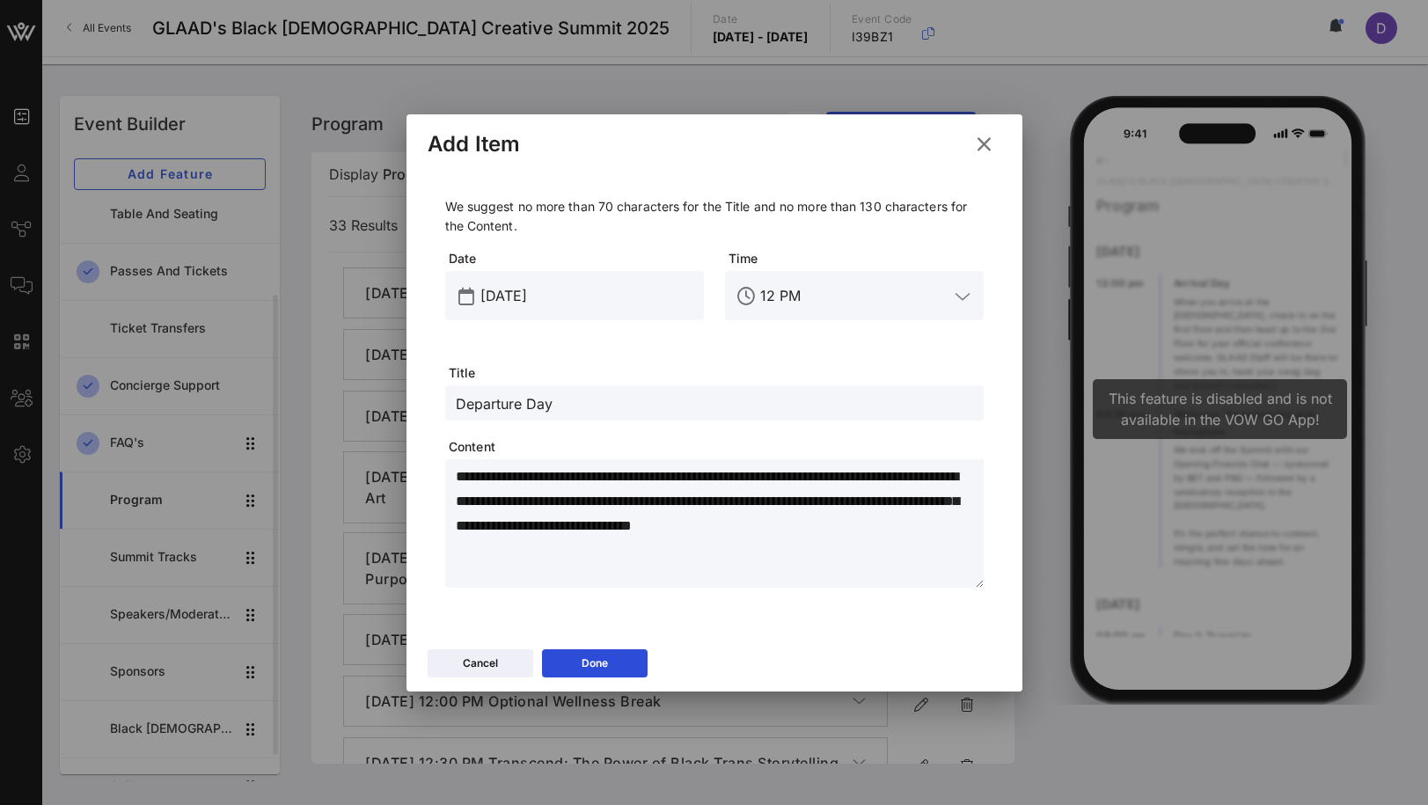
click at [845, 564] on textarea "**********" at bounding box center [720, 526] width 528 height 123
click at [725, 537] on textarea "**********" at bounding box center [720, 526] width 528 height 123
type textarea "**********"
click at [594, 659] on icon at bounding box center [594, 664] width 15 height 14
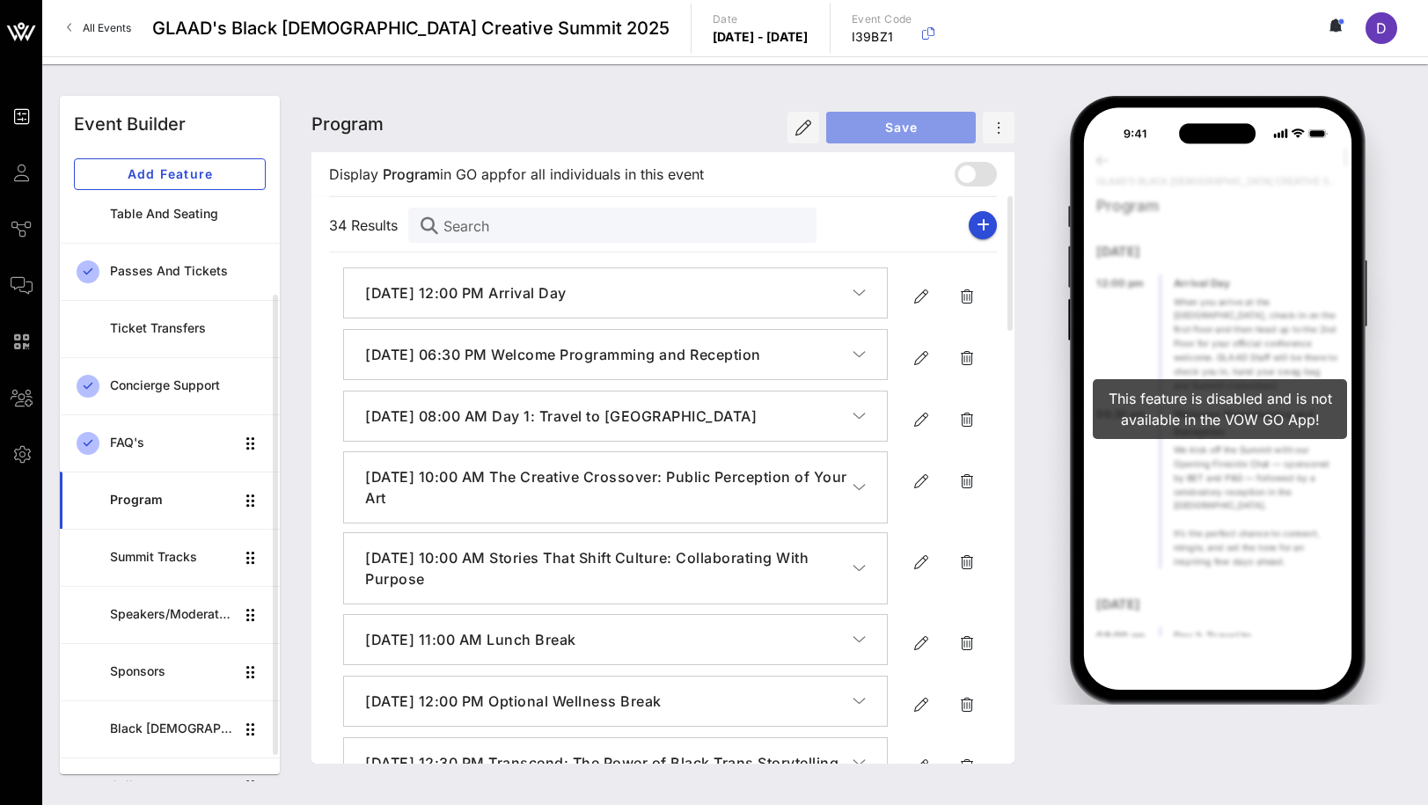
click at [891, 133] on span "Save" at bounding box center [900, 127] width 121 height 15
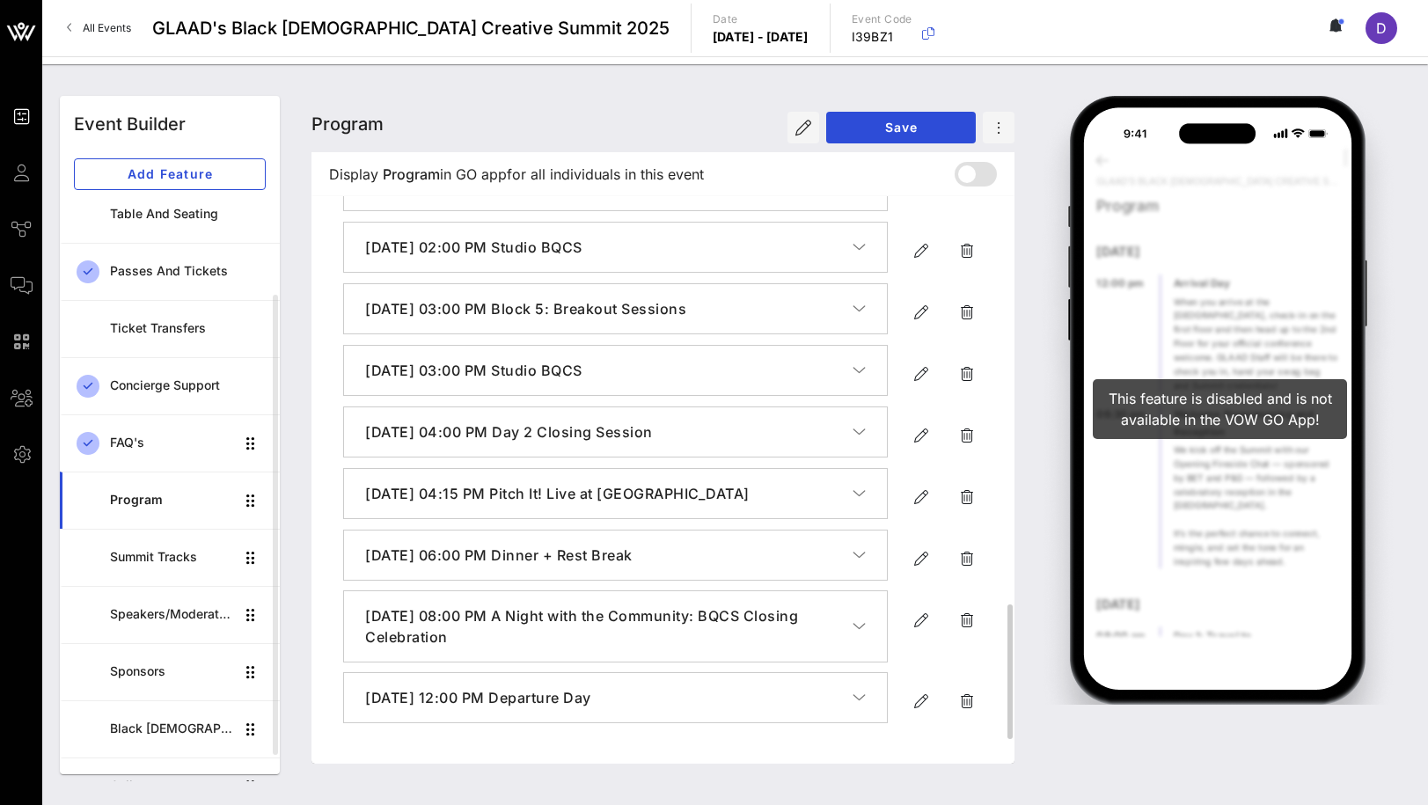
scroll to position [1740, 0]
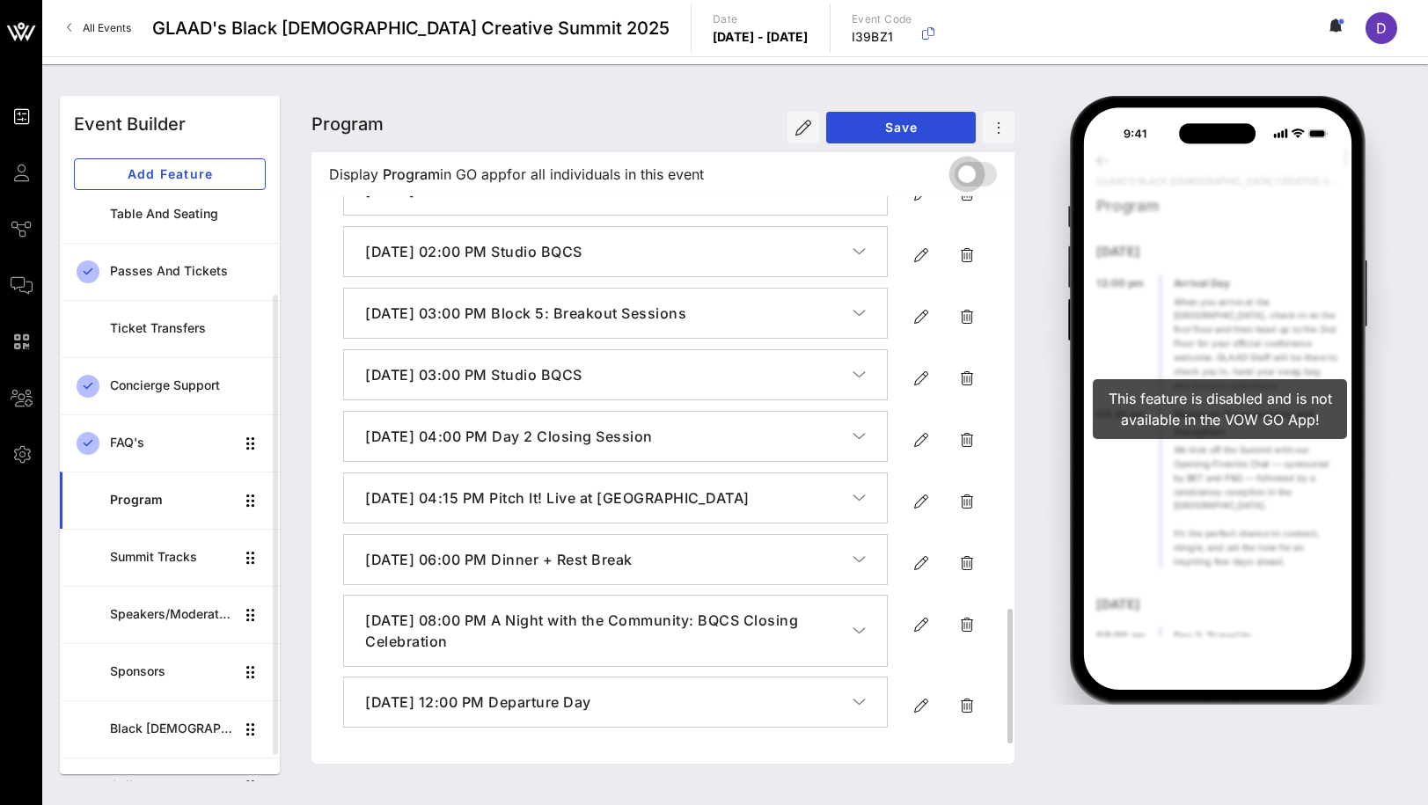
click at [982, 172] on div at bounding box center [967, 174] width 30 height 30
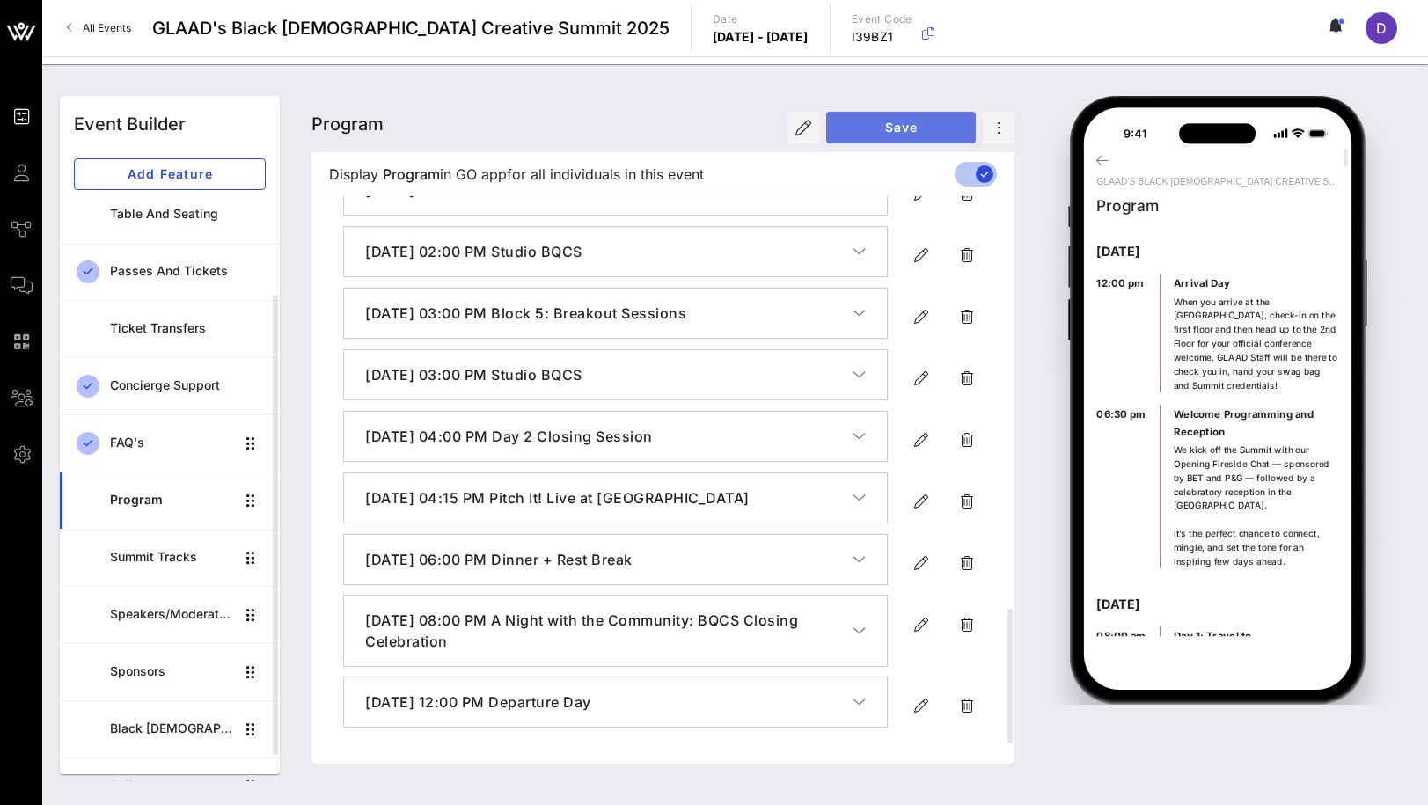
click at [916, 127] on span "Save" at bounding box center [900, 127] width 121 height 15
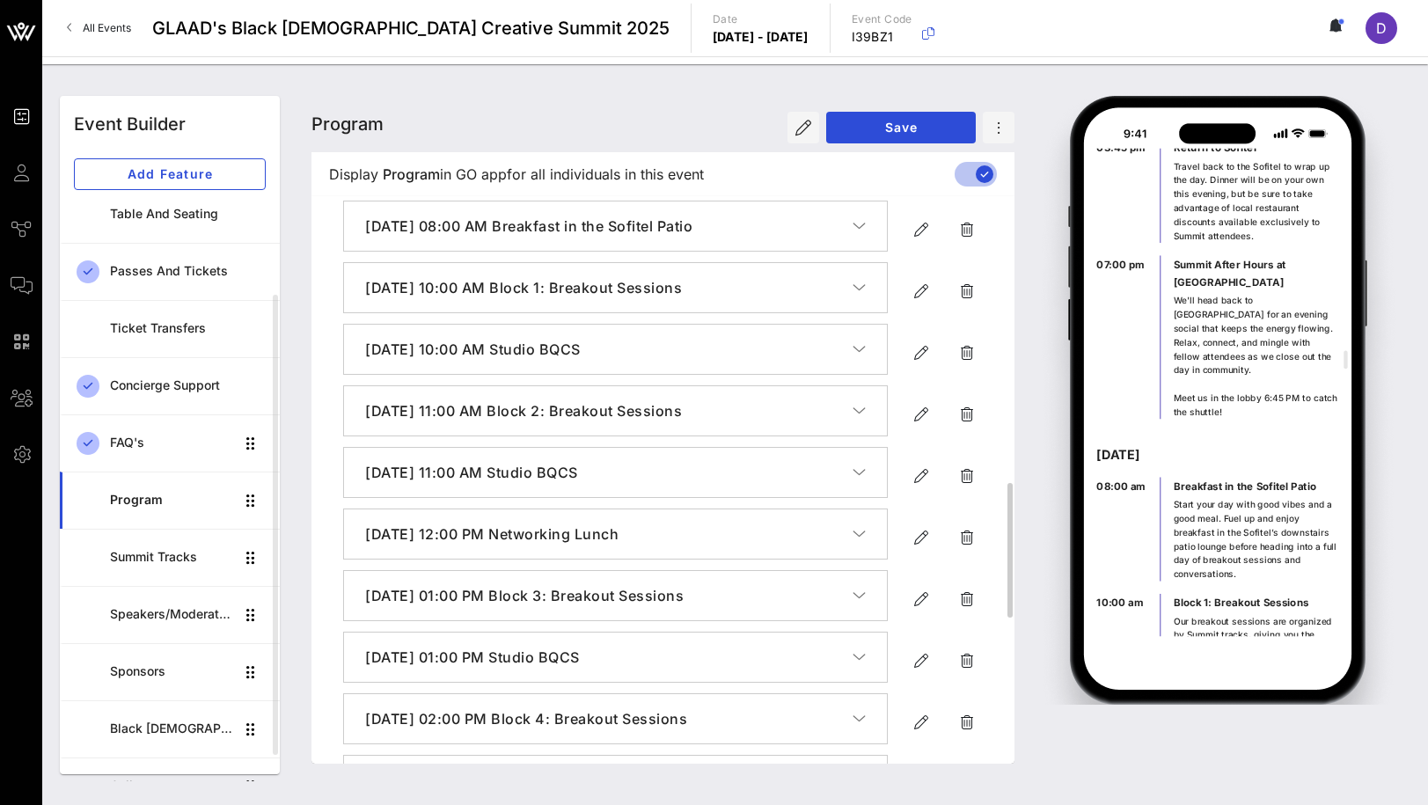
scroll to position [1209, 0]
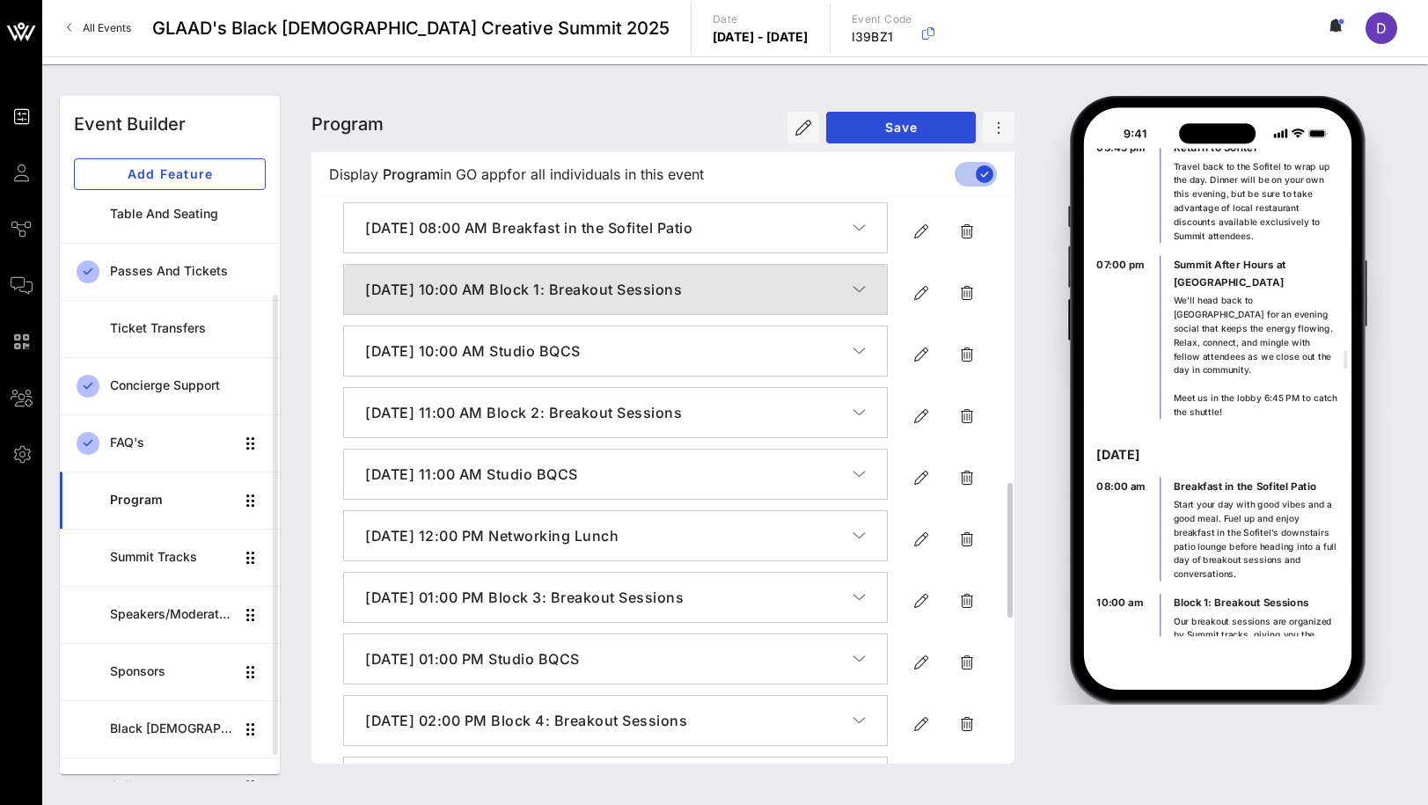
click at [871, 314] on button "[DATE] 10:00 AM Block 1: Breakout Sessions" at bounding box center [615, 289] width 543 height 49
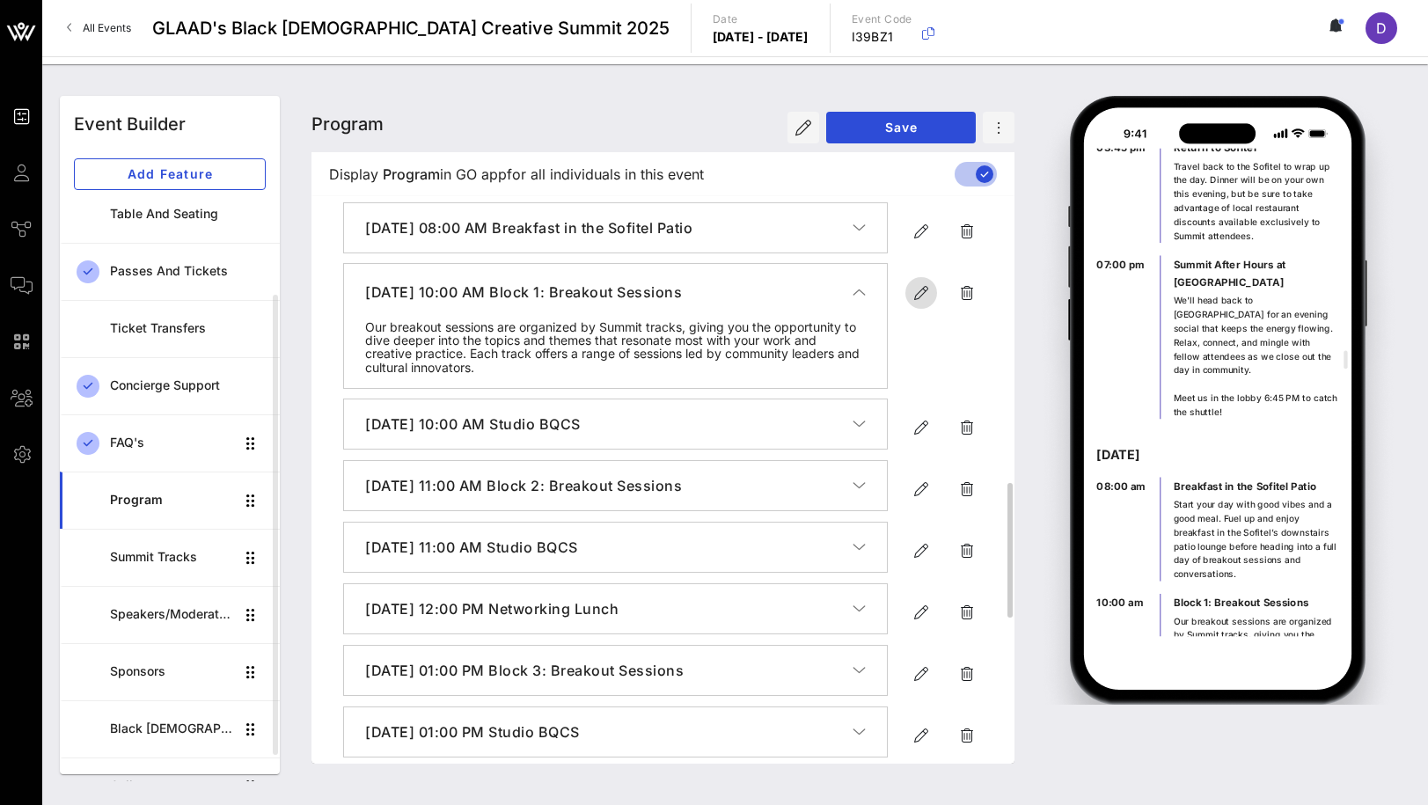
click at [914, 304] on icon "button" at bounding box center [921, 292] width 21 height 21
type input "[DATE]"
type input "10 AM"
type input "Block 1: Breakout Sessions"
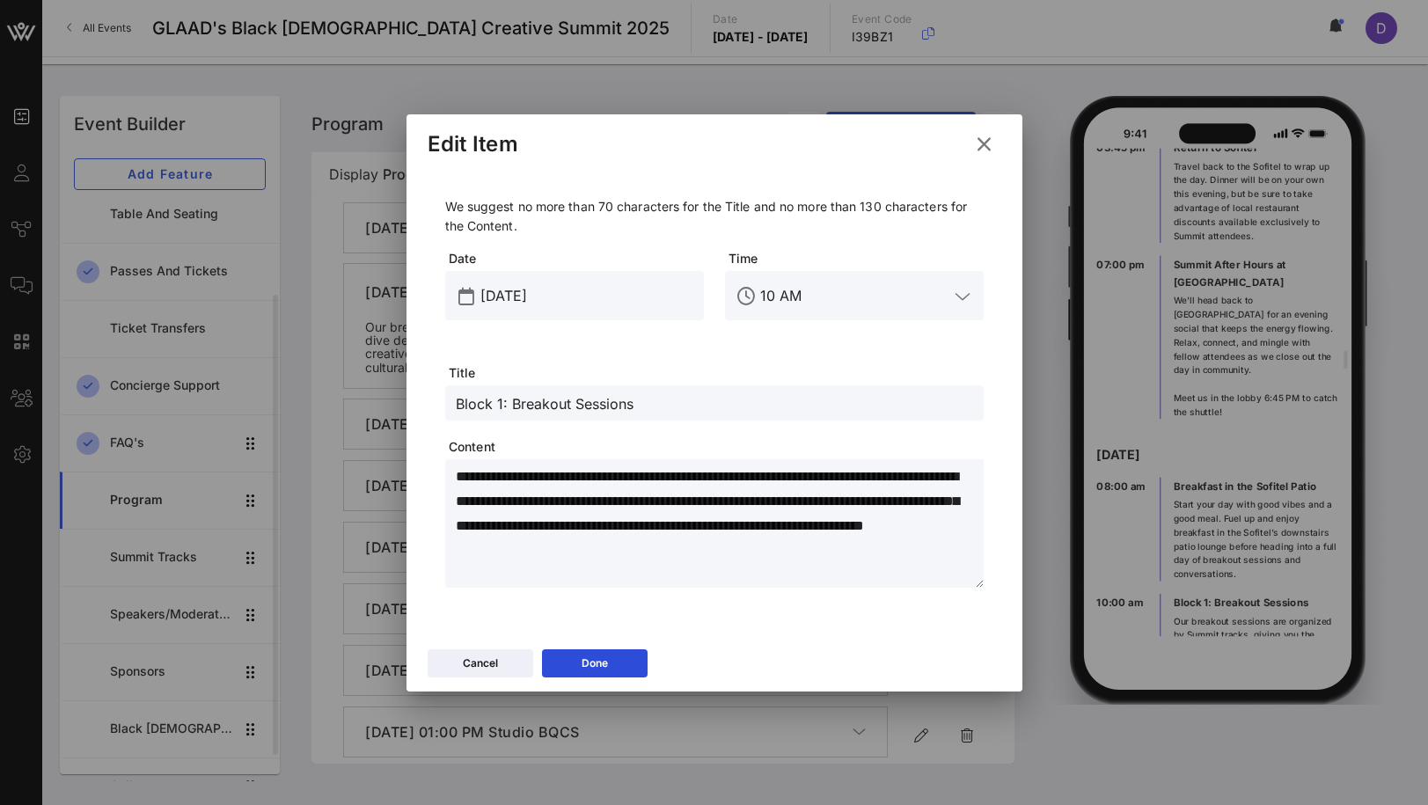
click at [765, 555] on textarea "**********" at bounding box center [720, 526] width 528 height 123
paste textarea "**********"
drag, startPoint x: 843, startPoint y: 552, endPoint x: 877, endPoint y: 573, distance: 39.6
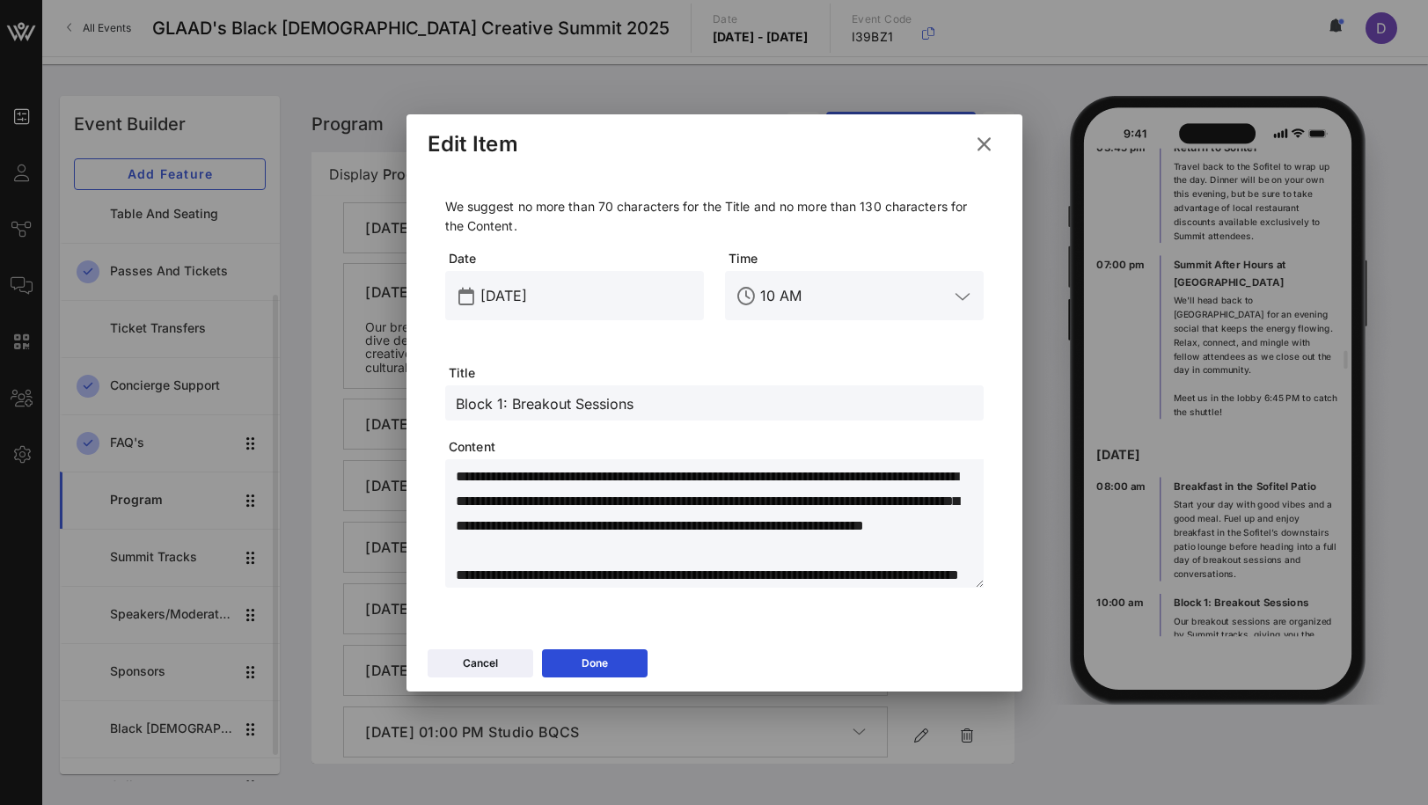
click at [877, 574] on textarea "**********" at bounding box center [720, 526] width 528 height 123
click at [770, 561] on textarea "**********" at bounding box center [720, 526] width 528 height 123
type textarea "**********"
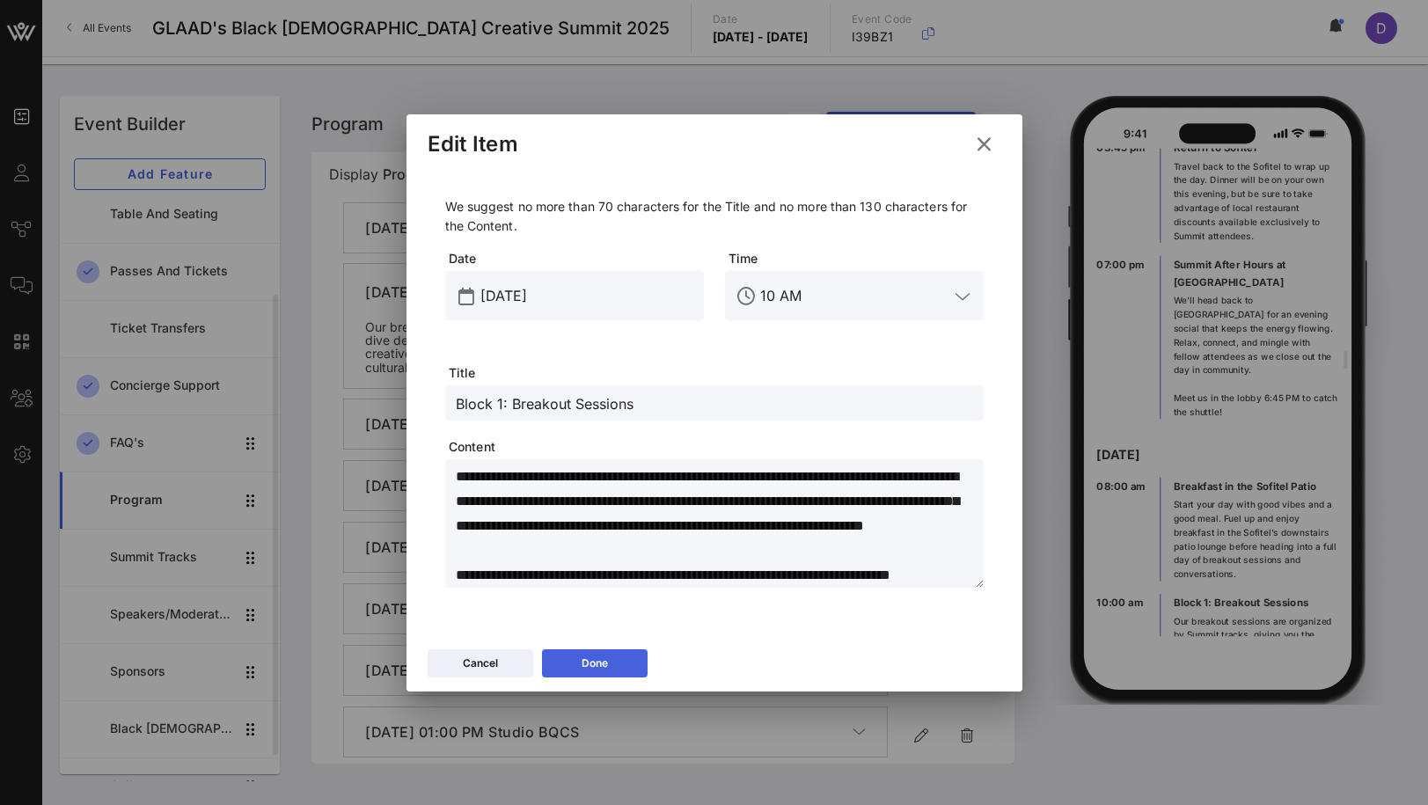
click at [613, 664] on button "Done" at bounding box center [595, 663] width 106 height 28
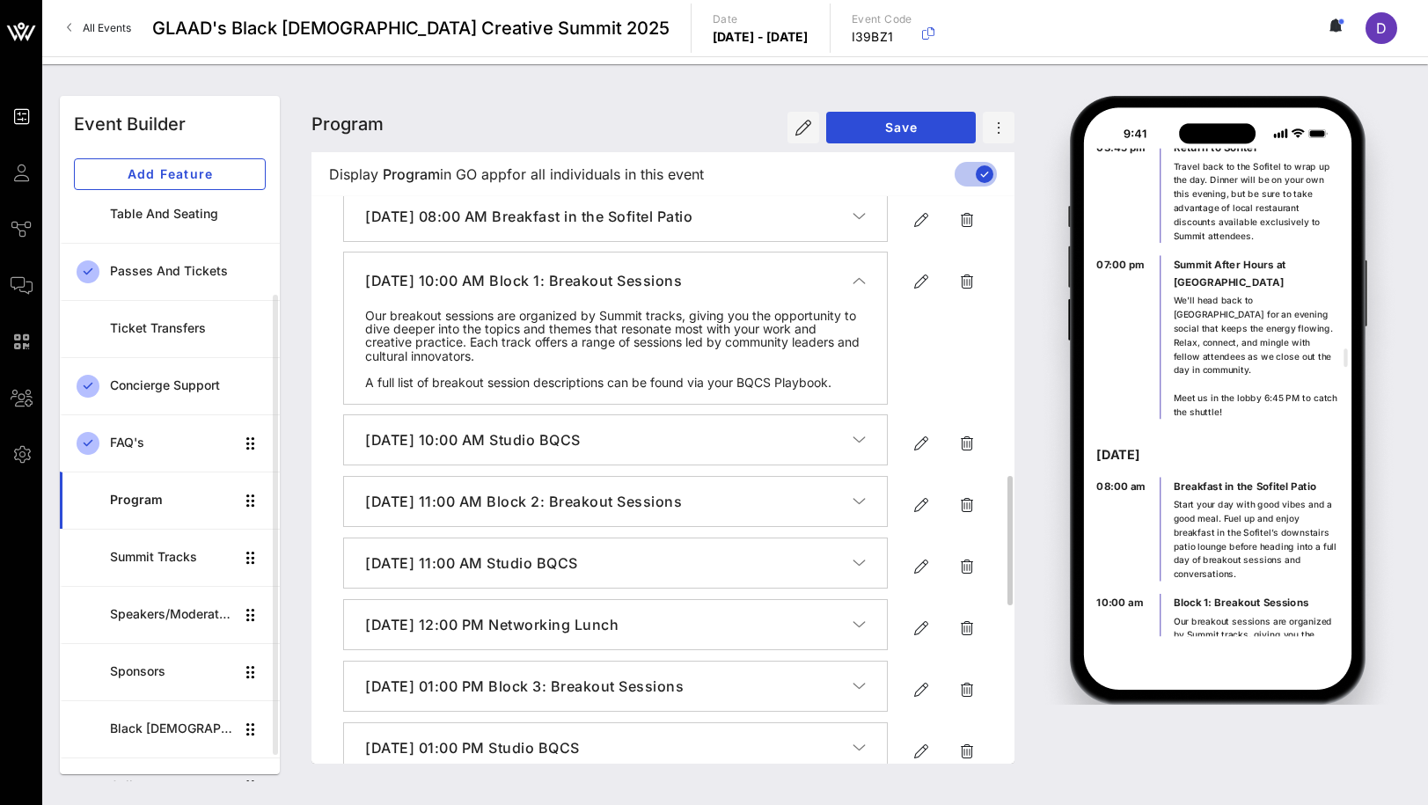
scroll to position [1222, 0]
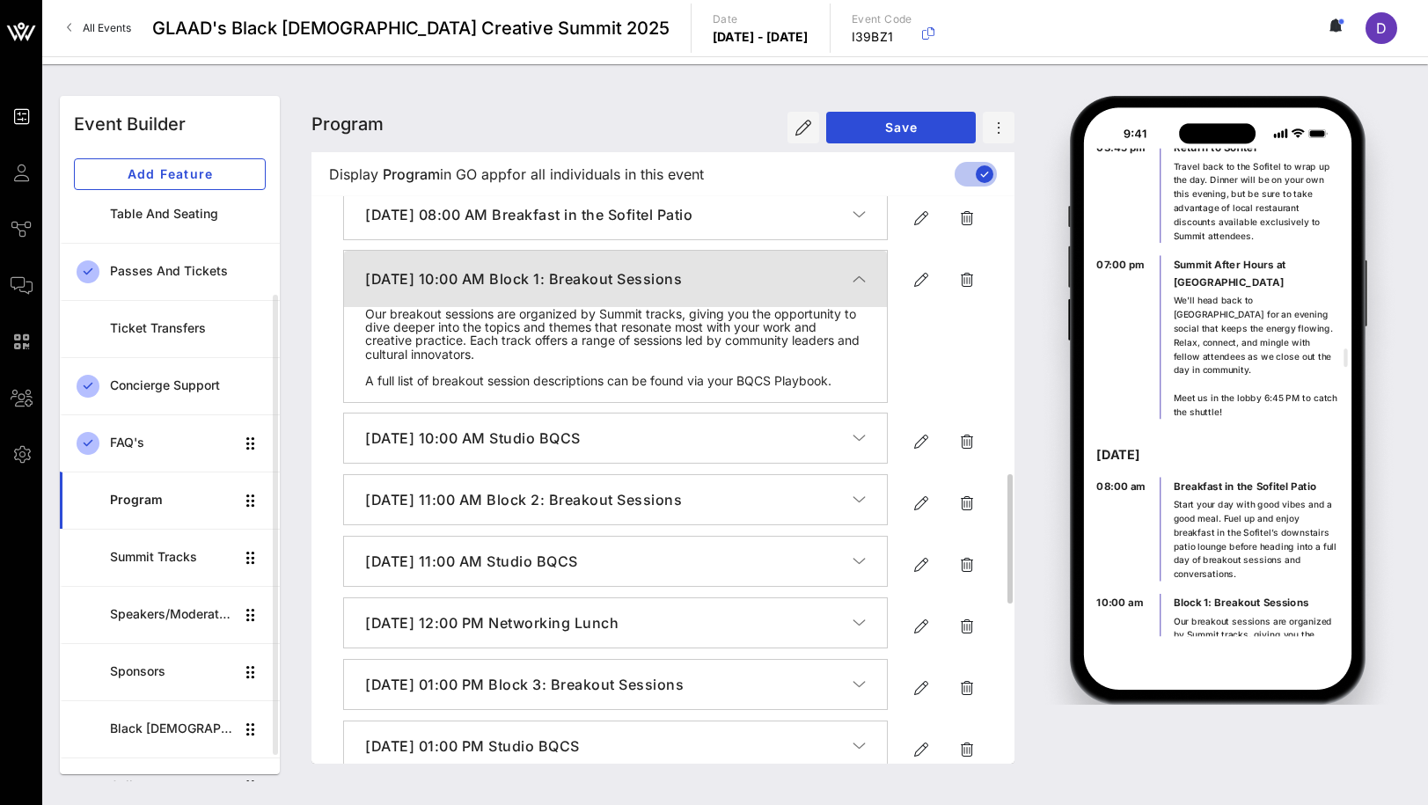
click at [865, 288] on icon "button" at bounding box center [859, 279] width 13 height 18
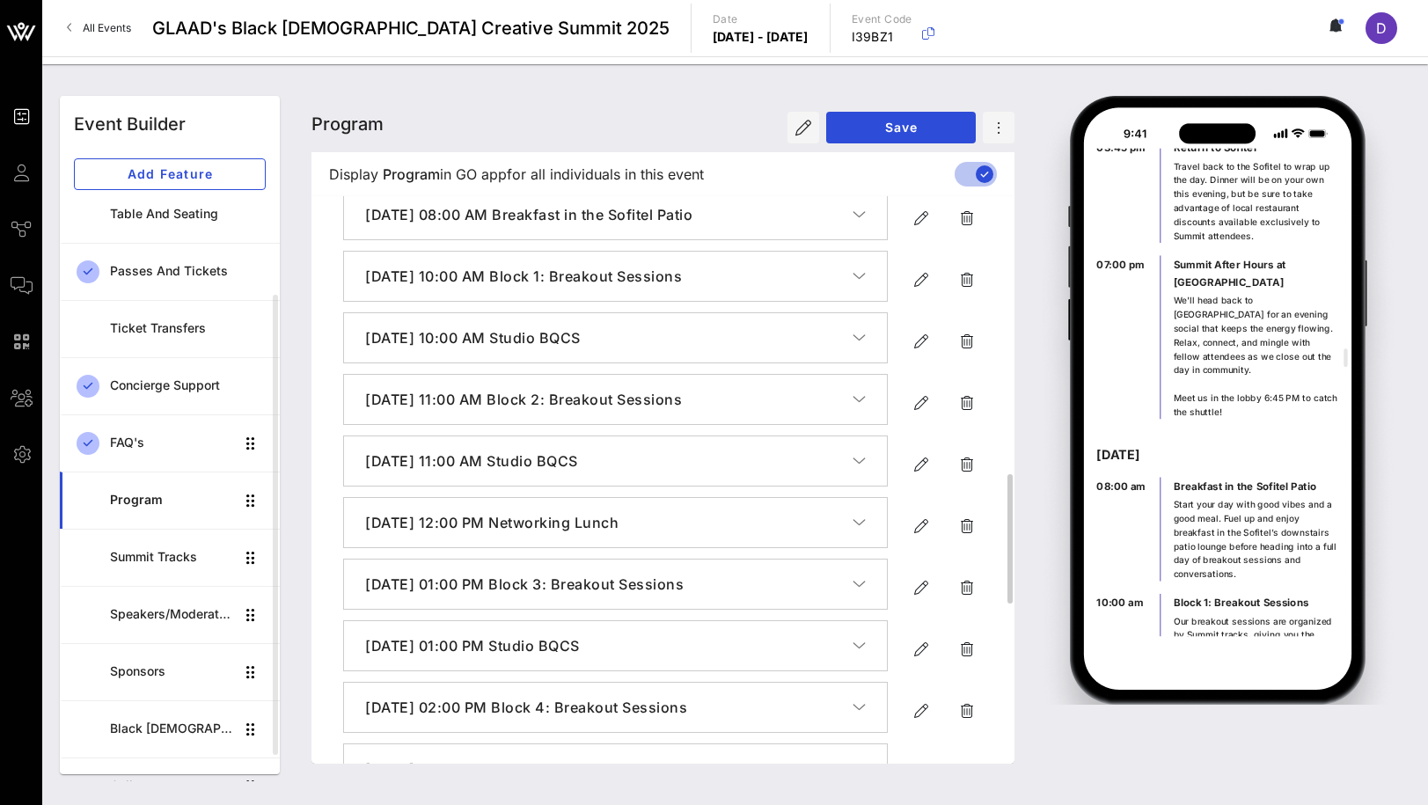
click at [865, 408] on icon "button" at bounding box center [859, 400] width 13 height 18
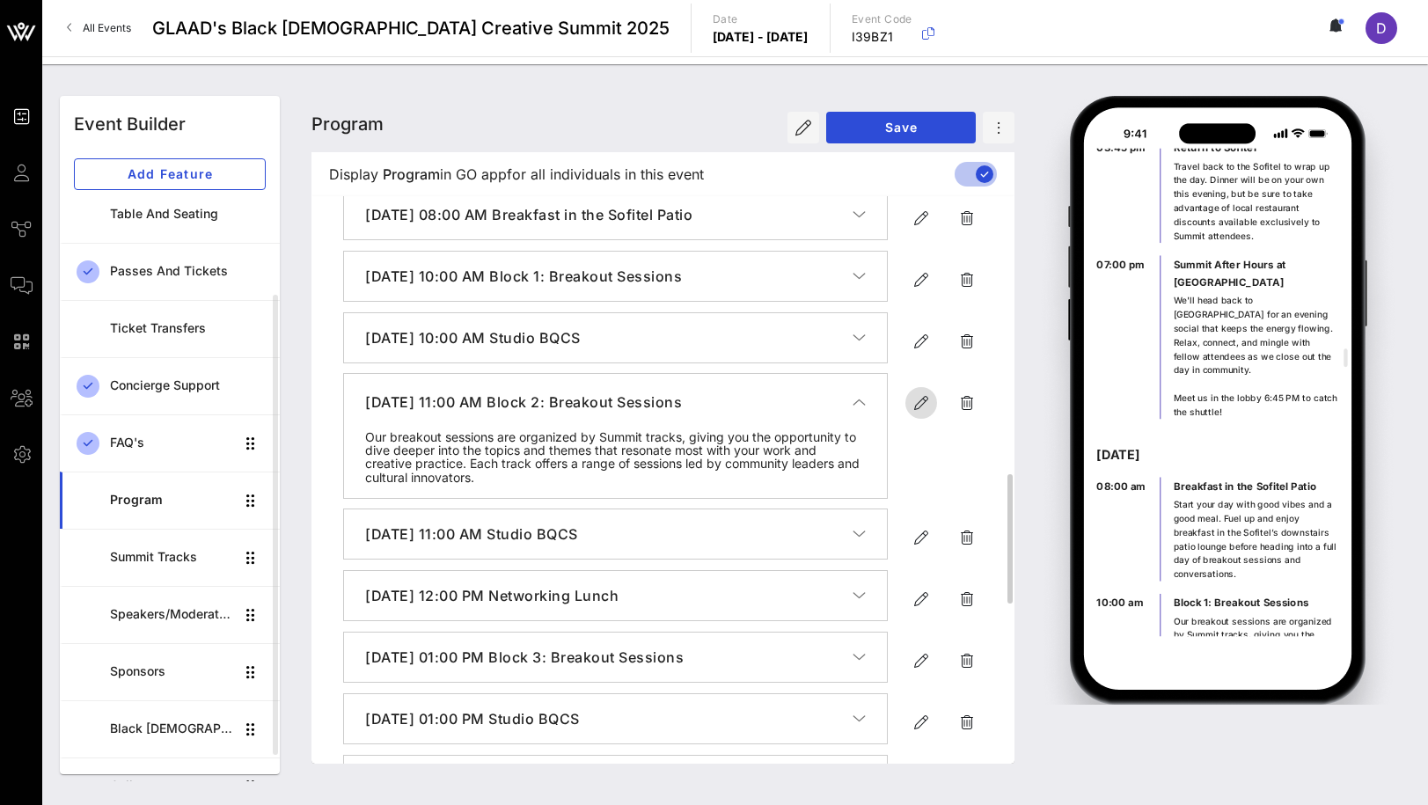
click at [909, 414] on span "button" at bounding box center [922, 402] width 32 height 21
type input "[DATE]"
type input "11 AM"
type input "Block 2: Breakout Sessions"
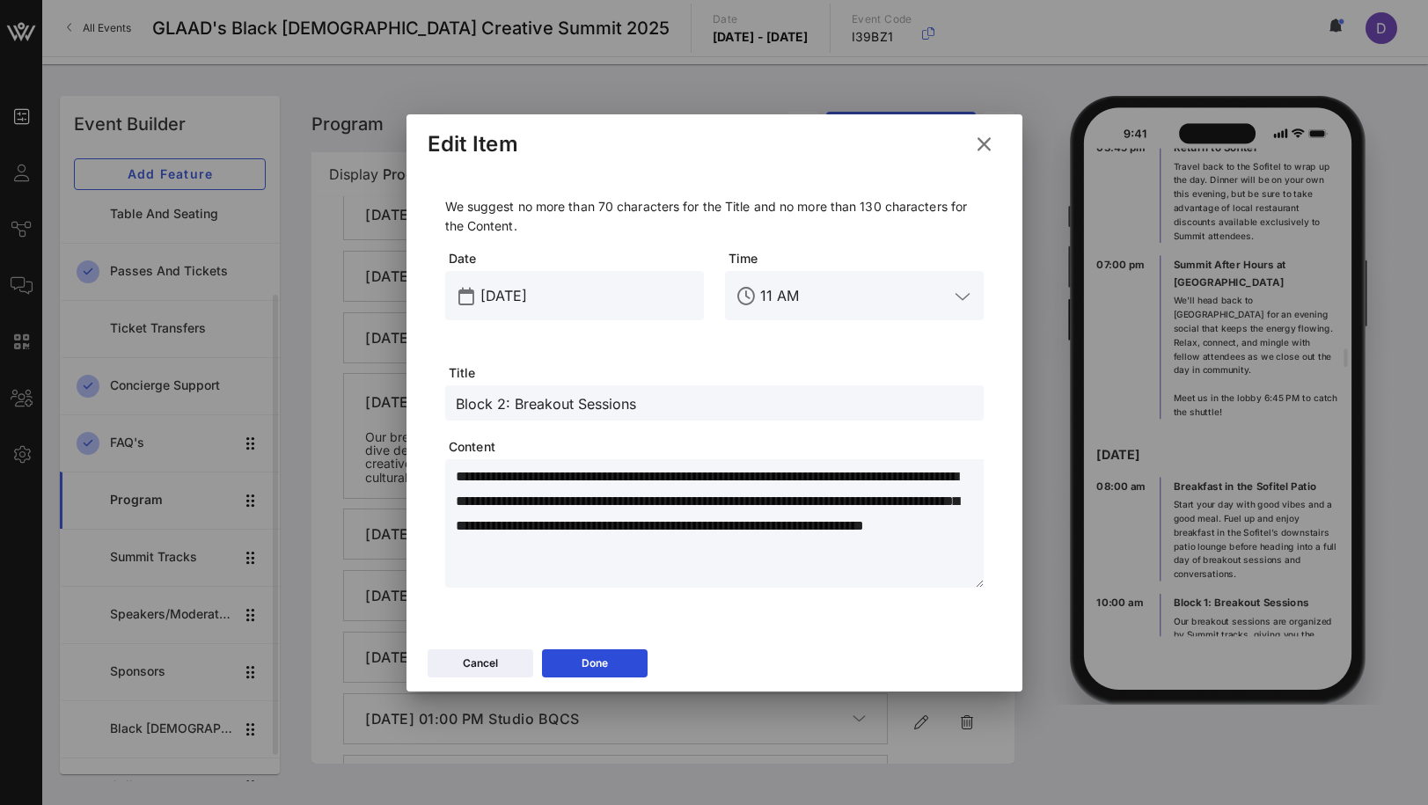
click at [740, 555] on textarea "**********" at bounding box center [720, 526] width 528 height 123
paste textarea "**********"
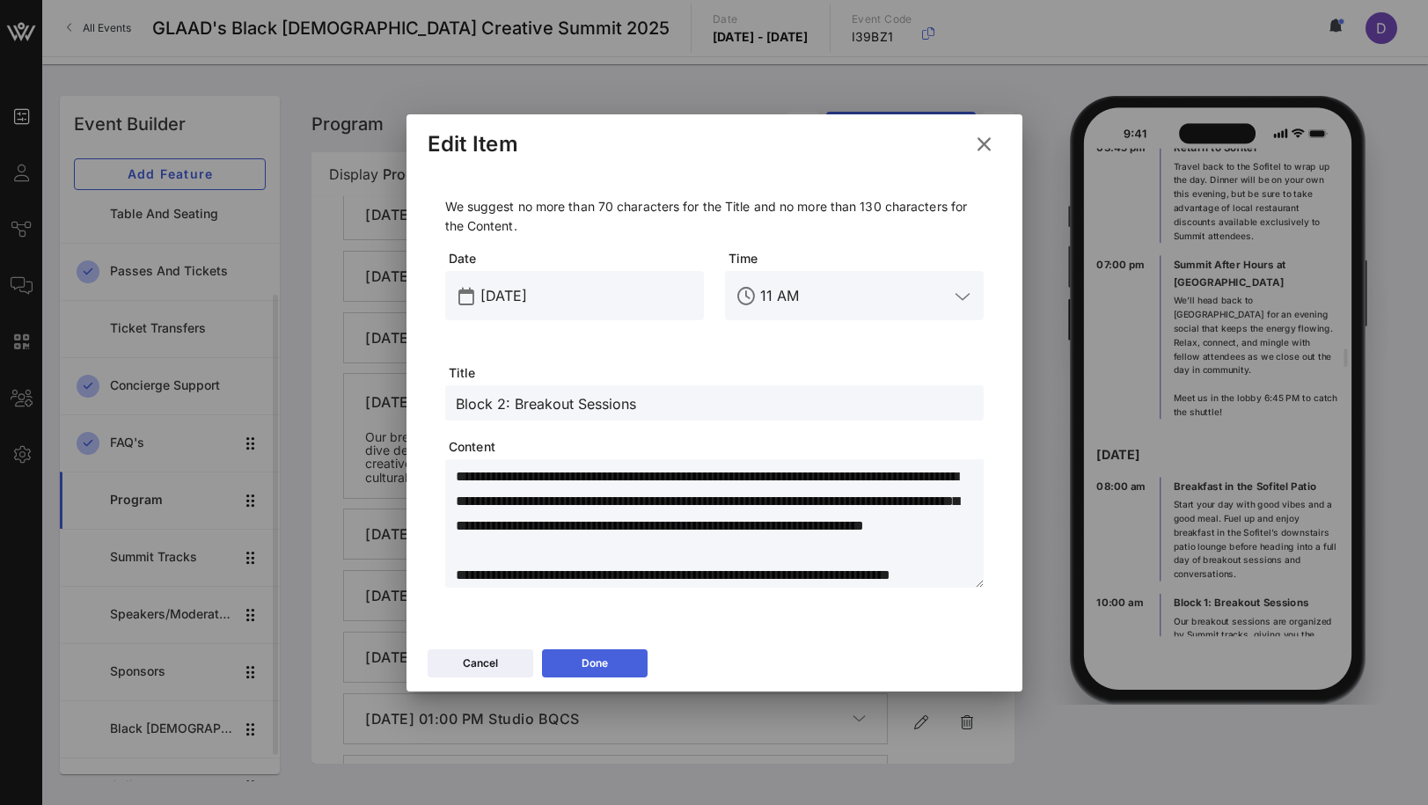
type textarea "**********"
click at [604, 662] on div "Done" at bounding box center [595, 664] width 26 height 18
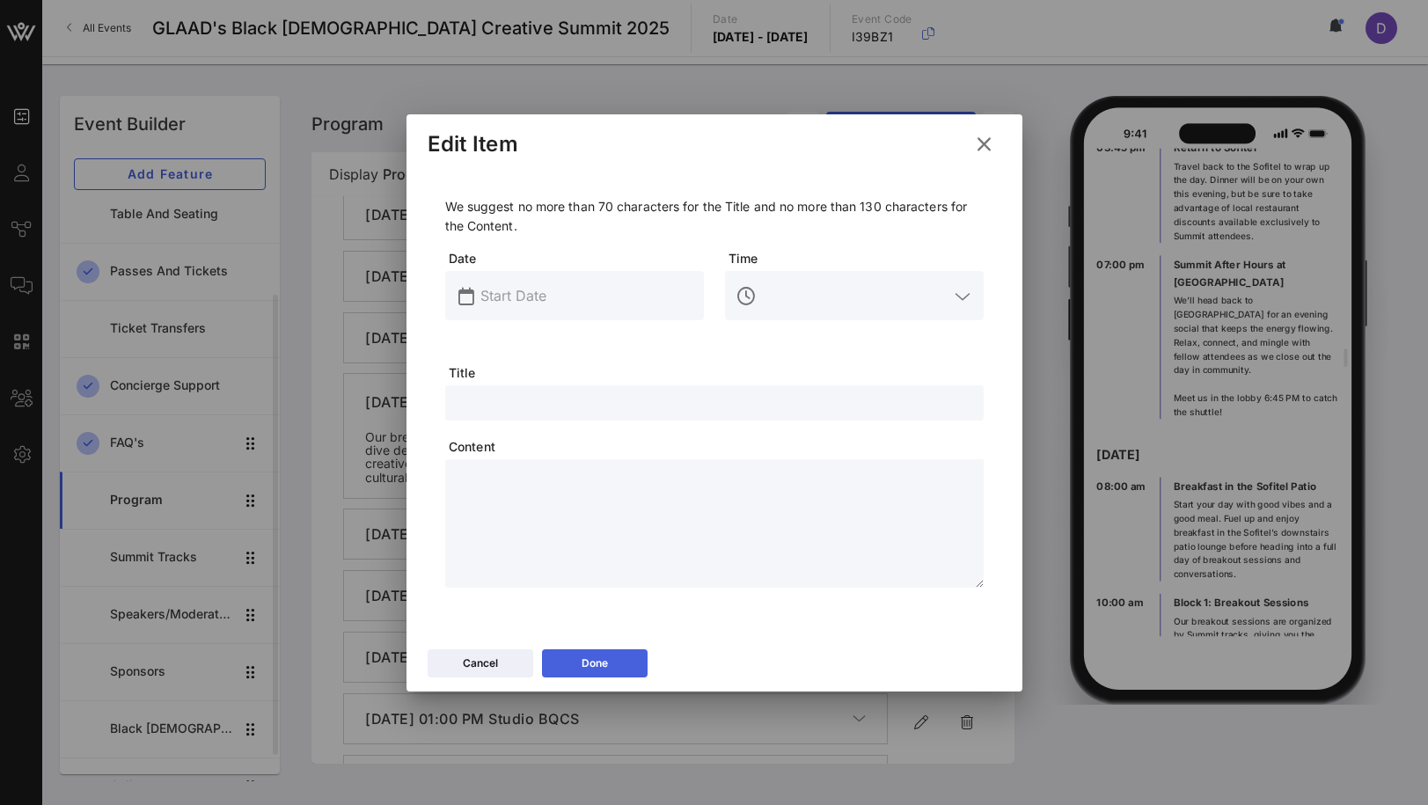
scroll to position [0, 0]
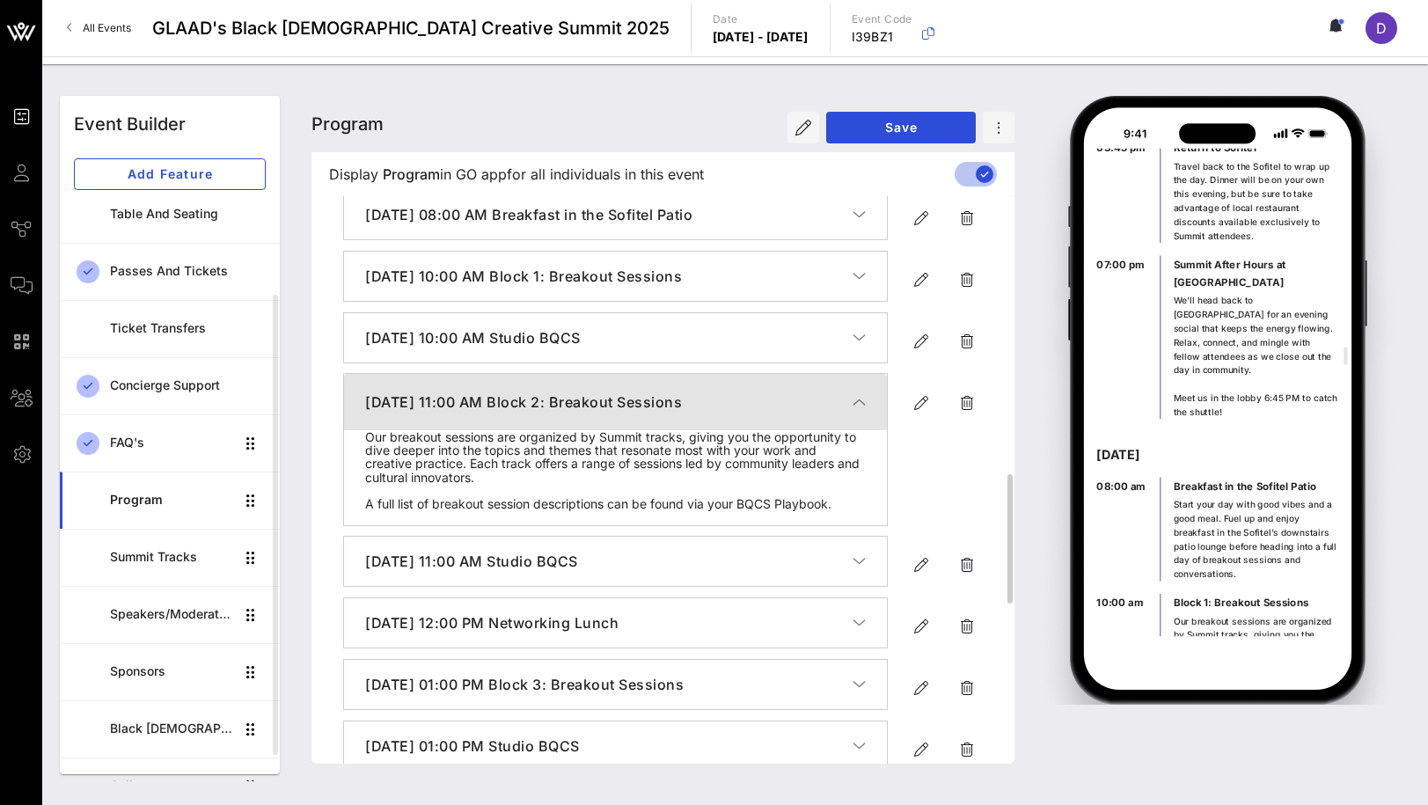
click at [862, 411] on icon "button" at bounding box center [859, 402] width 13 height 18
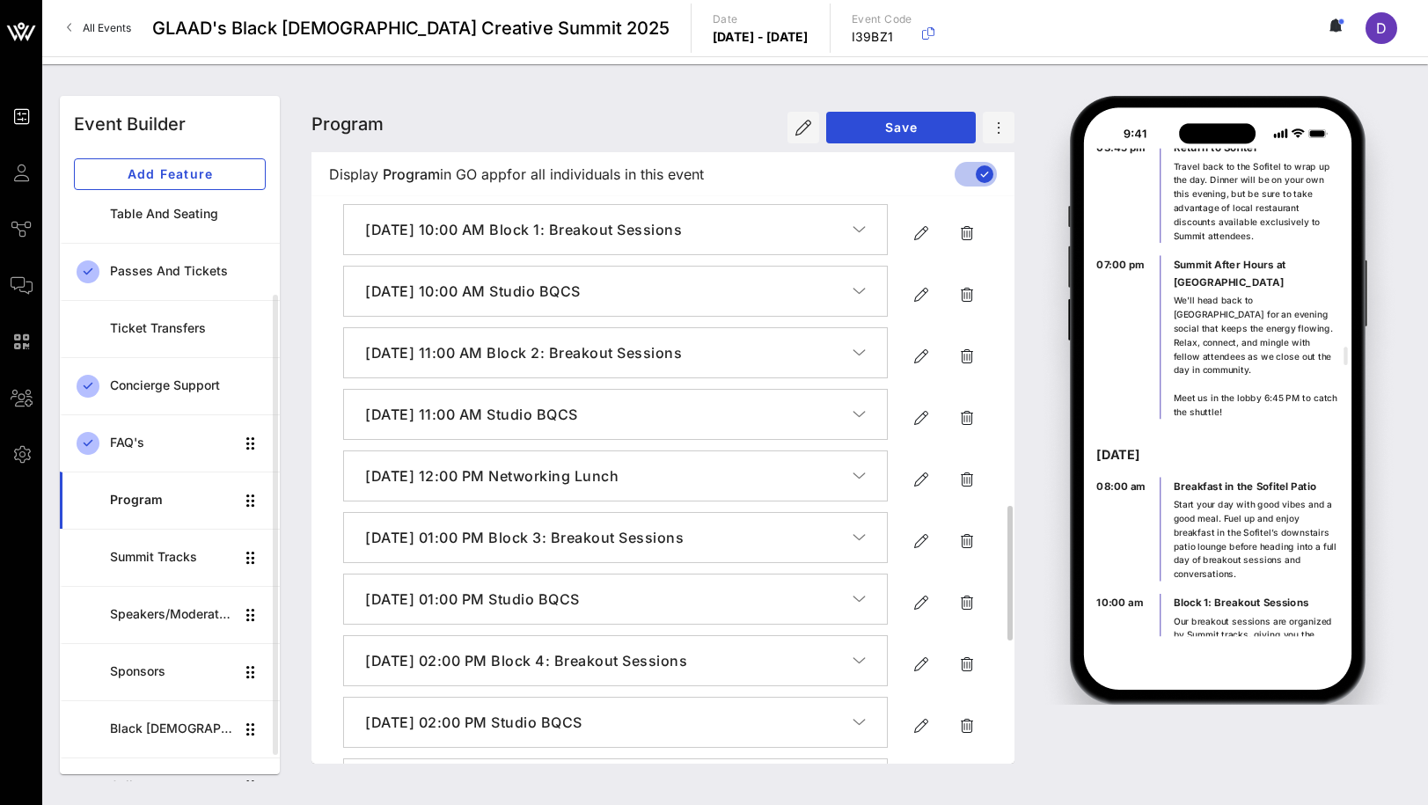
scroll to position [1321, 0]
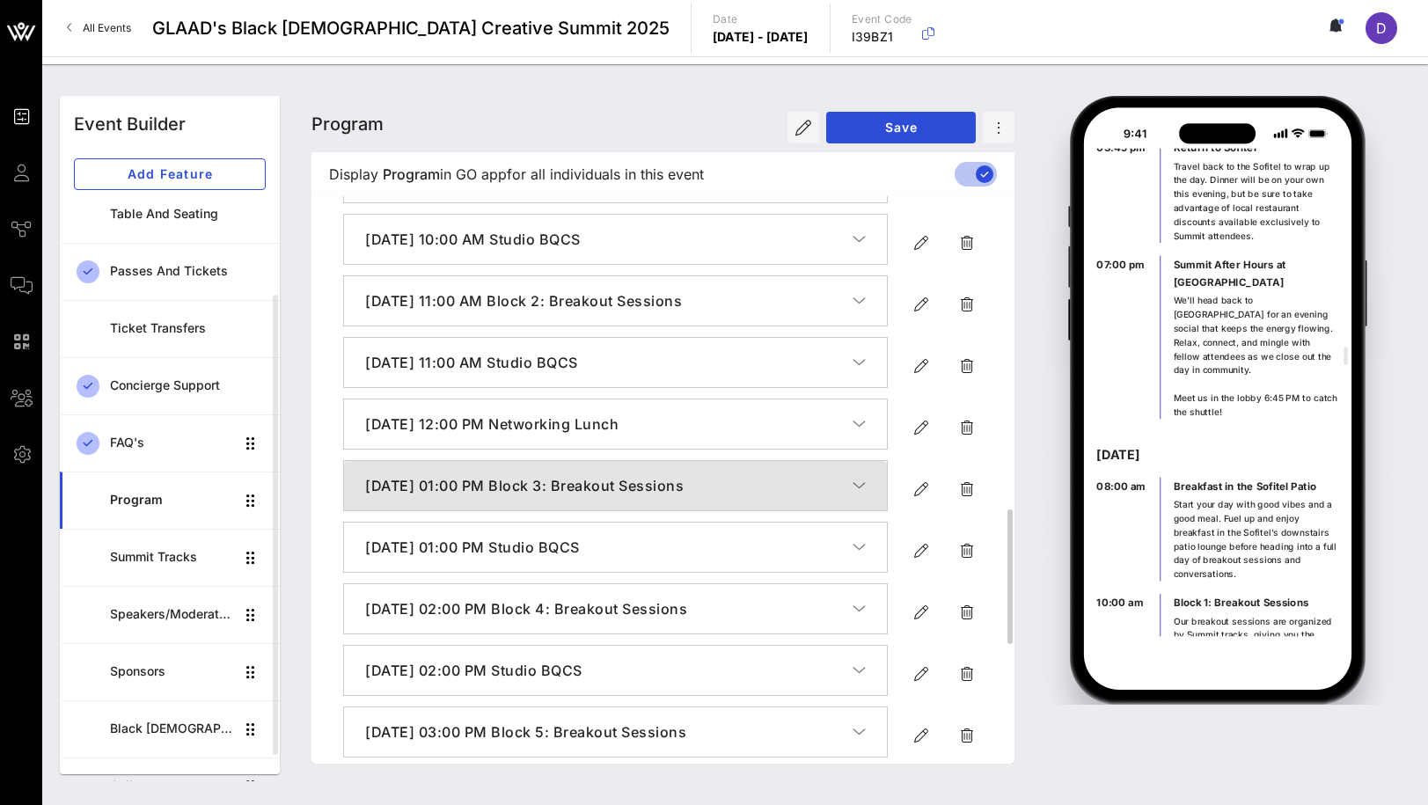
click at [857, 495] on icon "button" at bounding box center [859, 486] width 13 height 18
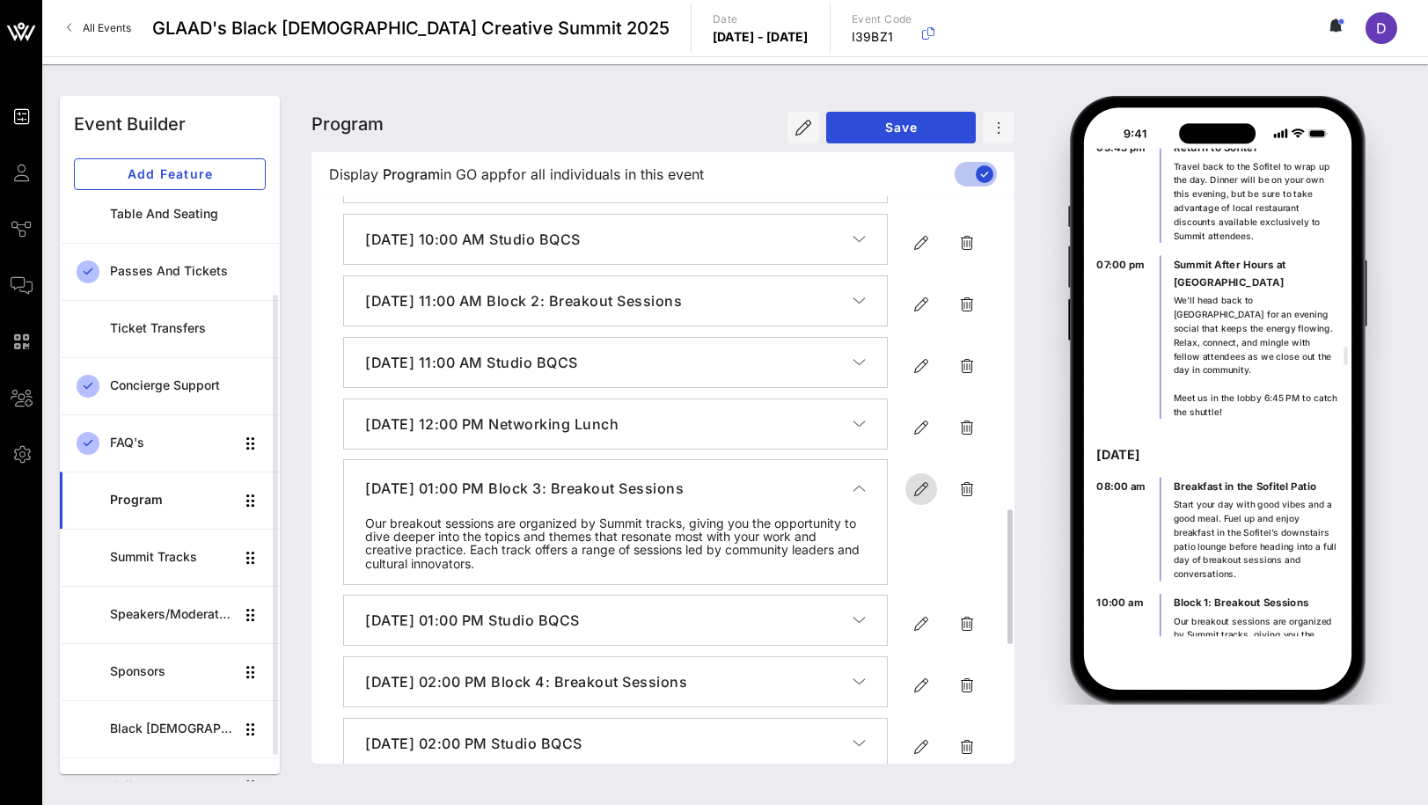
click at [932, 500] on span "button" at bounding box center [922, 489] width 32 height 21
type input "[DATE]"
type input "1 PM"
type input "Block 3: Breakout Sessions"
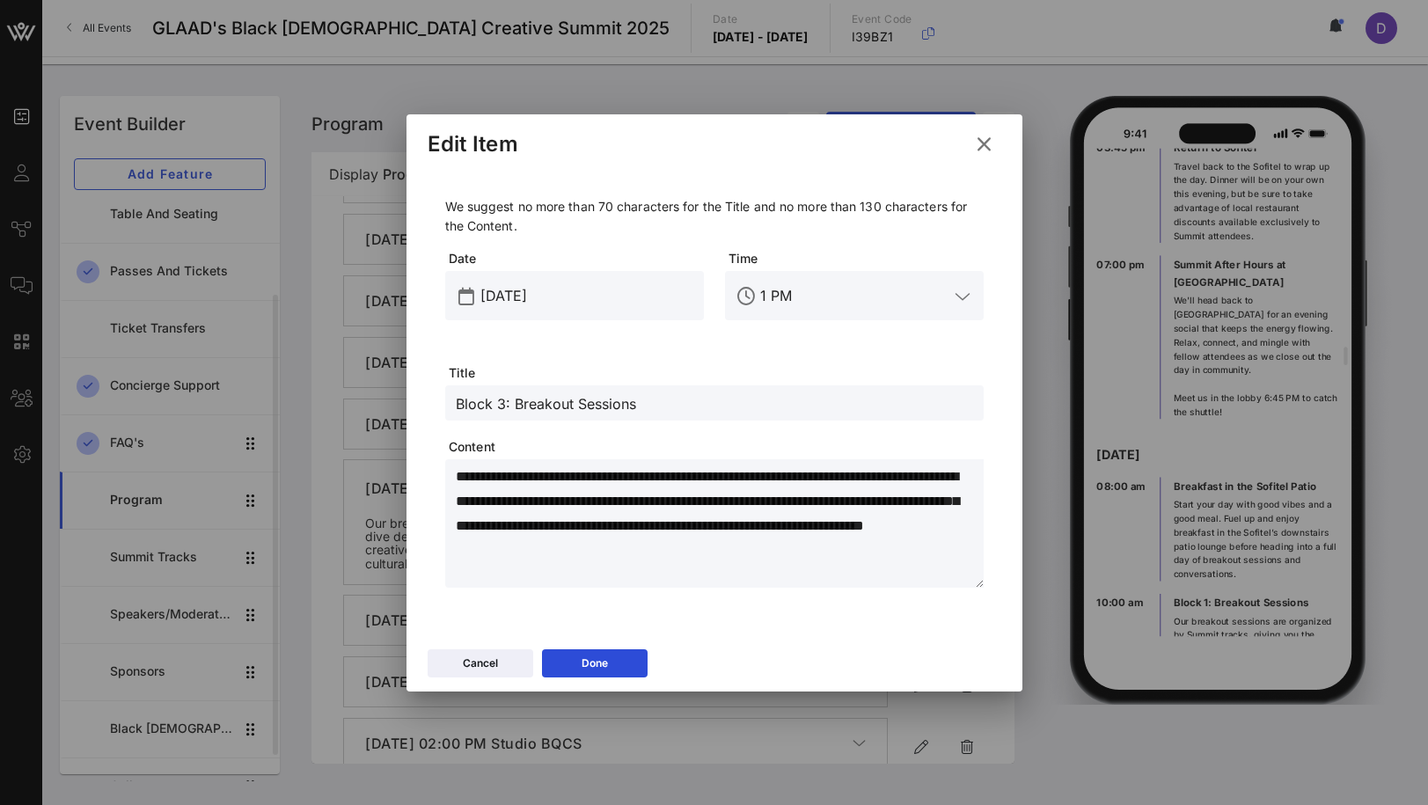
click at [615, 573] on textarea "**********" at bounding box center [720, 526] width 528 height 123
paste textarea "**********"
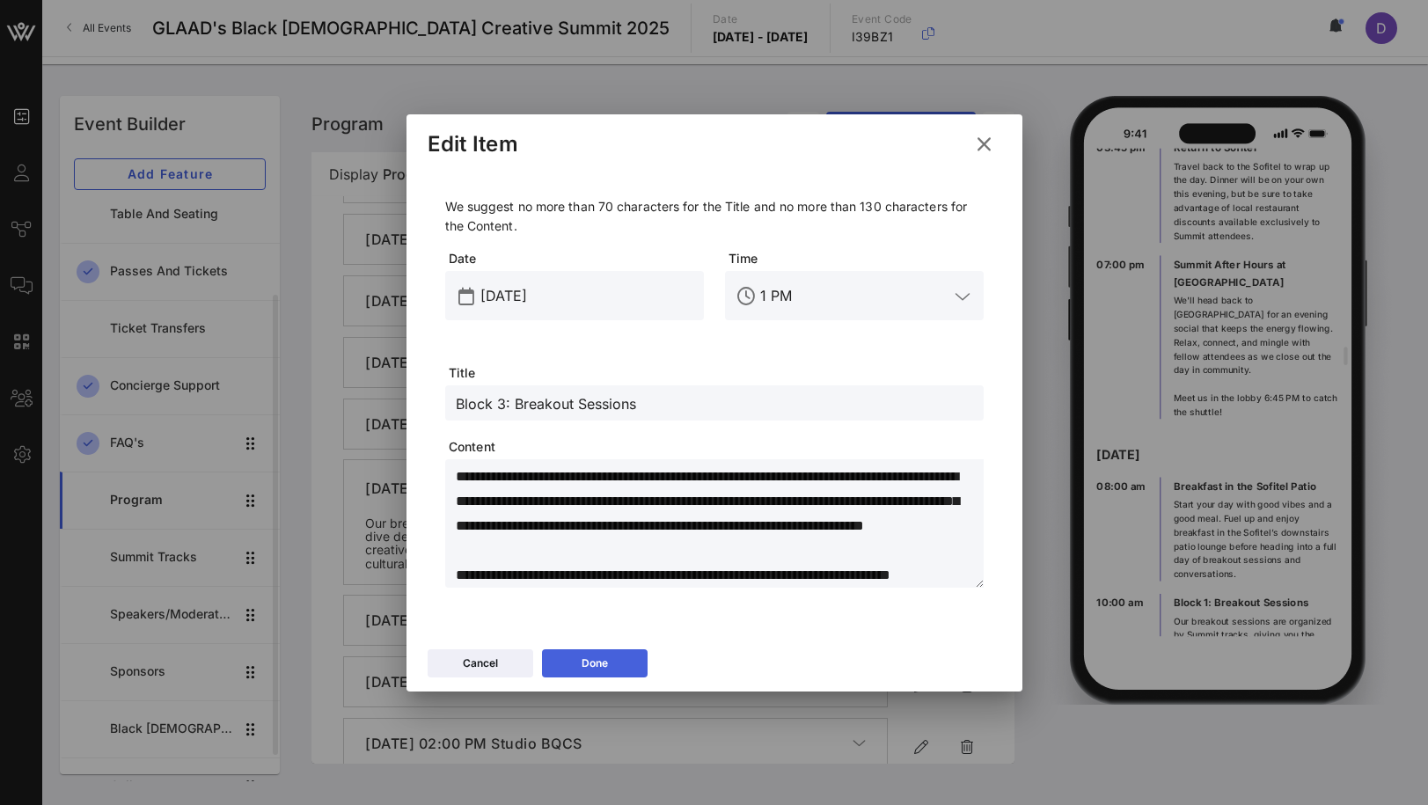
type textarea "**********"
click at [593, 667] on icon at bounding box center [595, 663] width 14 height 12
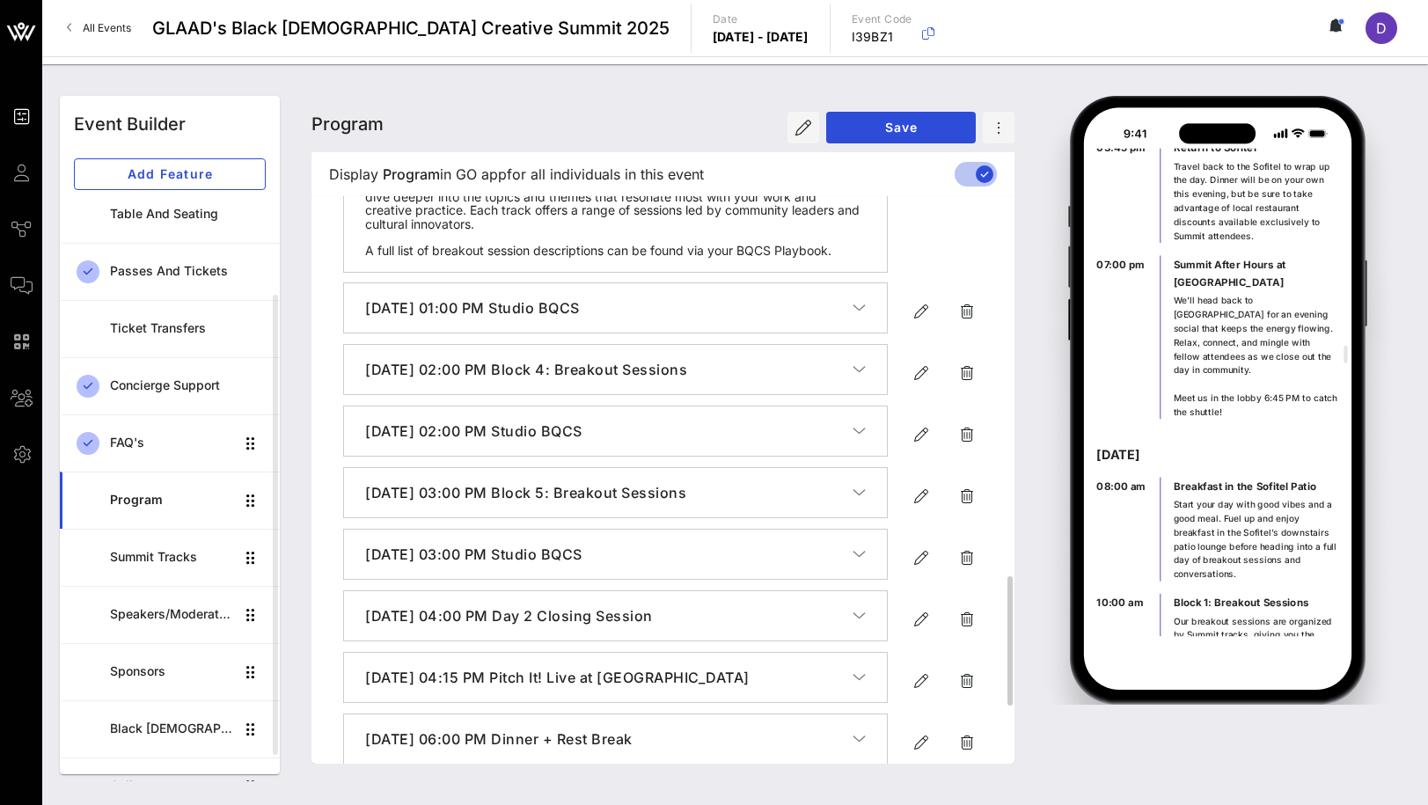
scroll to position [1671, 0]
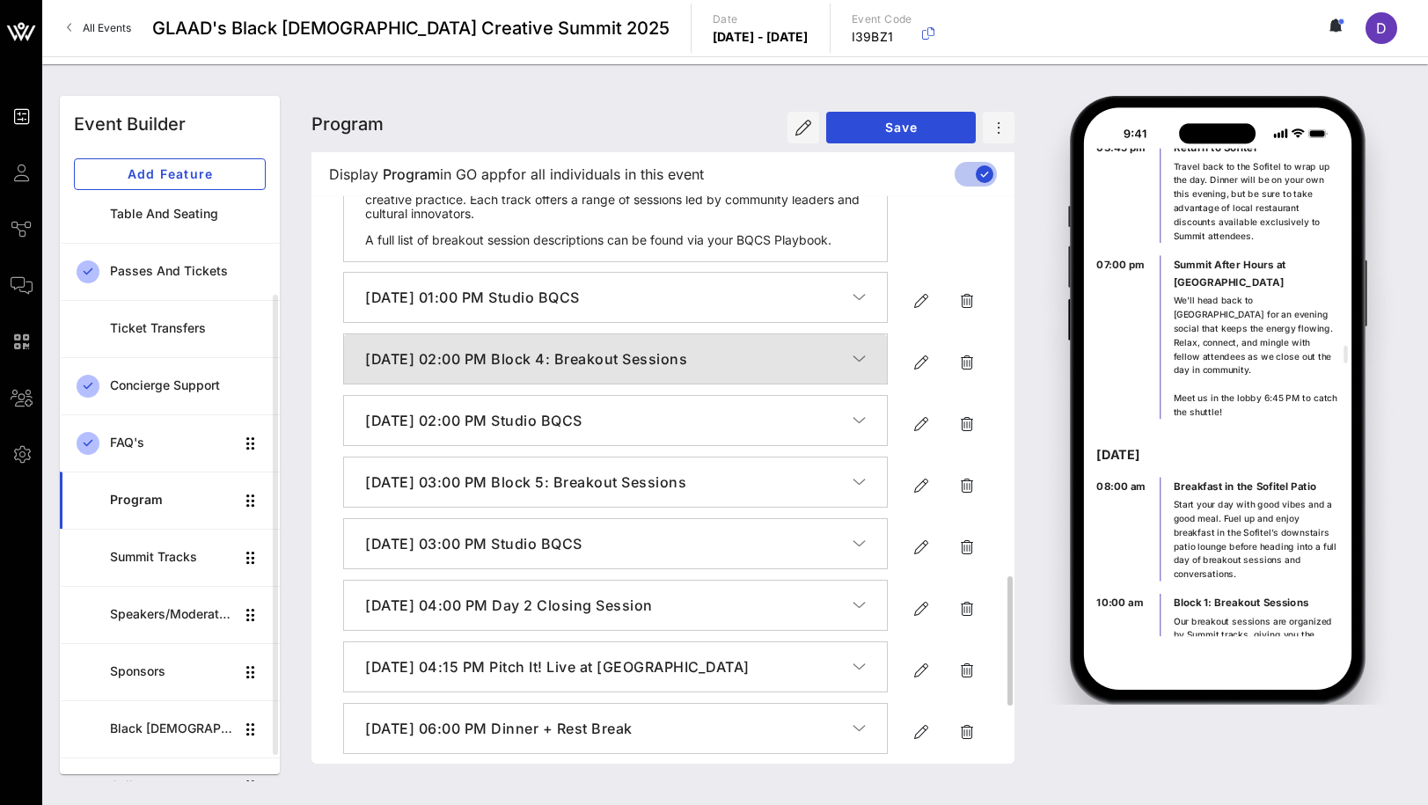
click at [858, 368] on icon "button" at bounding box center [859, 359] width 13 height 18
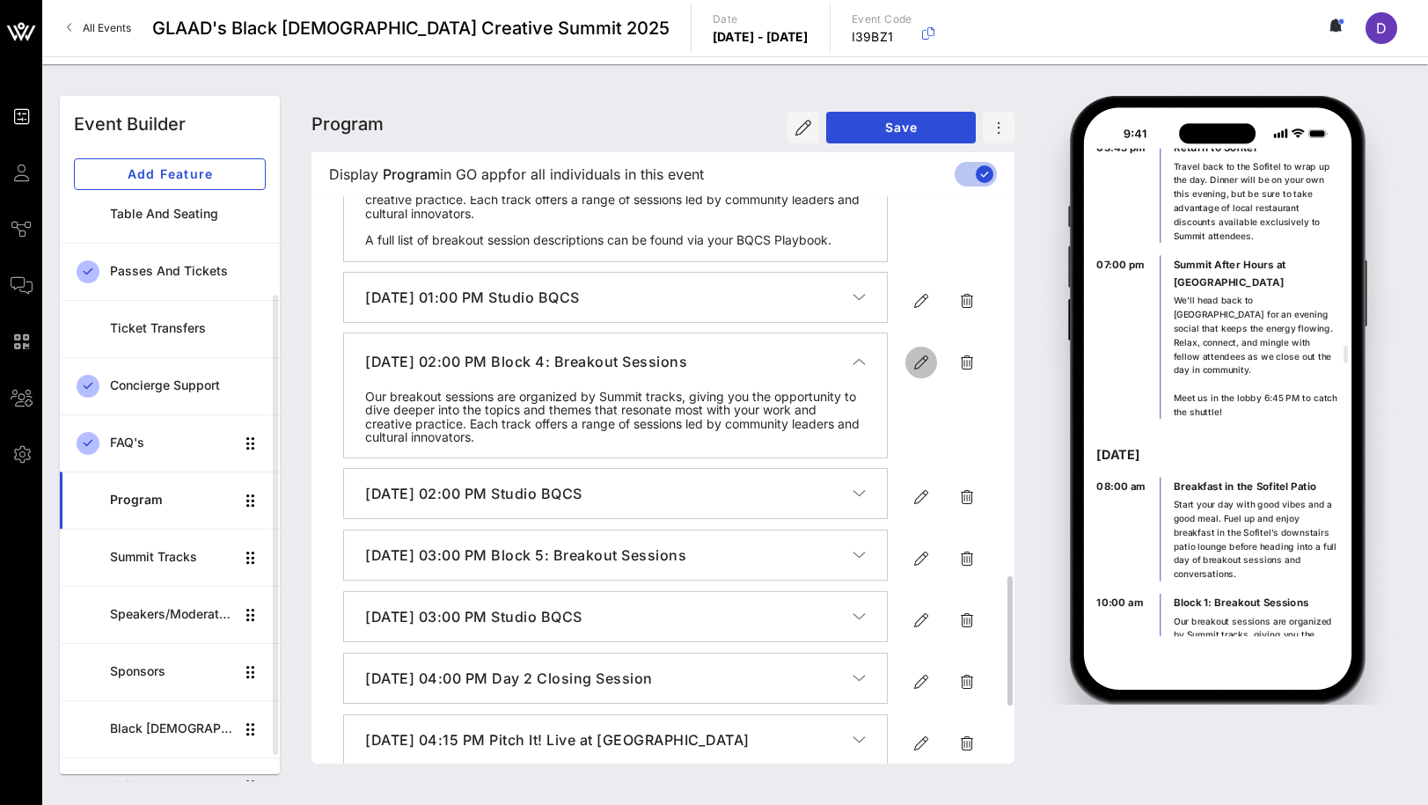
click at [916, 373] on icon "button" at bounding box center [921, 362] width 21 height 21
type input "[DATE]"
type input "2 PM"
type input "Block 4: Breakout Sessions"
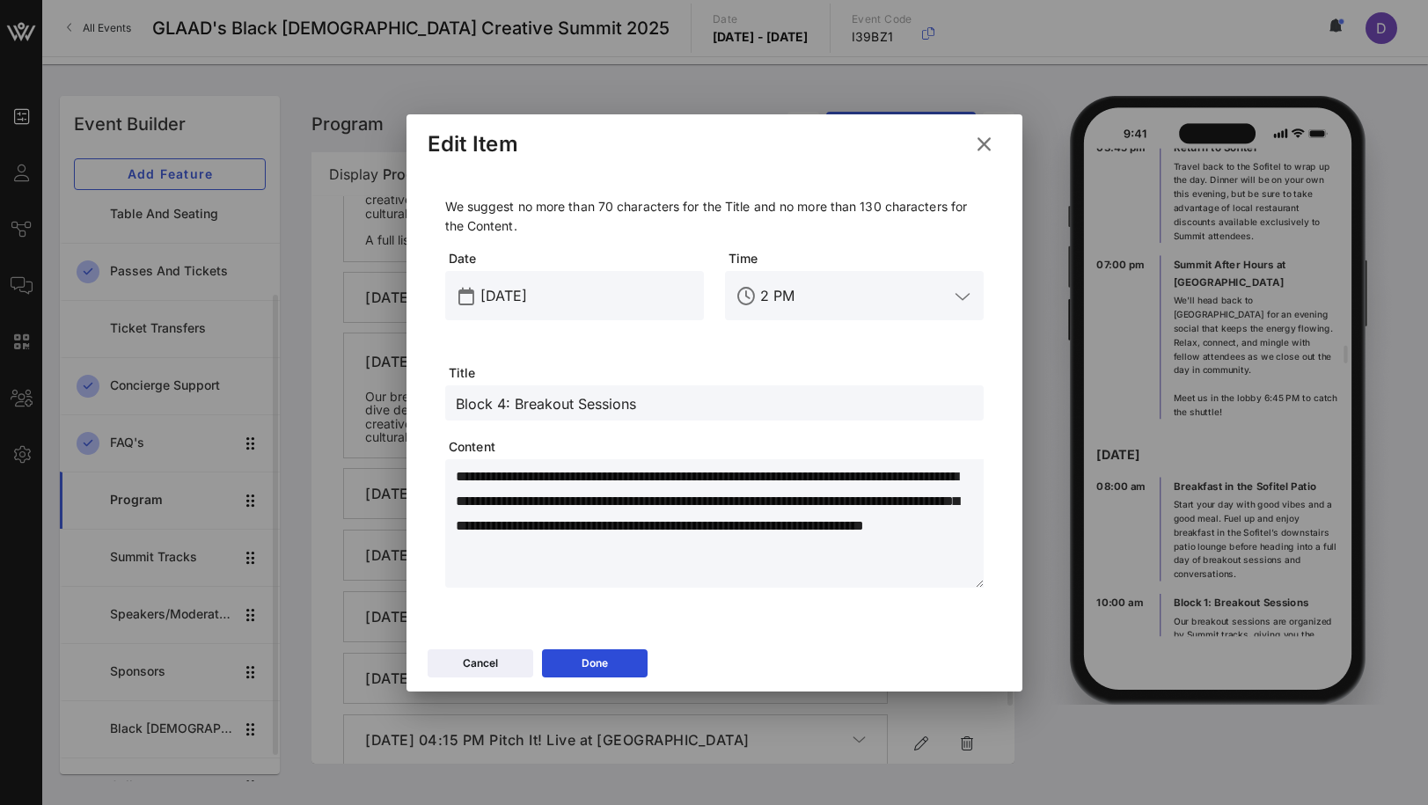
click at [785, 554] on textarea "**********" at bounding box center [720, 526] width 528 height 123
paste textarea "**********"
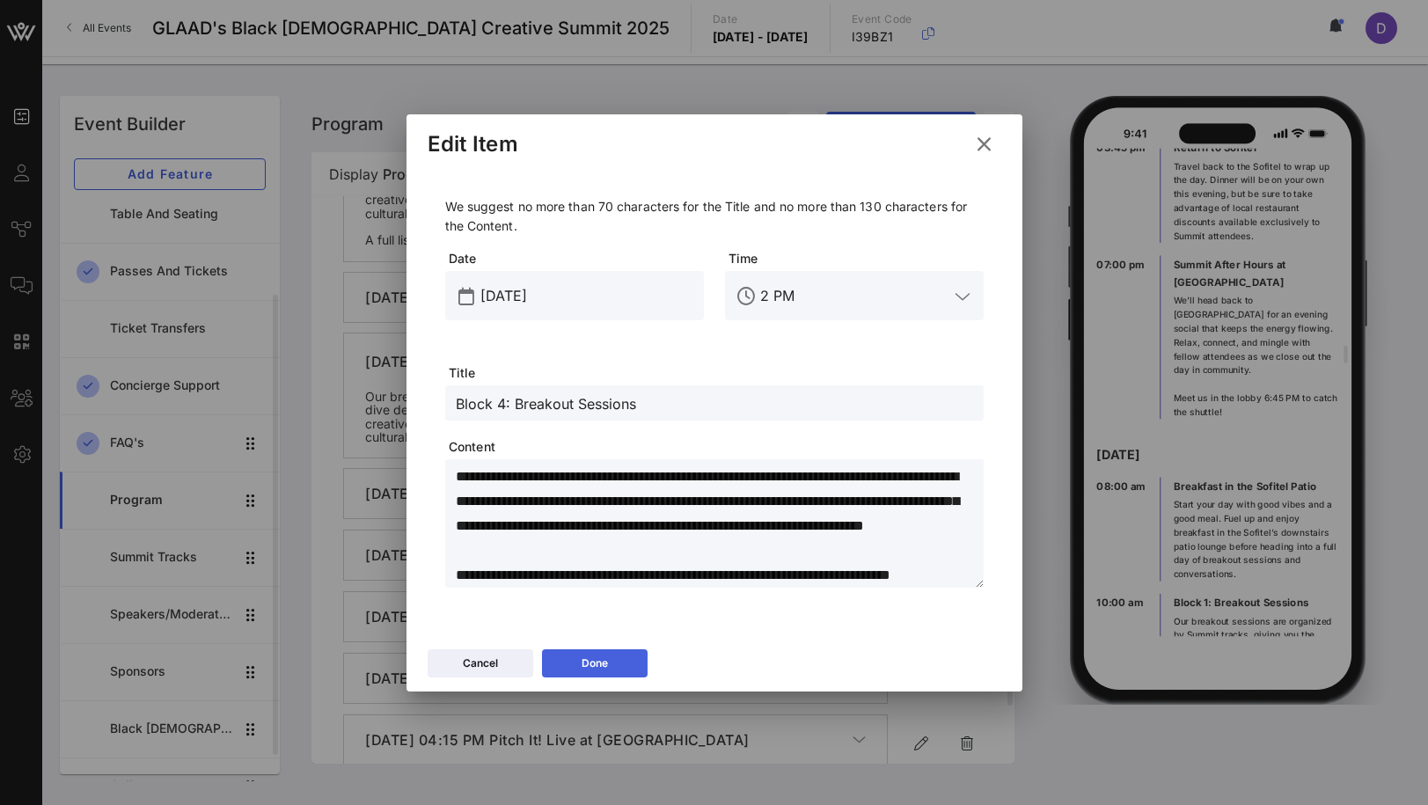
type textarea "**********"
click at [586, 662] on div "Done" at bounding box center [595, 664] width 26 height 18
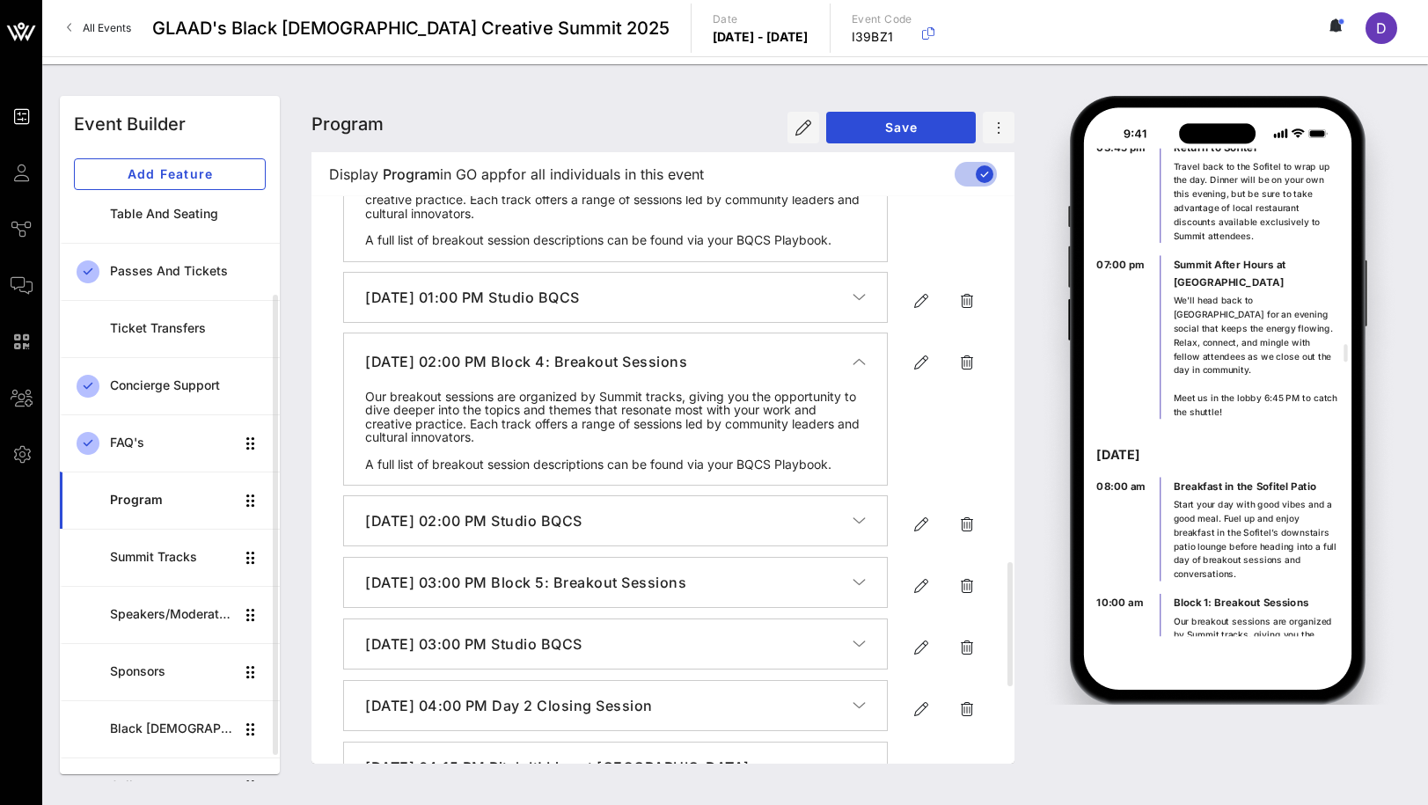
scroll to position [0, 0]
click at [911, 378] on div at bounding box center [922, 363] width 32 height 32
click at [921, 373] on icon "button" at bounding box center [921, 362] width 21 height 21
type input "[DATE]"
type input "2 PM"
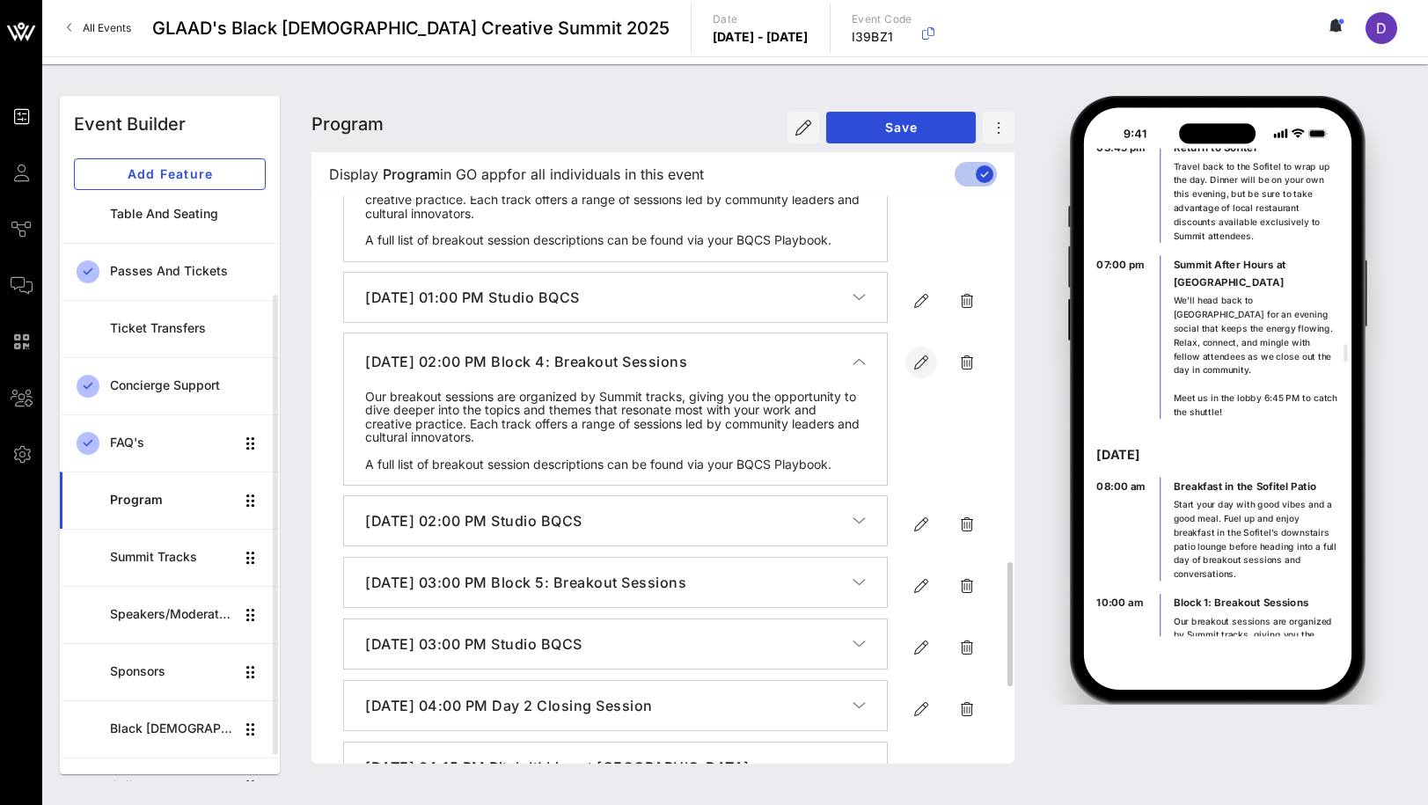
type input "Block 4: Breakout Sessions"
type textarea "**********"
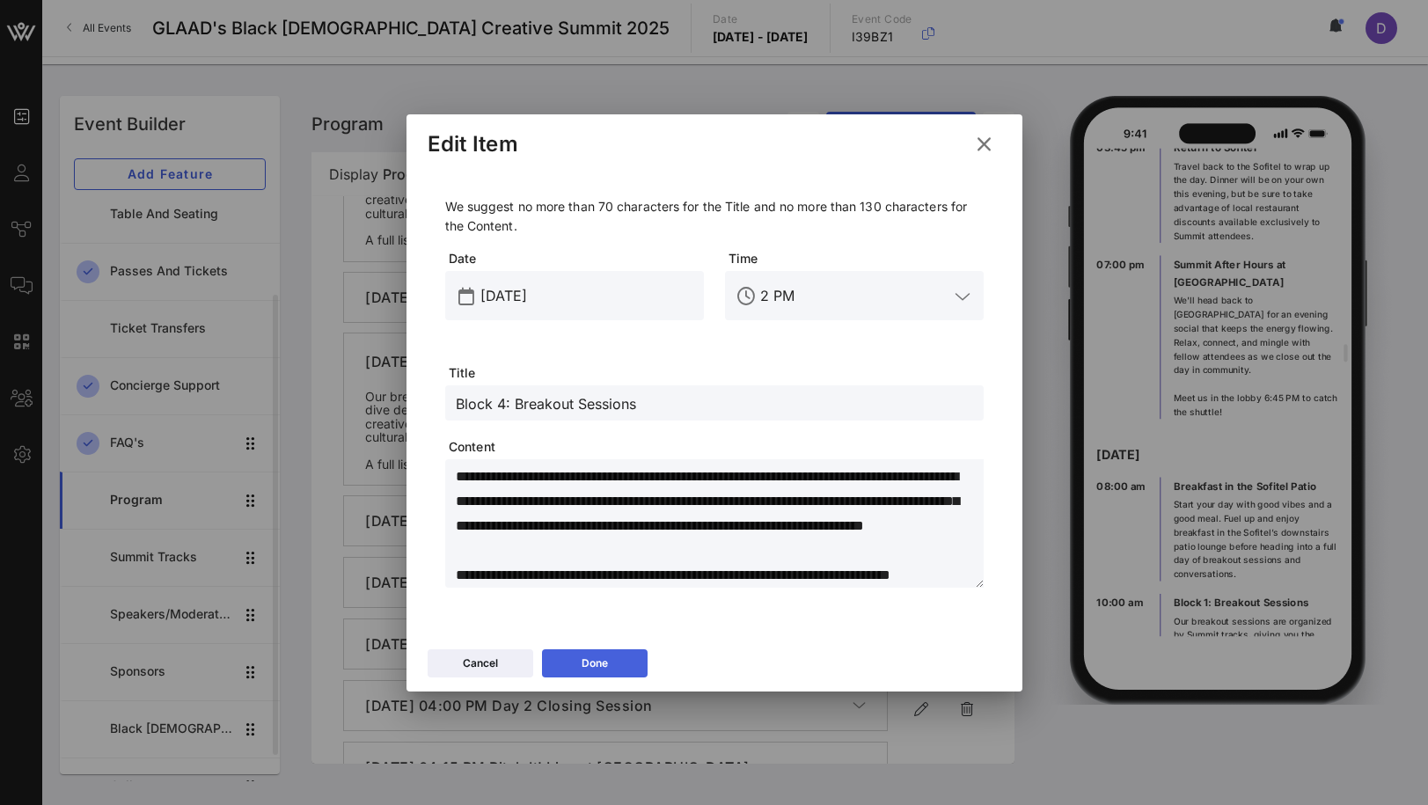
click at [626, 663] on button "Done" at bounding box center [595, 663] width 106 height 28
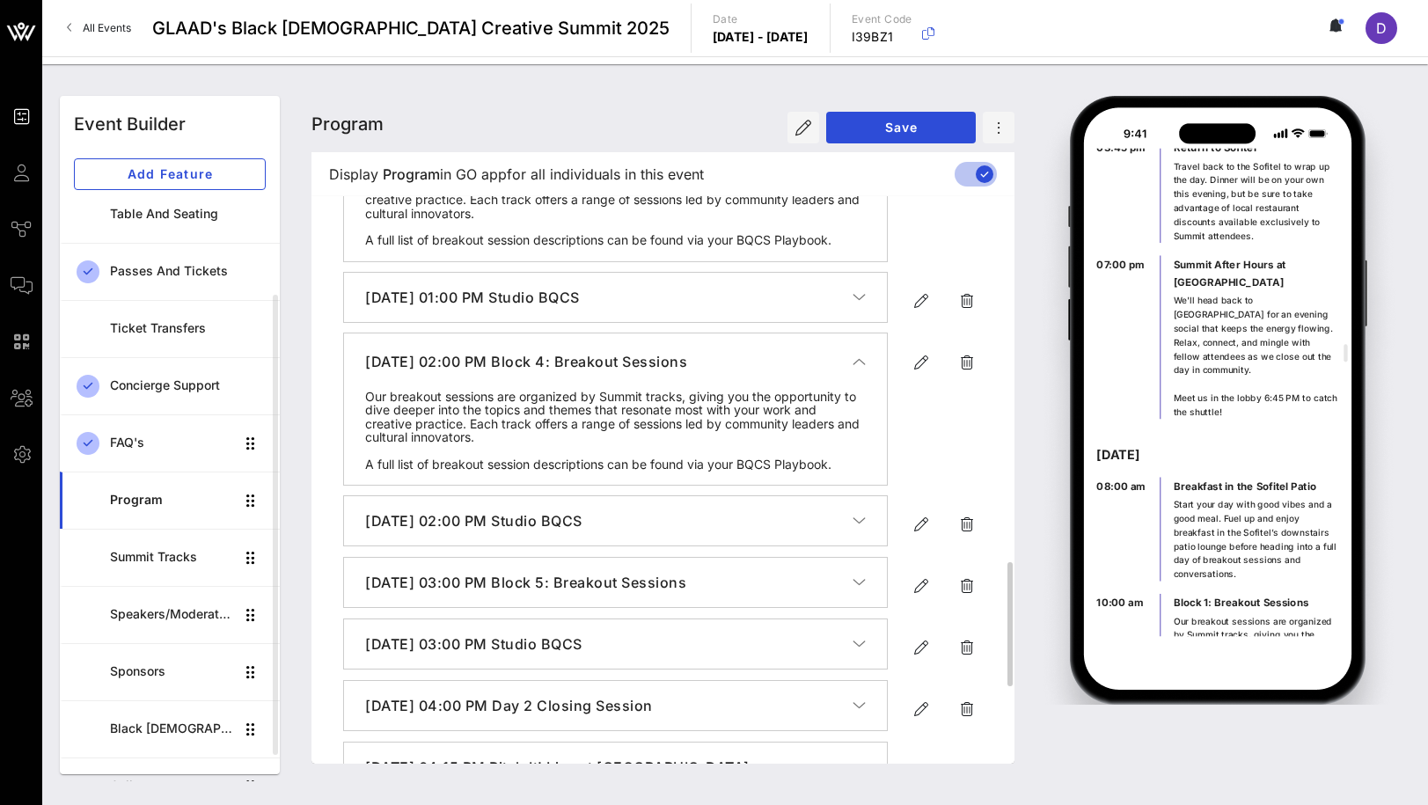
click at [864, 370] on icon "button" at bounding box center [859, 362] width 13 height 18
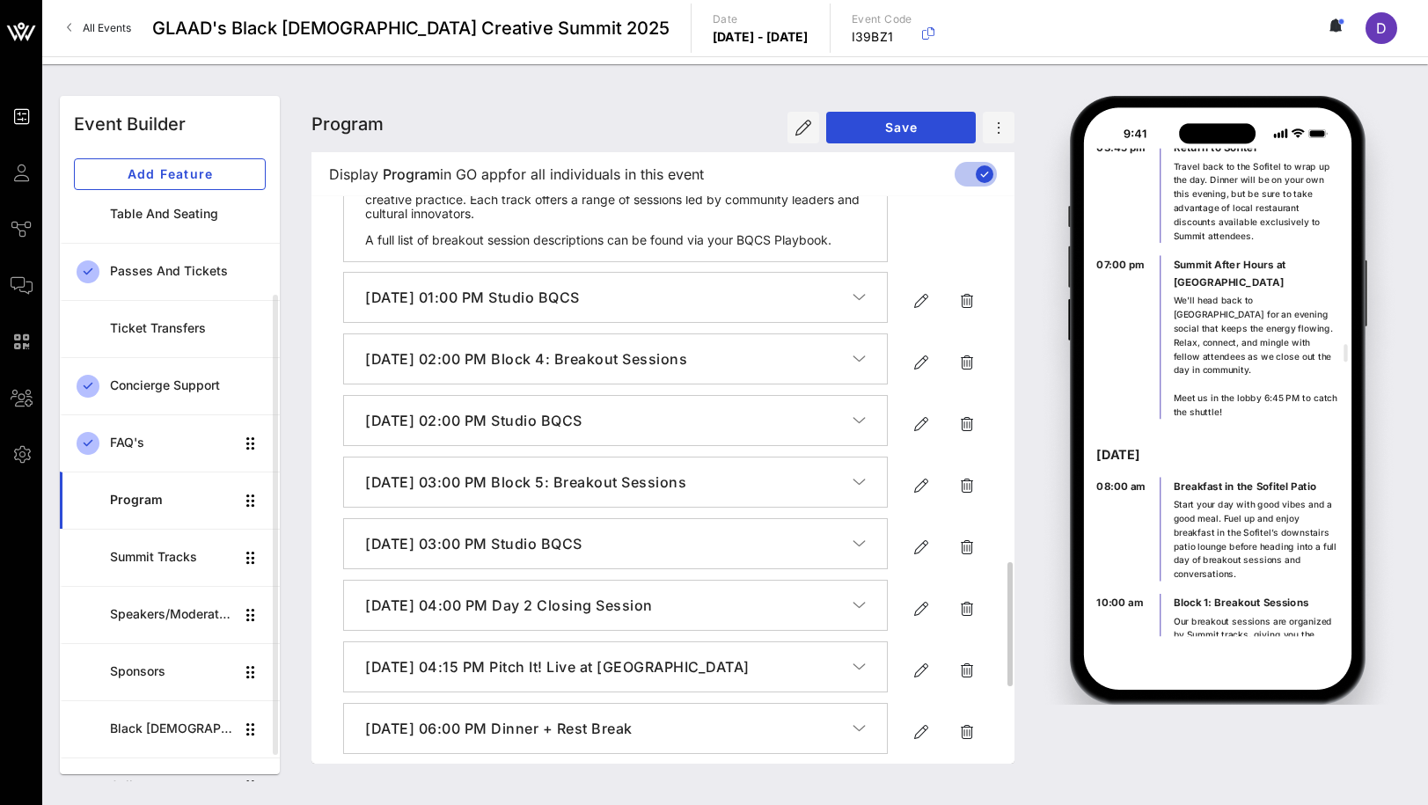
click at [863, 147] on icon "button" at bounding box center [859, 138] width 13 height 18
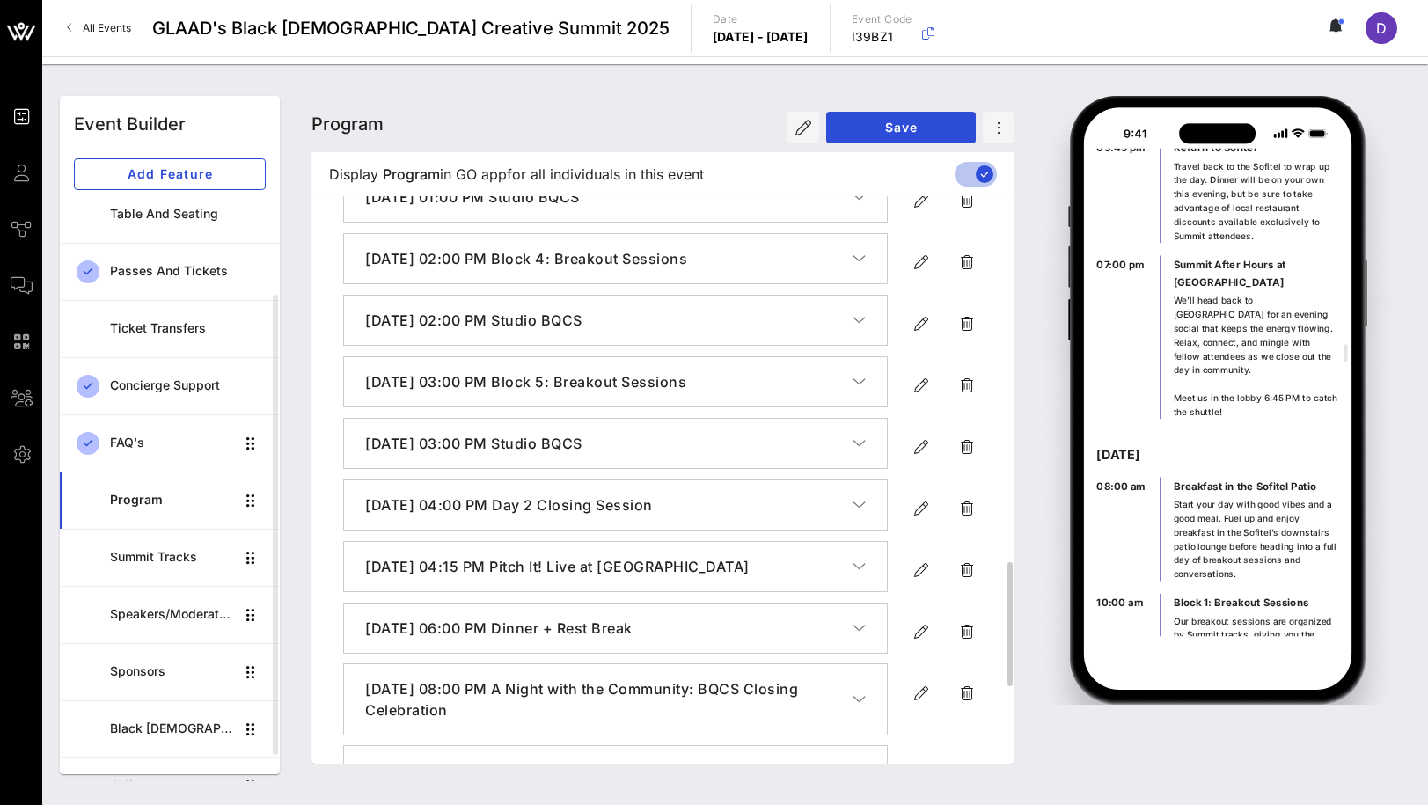
click at [864, 391] on icon "button" at bounding box center [859, 382] width 13 height 18
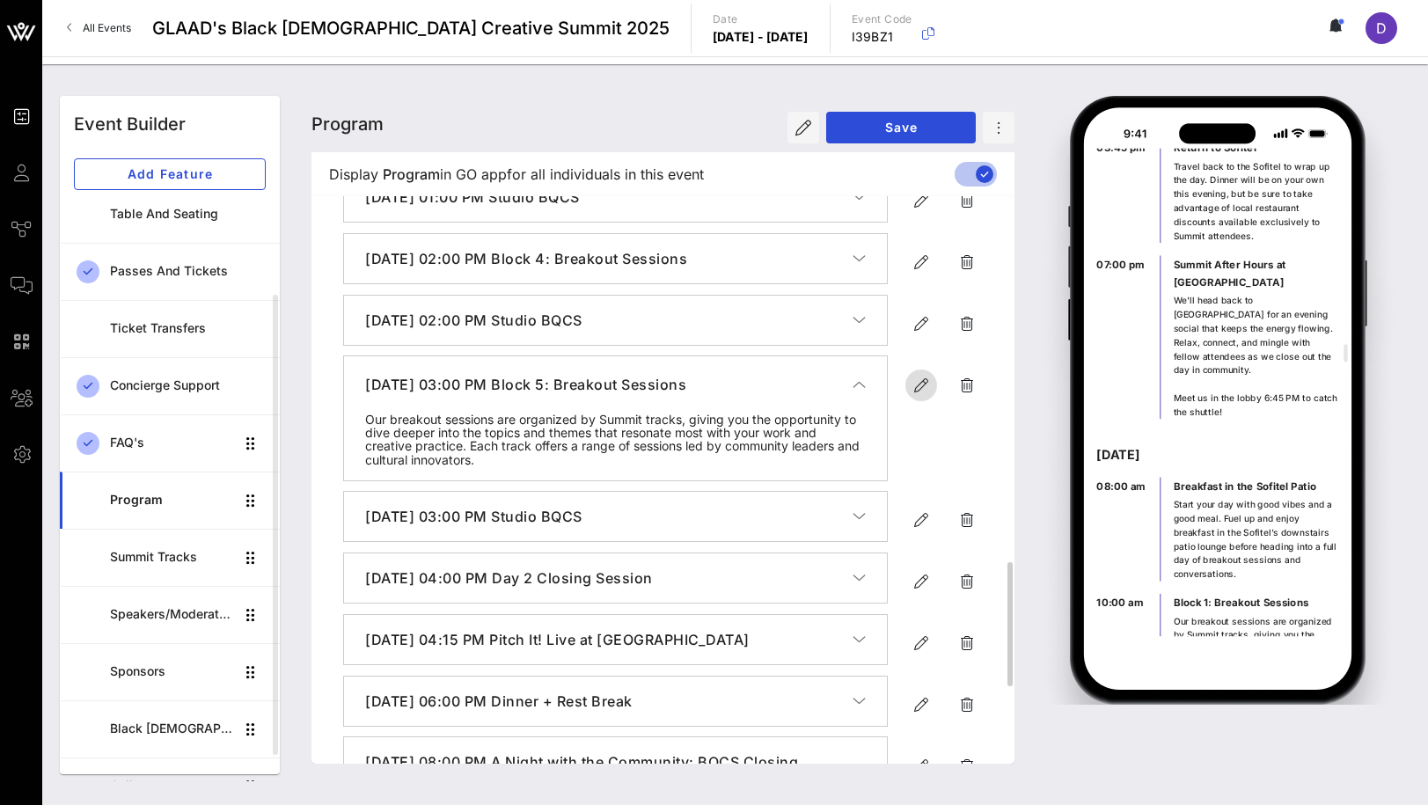
click at [912, 396] on icon "button" at bounding box center [921, 385] width 21 height 21
type input "[DATE]"
type input "3 PM"
type input "Block 5: Breakout Sessions"
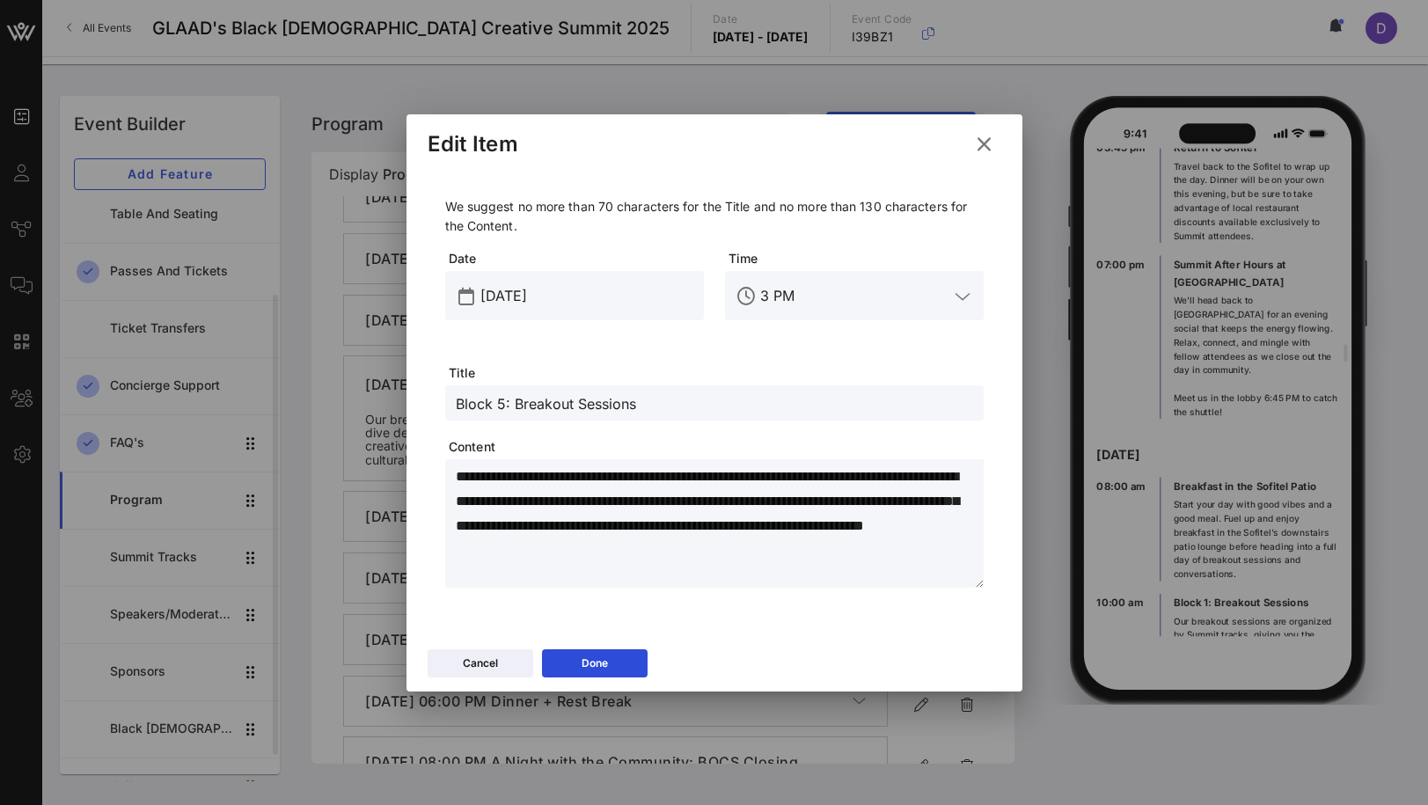
click at [759, 541] on textarea "**********" at bounding box center [720, 526] width 528 height 123
paste textarea "**********"
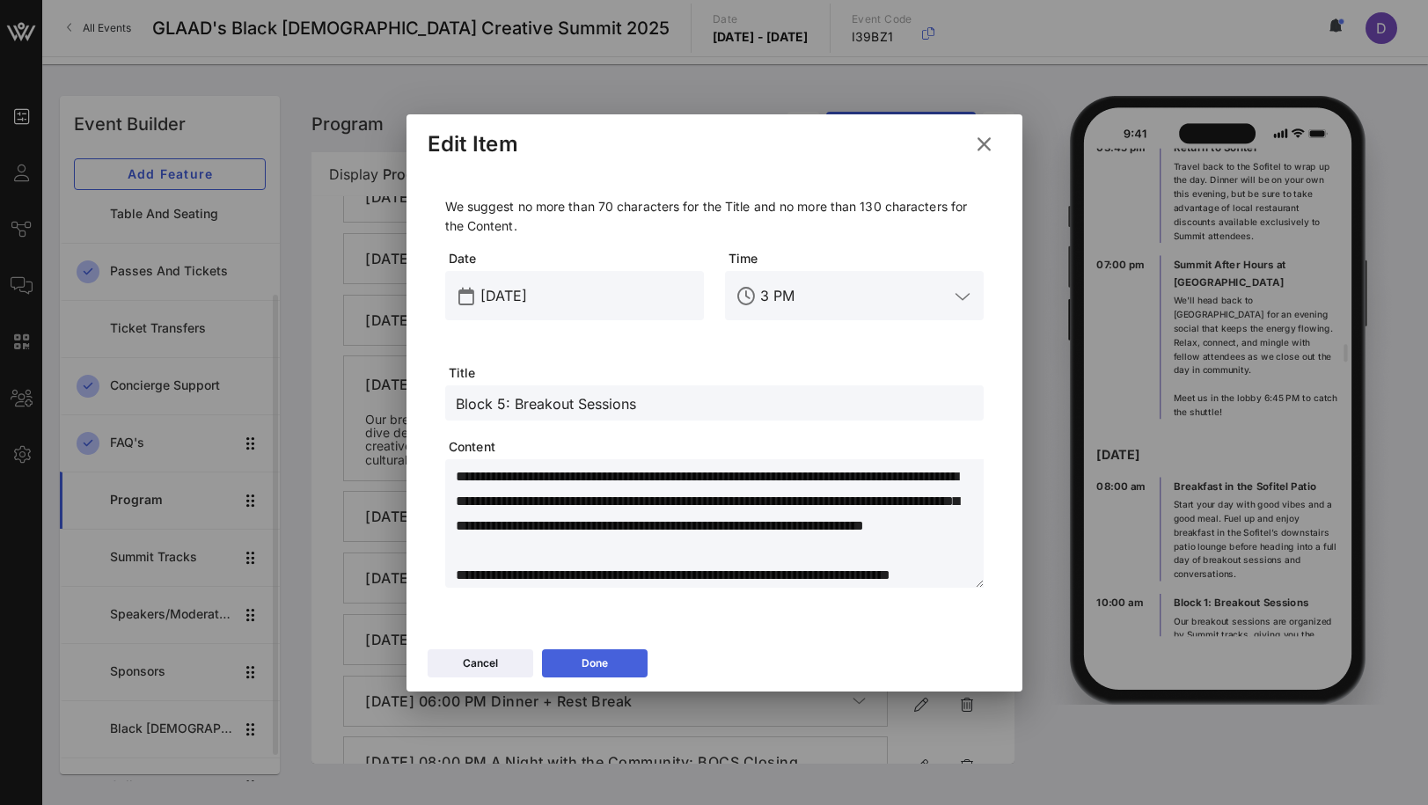
type textarea "**********"
click at [588, 662] on icon at bounding box center [594, 662] width 13 height 11
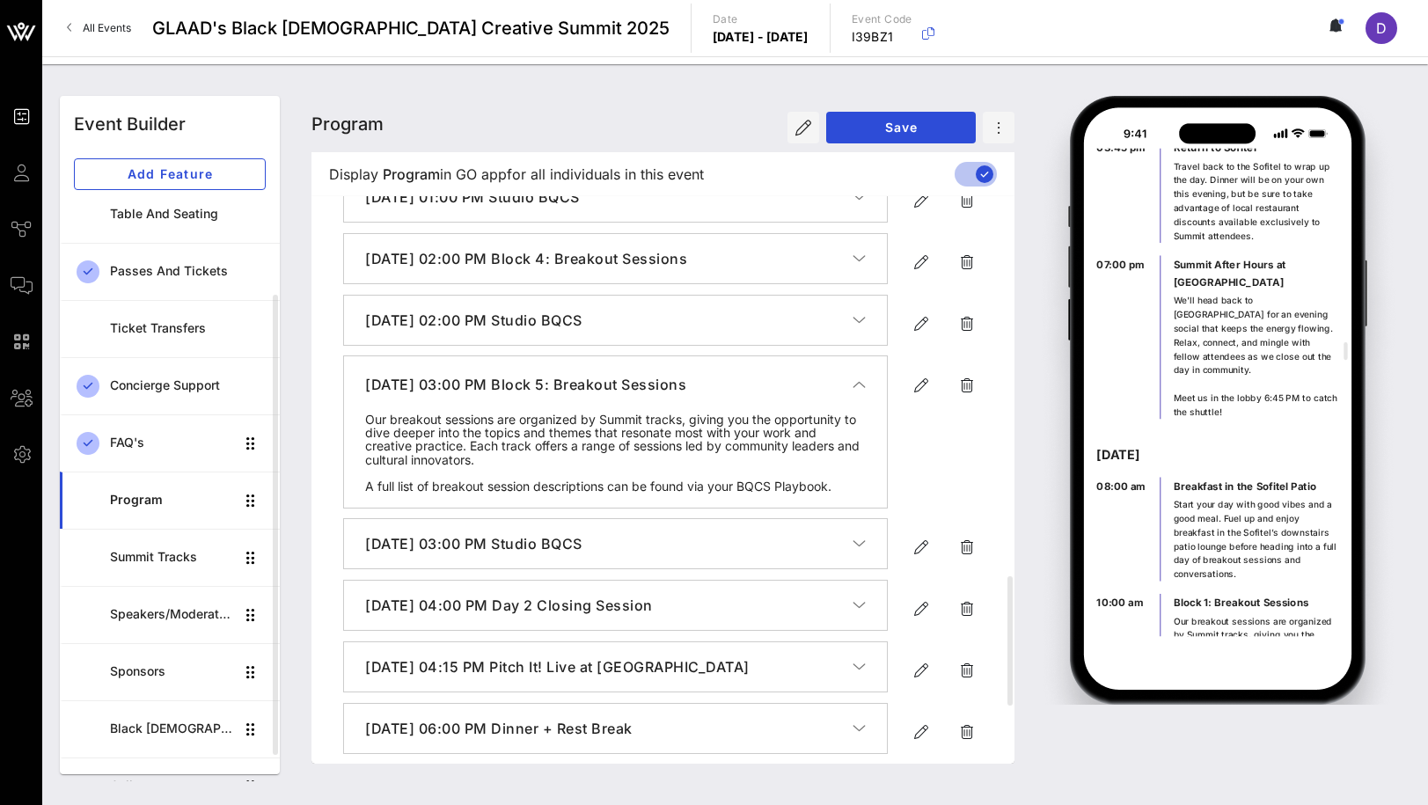
scroll to position [0, 0]
click at [853, 393] on icon "button" at bounding box center [859, 385] width 13 height 18
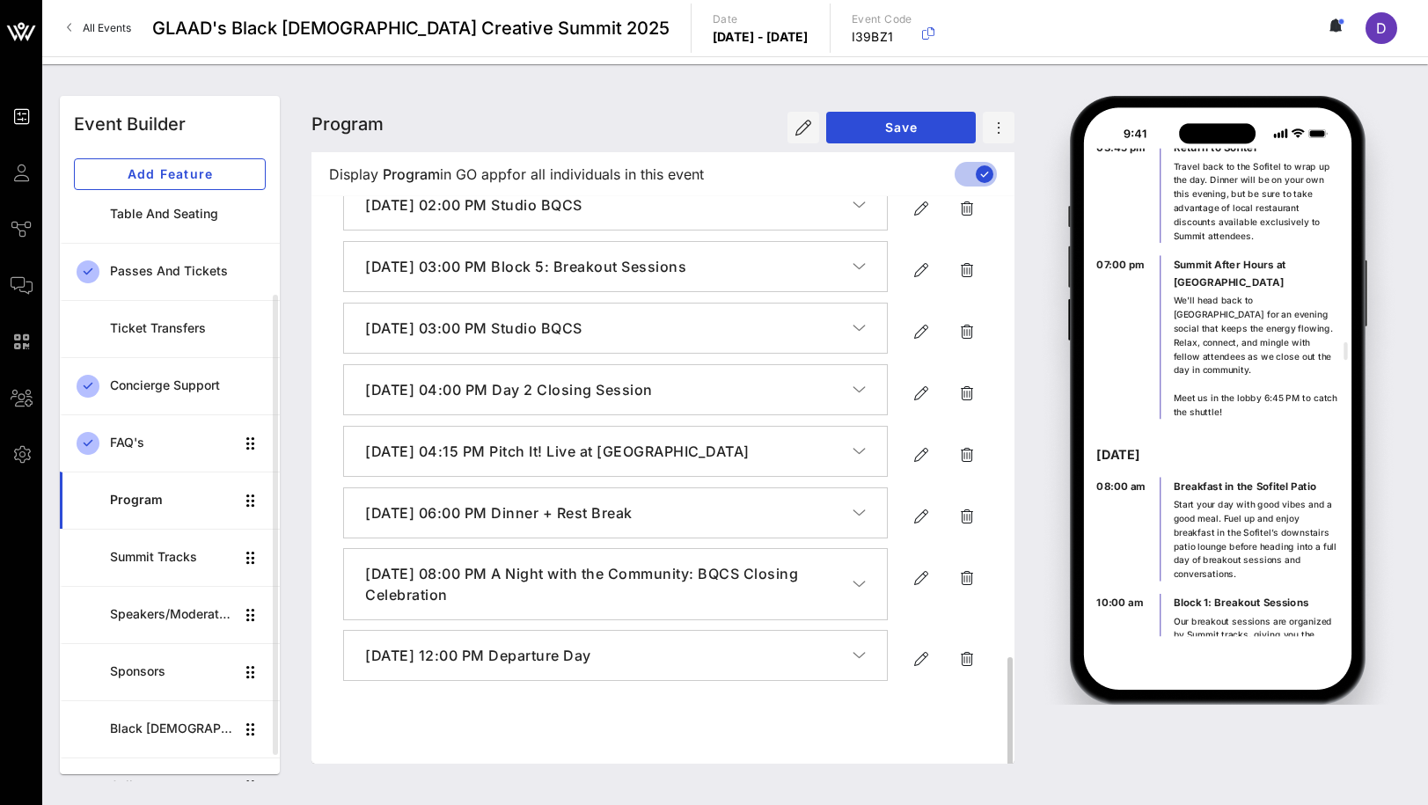
scroll to position [1823, 0]
